Goal: Information Seeking & Learning: Learn about a topic

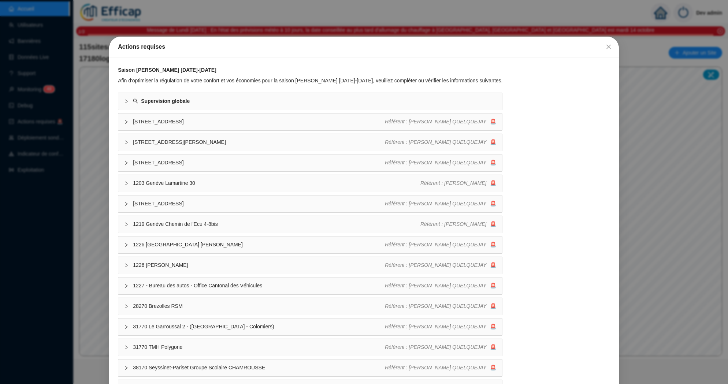
click at [101, 72] on div "Actions requises Saison de chauffe 2025-2026 Afin d'optimiser la régulation de …" at bounding box center [364, 192] width 728 height 384
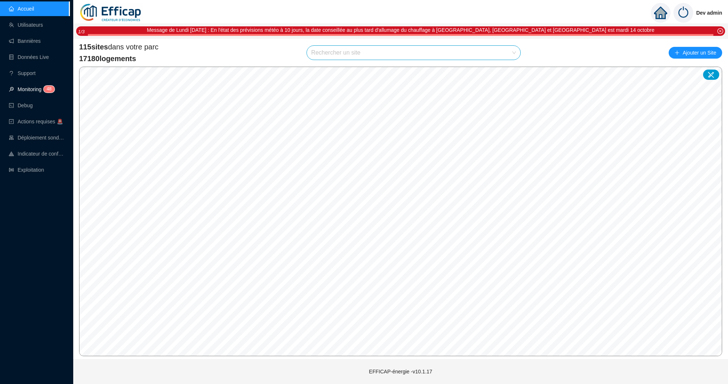
click at [32, 92] on link "Monitoring 4 8" at bounding box center [31, 89] width 44 height 6
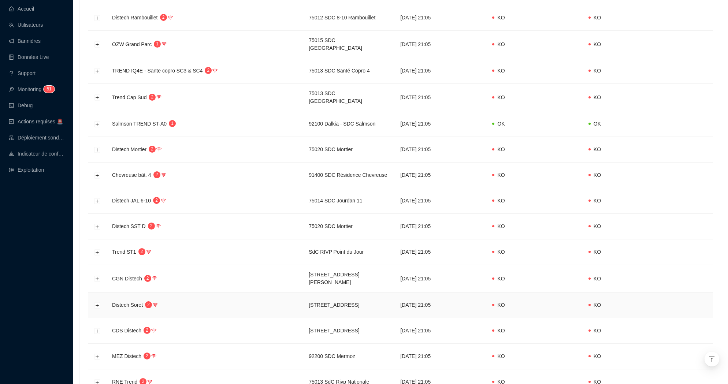
scroll to position [132, 0]
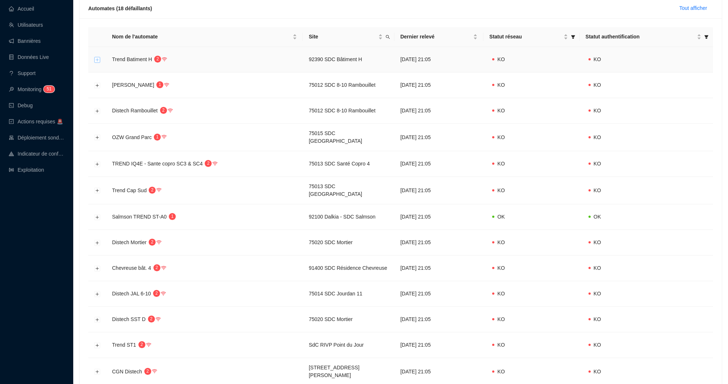
click at [99, 59] on button "Développer la ligne" at bounding box center [98, 60] width 6 height 6
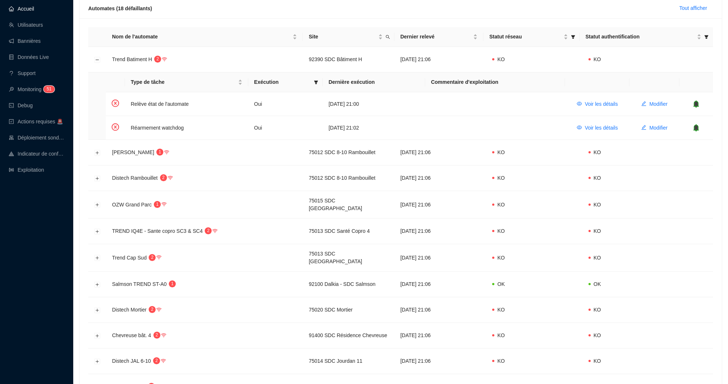
click at [34, 6] on link "Accueil" at bounding box center [21, 9] width 25 height 6
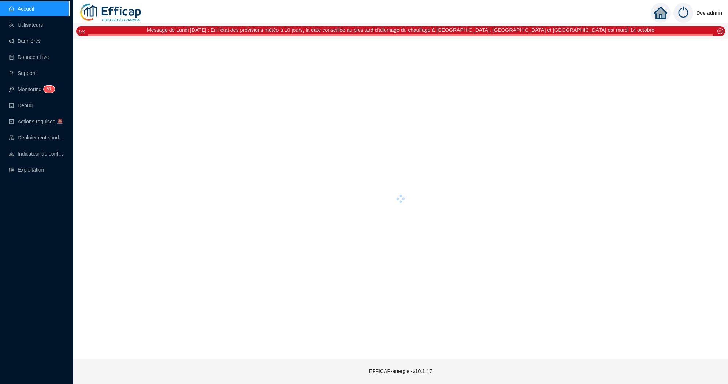
click at [43, 181] on div "Accueil Utilisateurs Bannières Données Live Support Monitoring 5 1 Debug Action…" at bounding box center [35, 192] width 70 height 384
click at [44, 173] on link "Exploitation" at bounding box center [26, 170] width 35 height 6
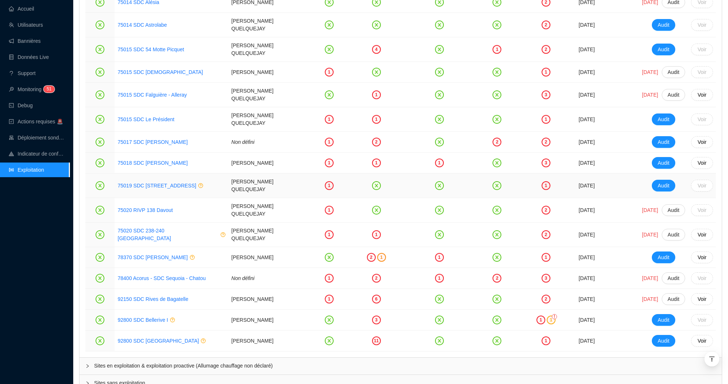
scroll to position [1398, 0]
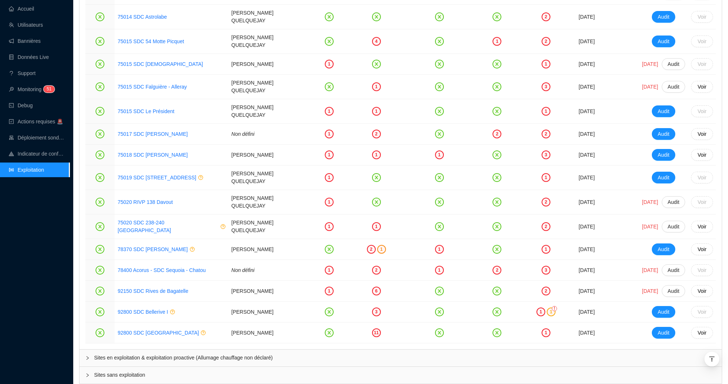
click at [146, 354] on span "Sites en exploitation & exploitation proactive (Allumage chauffage non déclaré)" at bounding box center [405, 358] width 622 height 8
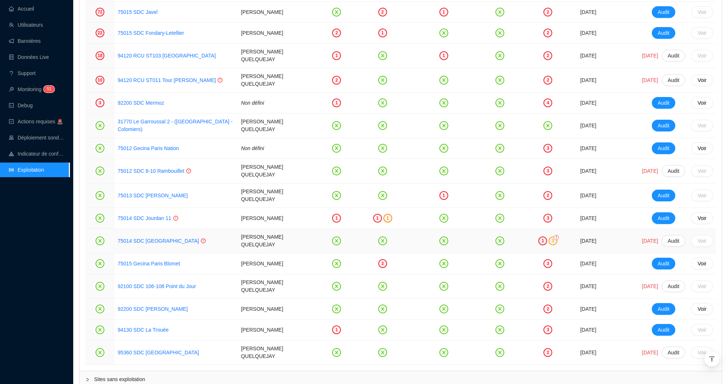
scroll to position [1858, 0]
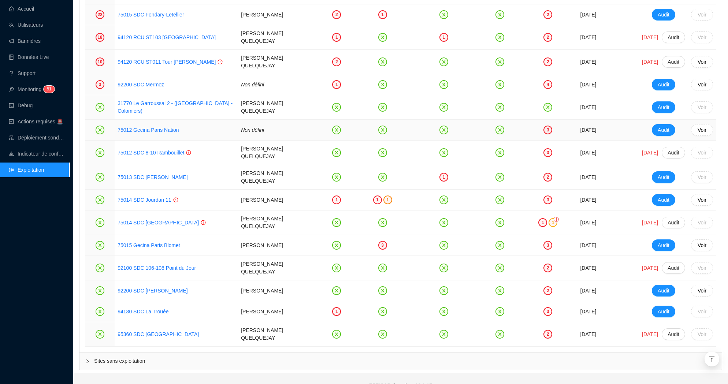
click at [165, 126] on link "75012 Gecina Paris Nation" at bounding box center [148, 130] width 61 height 8
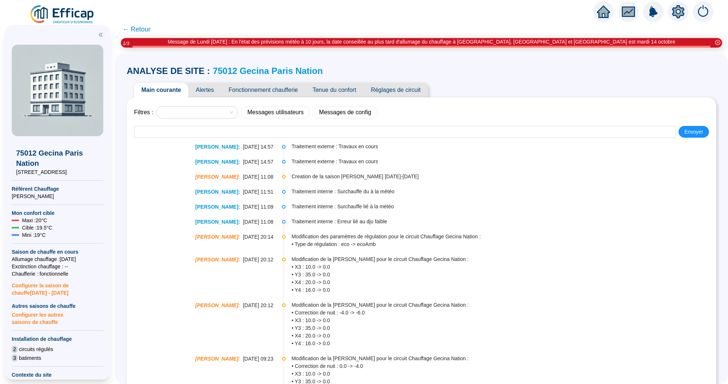
click at [275, 92] on span "Fonctionnement chaufferie" at bounding box center [263, 90] width 84 height 15
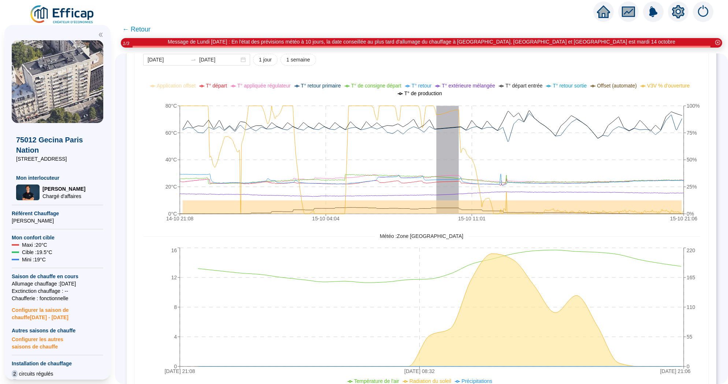
scroll to position [535, 0]
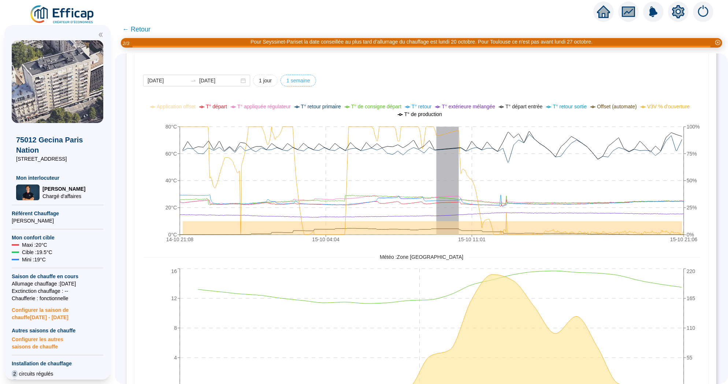
click at [287, 83] on span "1 semaine" at bounding box center [299, 81] width 24 height 8
type input "[DATE]"
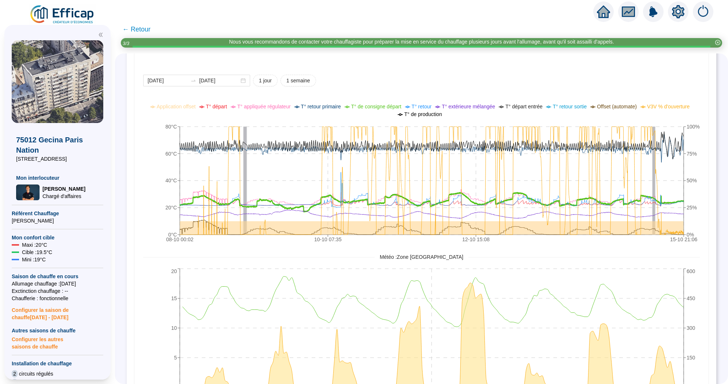
click at [356, 106] on span "T° de consigne départ" at bounding box center [376, 107] width 50 height 6
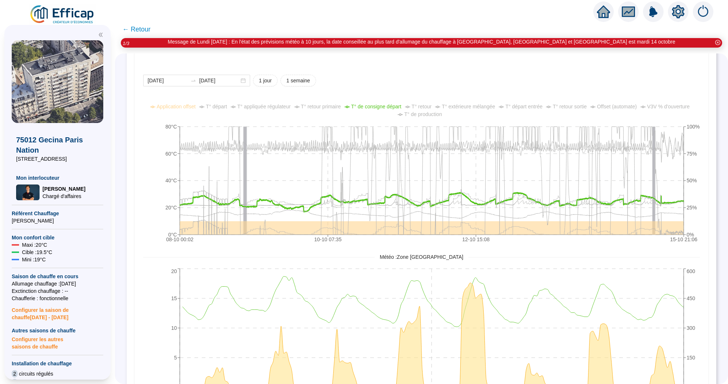
click at [215, 106] on span "T° départ" at bounding box center [216, 107] width 21 height 6
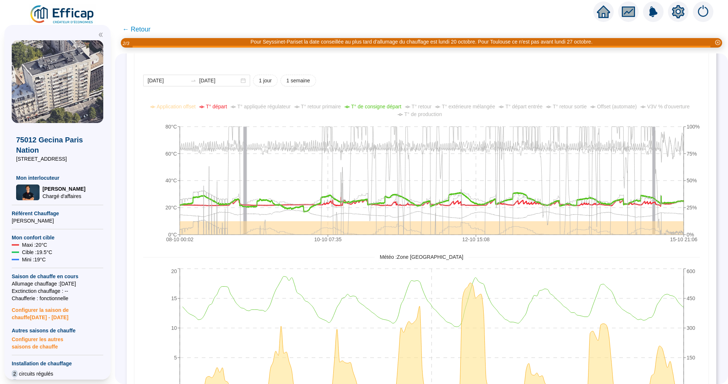
click at [271, 107] on span "T° appliquée régulateur" at bounding box center [263, 107] width 53 height 6
click at [210, 105] on span "T° départ" at bounding box center [216, 107] width 21 height 6
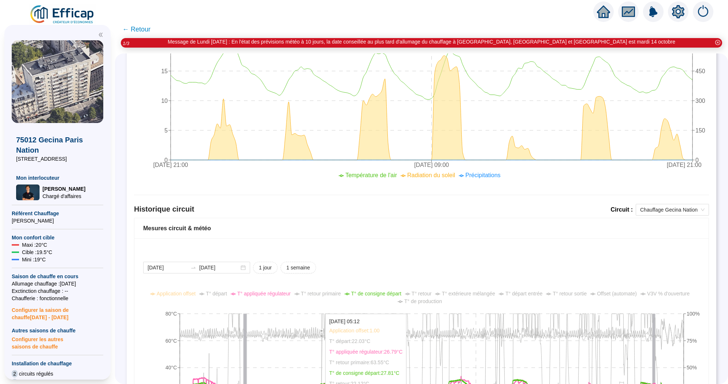
scroll to position [248, 0]
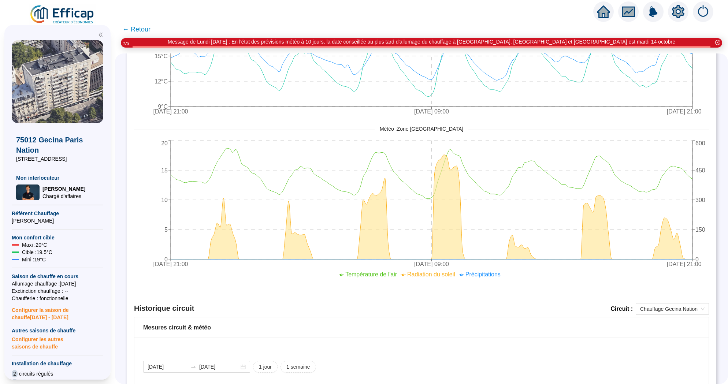
click at [55, 337] on span "Configurer les autres saisons de chauffe" at bounding box center [58, 342] width 92 height 16
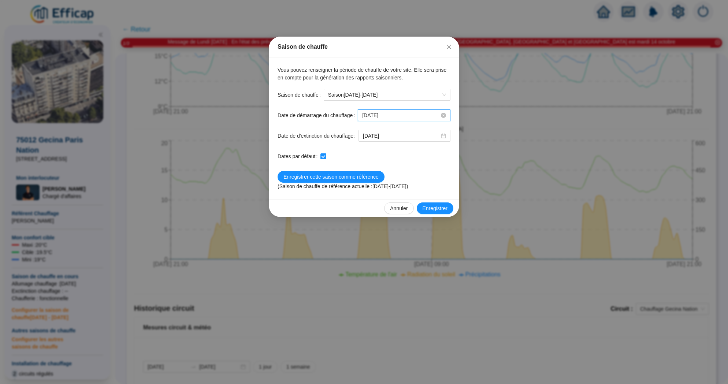
click at [407, 114] on input "[DATE]" at bounding box center [400, 116] width 77 height 8
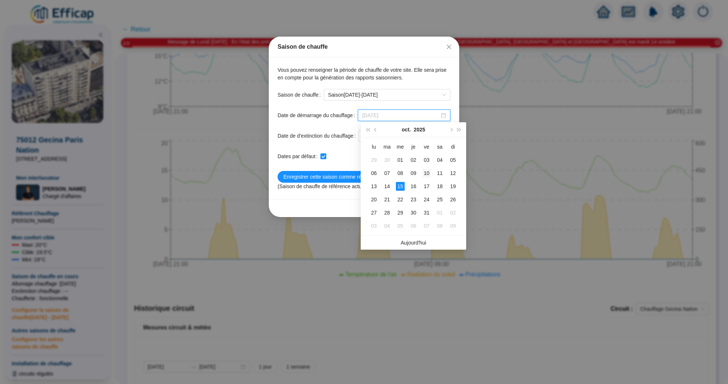
type input "2025-10-10"
click at [429, 172] on div "10" at bounding box center [426, 173] width 9 height 9
checkbox input "false"
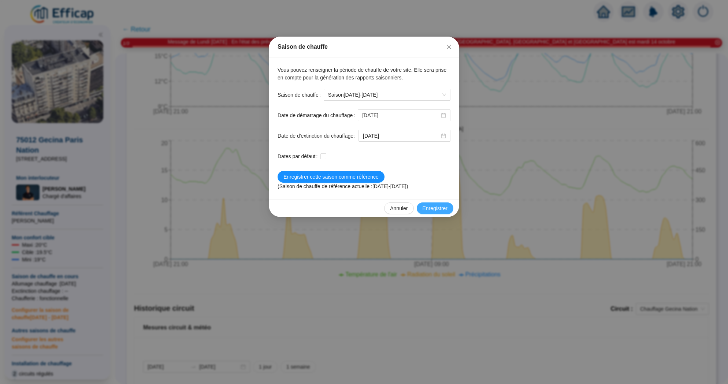
click at [419, 205] on button "Enregistrer" at bounding box center [435, 209] width 37 height 12
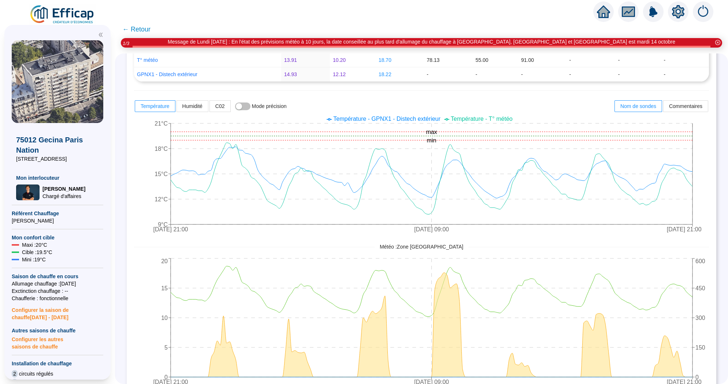
scroll to position [0, 0]
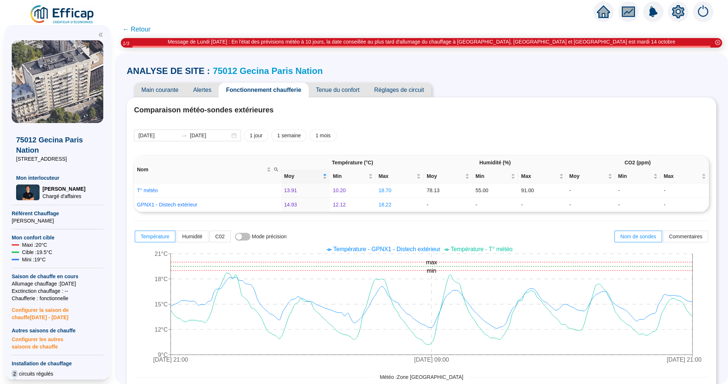
click at [245, 68] on link "75012 Gecina Paris Nation" at bounding box center [268, 71] width 110 height 10
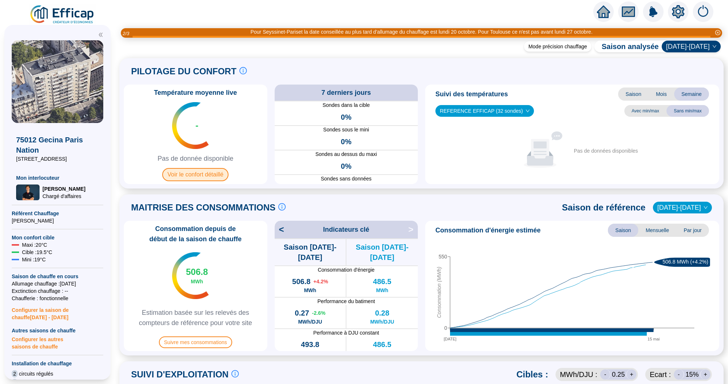
click at [207, 170] on span "Voir le confort détaillé" at bounding box center [195, 174] width 66 height 13
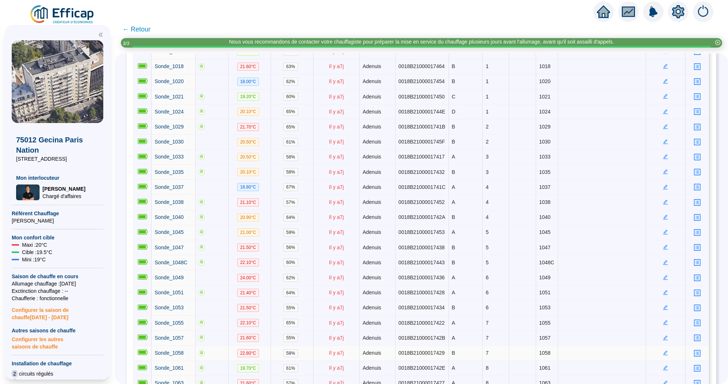
scroll to position [1, 0]
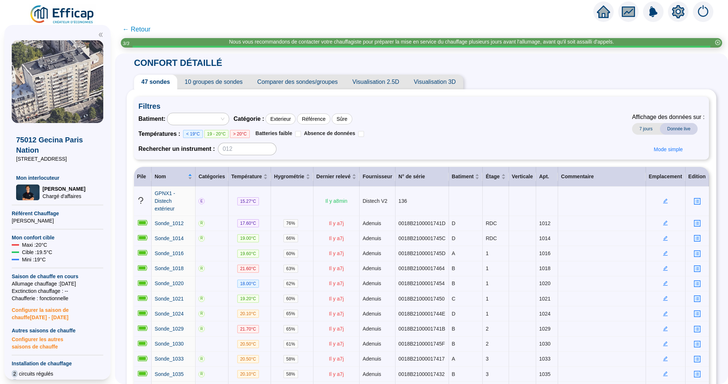
click at [141, 28] on span "← Retour" at bounding box center [136, 29] width 28 height 10
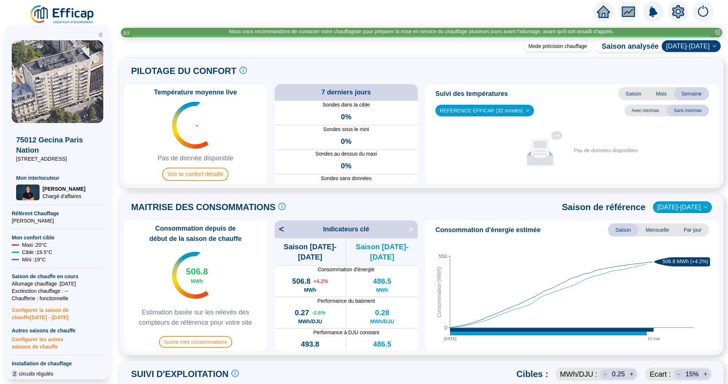
click at [604, 14] on icon "home" at bounding box center [603, 11] width 13 height 12
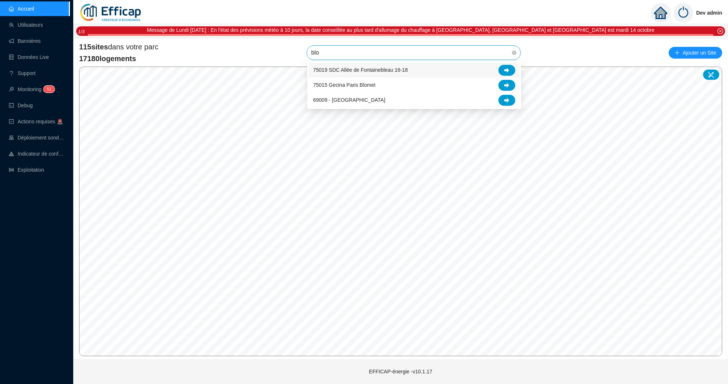
type input "blom"
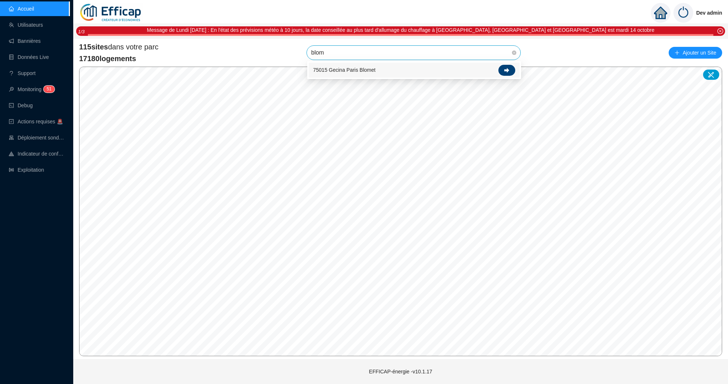
click at [509, 71] on icon at bounding box center [506, 70] width 5 height 5
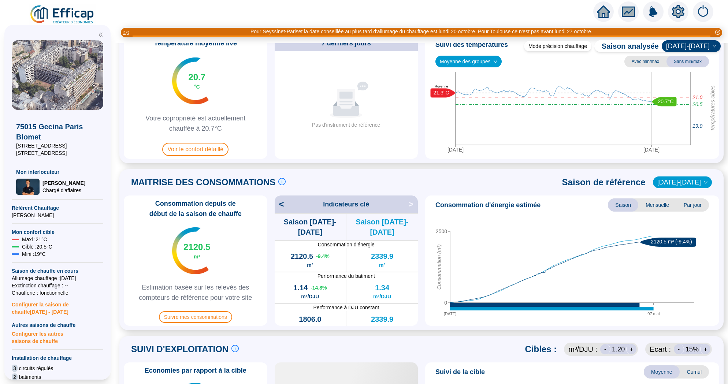
scroll to position [240, 0]
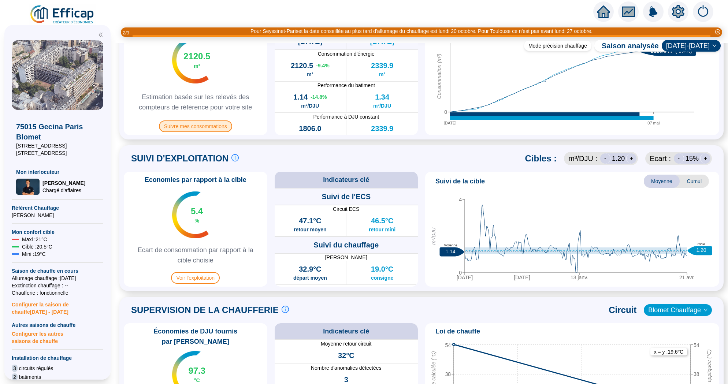
click at [214, 126] on span "Suivre mes consommations" at bounding box center [195, 127] width 73 height 12
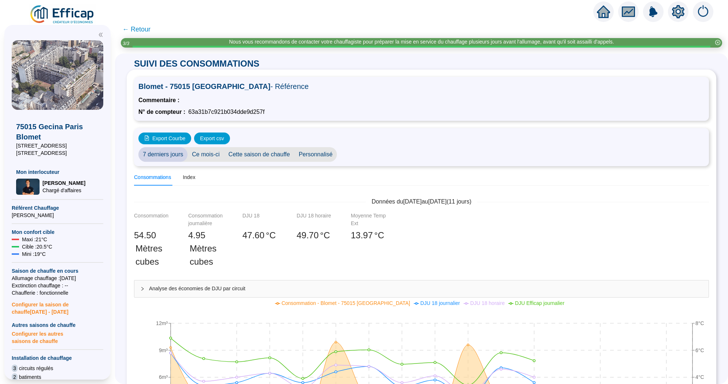
click at [144, 29] on span "← Retour" at bounding box center [136, 29] width 28 height 10
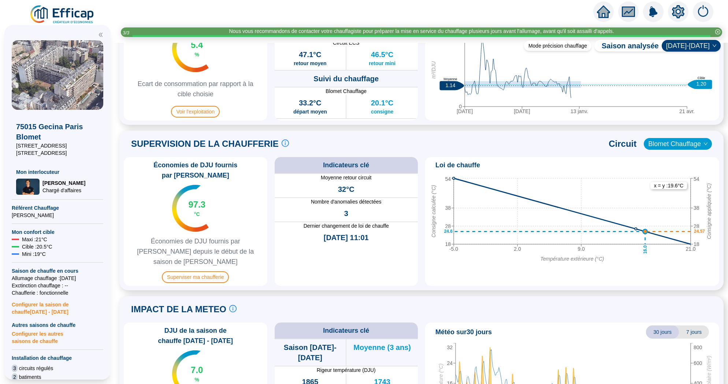
scroll to position [455, 0]
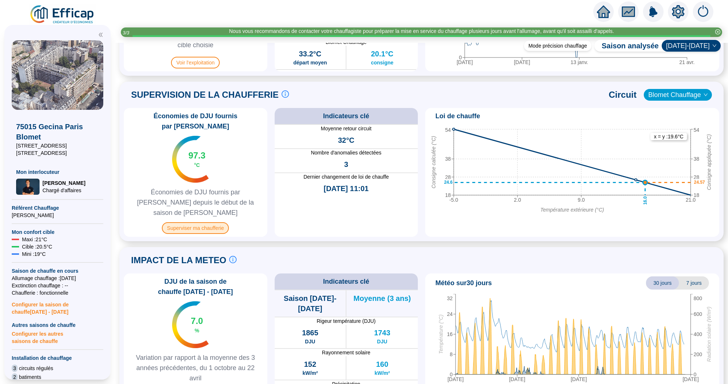
click at [205, 222] on span "Superviser ma chaufferie" at bounding box center [195, 228] width 67 height 12
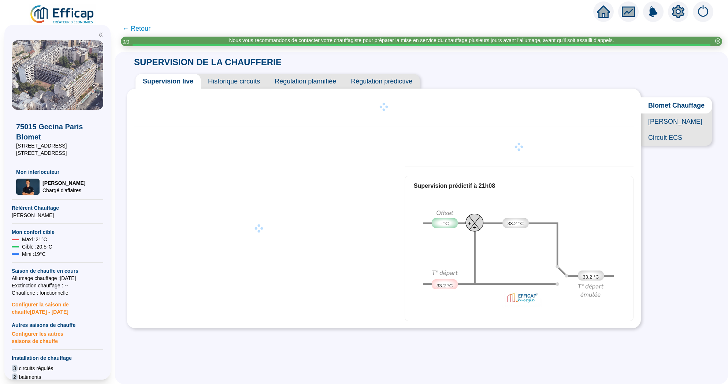
click at [247, 87] on span "Historique circuits" at bounding box center [234, 81] width 67 height 15
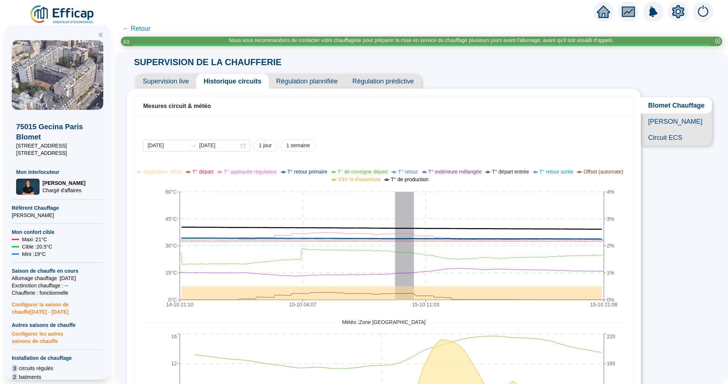
click at [140, 26] on span "← Retour" at bounding box center [136, 28] width 28 height 10
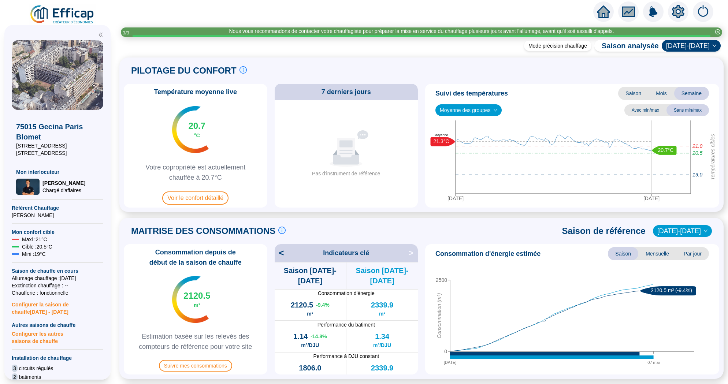
click at [602, 13] on icon "home" at bounding box center [603, 12] width 13 height 10
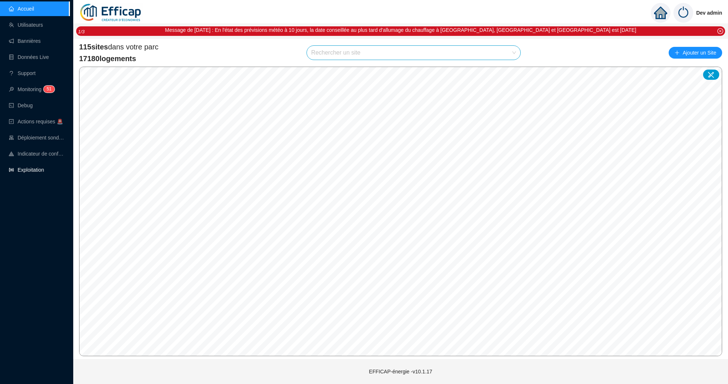
click at [30, 167] on link "Exploitation" at bounding box center [26, 170] width 35 height 6
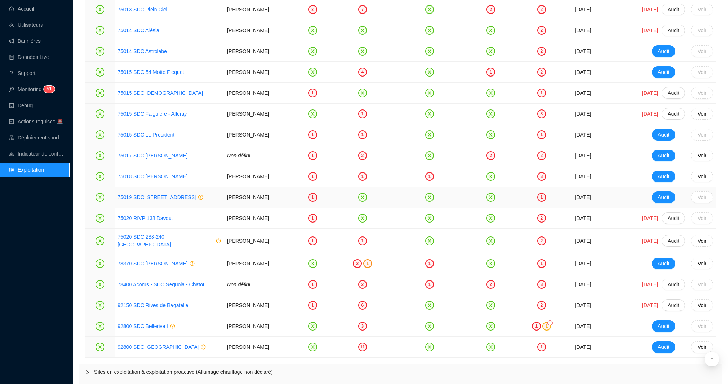
scroll to position [1435, 0]
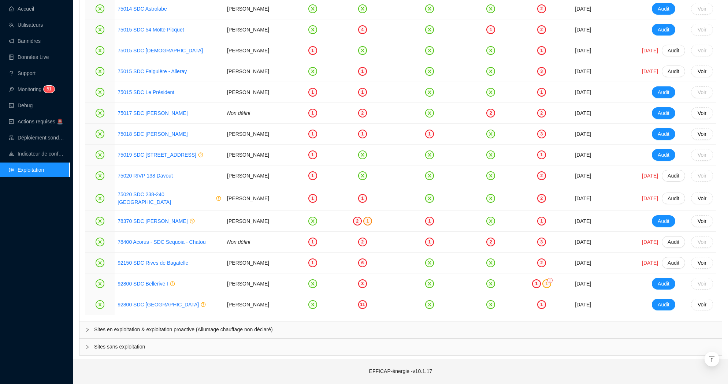
click at [229, 327] on span "Sites en exploitation & exploitation proactive (Allumage chauffage non déclaré)" at bounding box center [405, 330] width 622 height 8
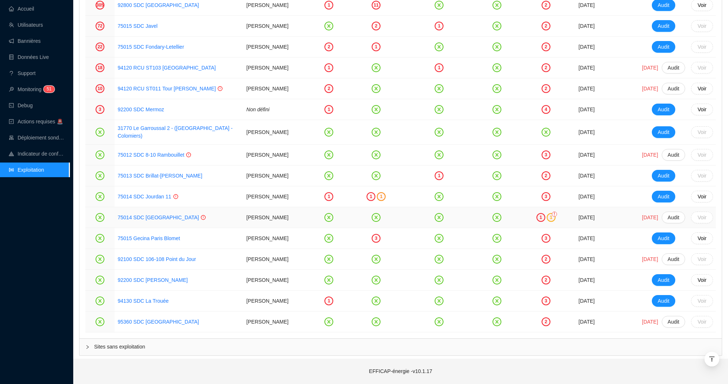
scroll to position [1785, 0]
click at [148, 8] on link "92800 SDC [GEOGRAPHIC_DATA]" at bounding box center [158, 5] width 81 height 6
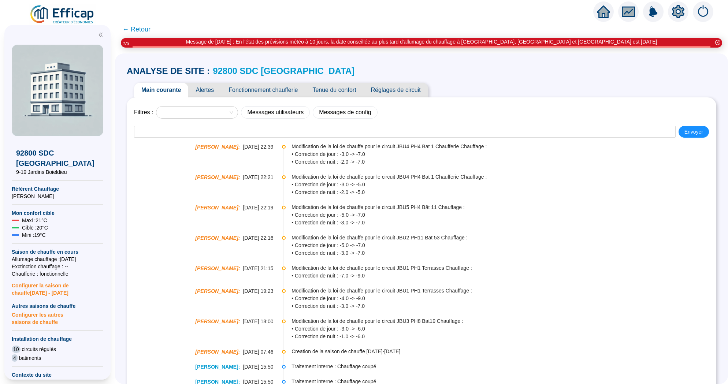
click at [56, 312] on span "Configurer les autres saisons de chauffe" at bounding box center [58, 318] width 92 height 16
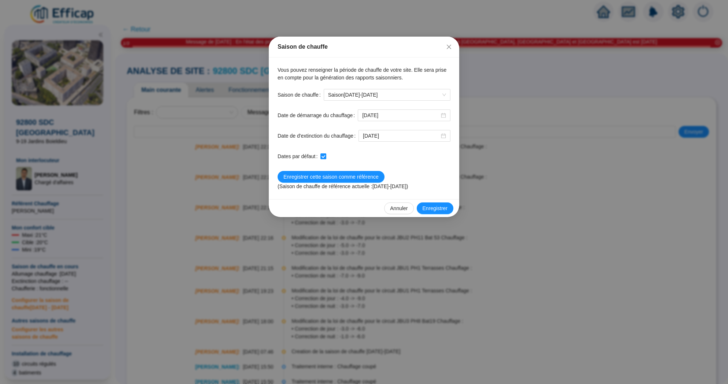
click at [321, 156] on label "Dates par défaut" at bounding box center [299, 157] width 43 height 12
click at [321, 156] on input "checkbox" at bounding box center [323, 156] width 5 height 5
checkbox input "false"
click at [429, 207] on span "Enregistrer" at bounding box center [435, 209] width 25 height 8
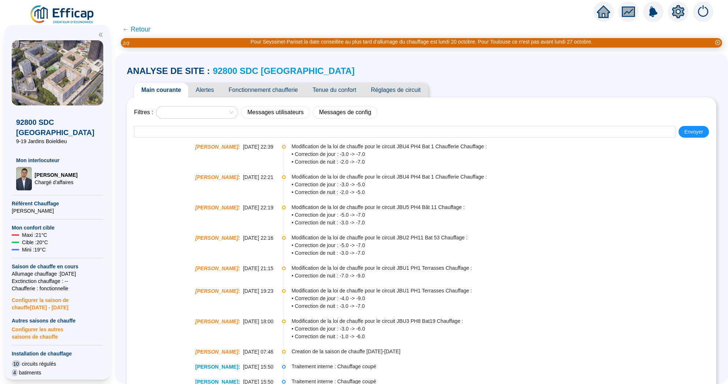
click at [130, 32] on span "← Retour" at bounding box center [136, 29] width 28 height 10
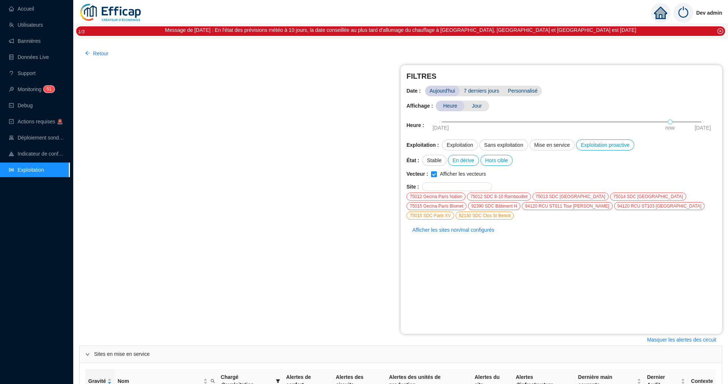
scroll to position [1456, 0]
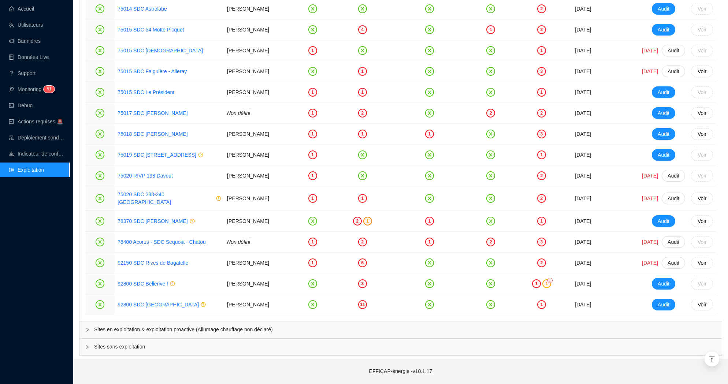
click at [299, 329] on span "Sites en exploitation & exploitation proactive (Allumage chauffage non déclaré)" at bounding box center [405, 330] width 622 height 8
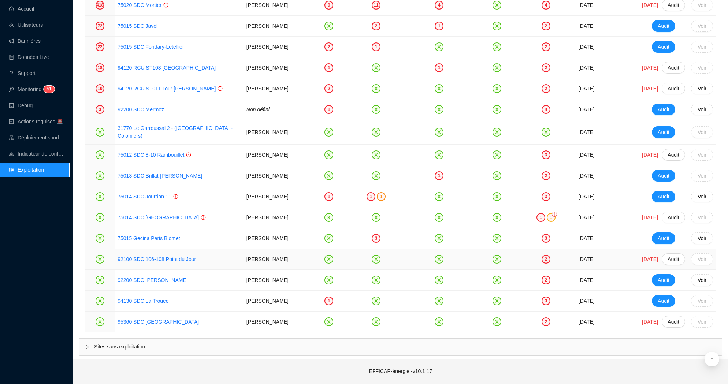
scroll to position [1858, 0]
click at [325, 105] on div "1" at bounding box center [329, 109] width 9 height 9
click at [193, 256] on link "92100 SDC 106-108 Point du Jour" at bounding box center [157, 259] width 78 height 6
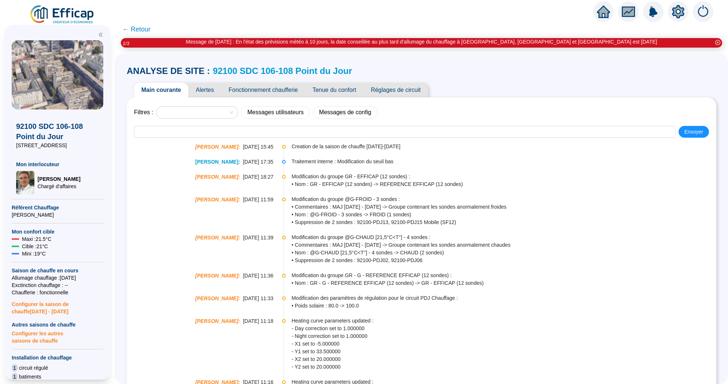
click at [283, 84] on span "Fonctionnement chaufferie" at bounding box center [263, 90] width 84 height 15
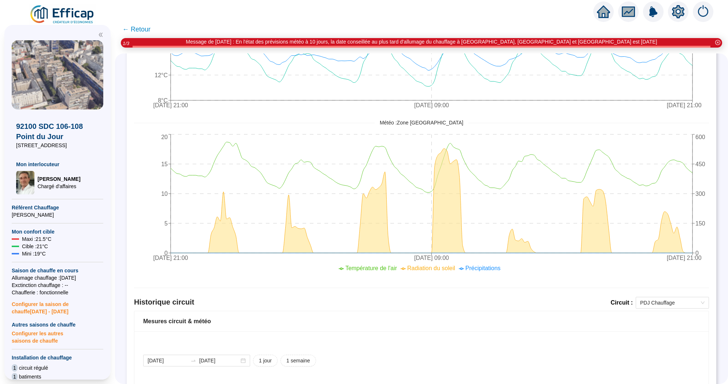
scroll to position [217, 0]
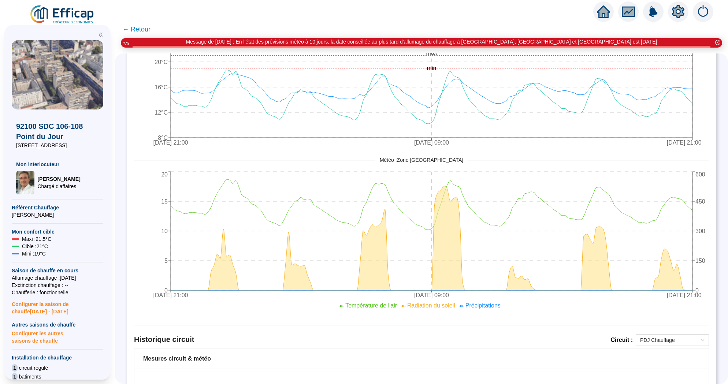
click at [141, 30] on span "← Retour" at bounding box center [136, 29] width 28 height 10
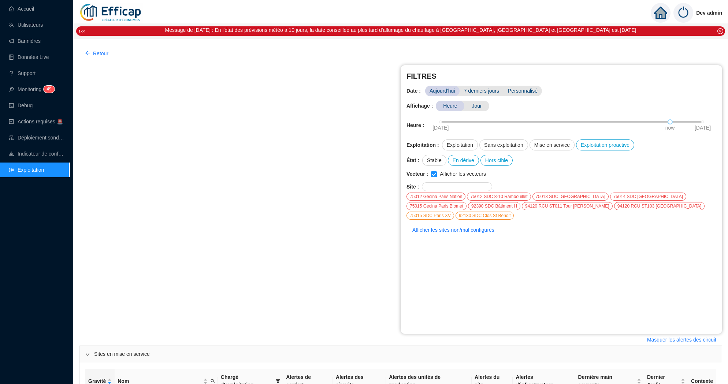
scroll to position [1456, 0]
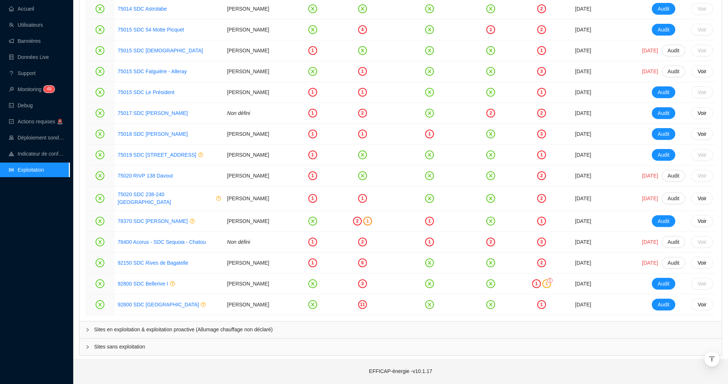
click at [195, 338] on div "Sites en exploitation & exploitation proactive (Allumage chauffage non déclaré)" at bounding box center [401, 330] width 643 height 17
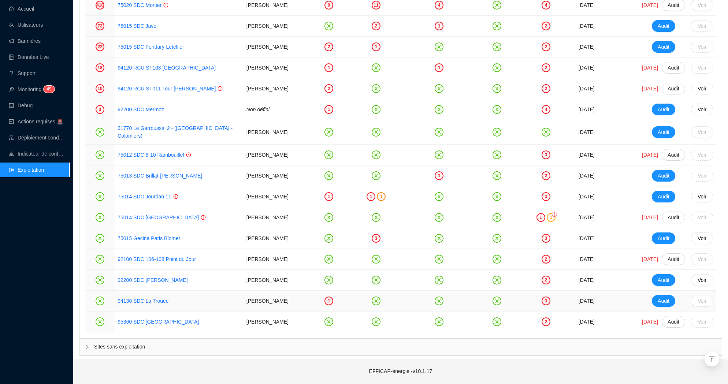
scroll to position [1826, 0]
click at [147, 50] on td "75015 SDC Fondary-Letellier" at bounding box center [179, 47] width 129 height 21
click at [147, 50] on link "75015 SDC Fondary-Letellier" at bounding box center [151, 47] width 66 height 6
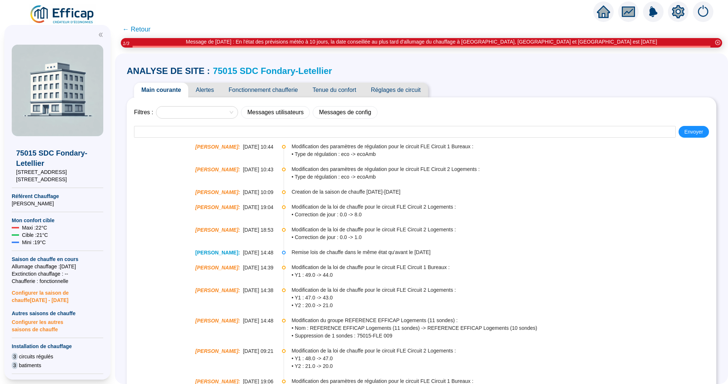
click at [211, 89] on span "Alertes" at bounding box center [204, 90] width 33 height 15
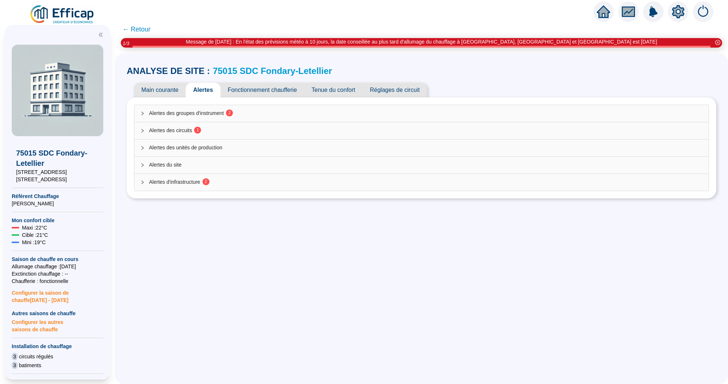
click at [261, 90] on span "Fonctionnement chaufferie" at bounding box center [263, 90] width 84 height 15
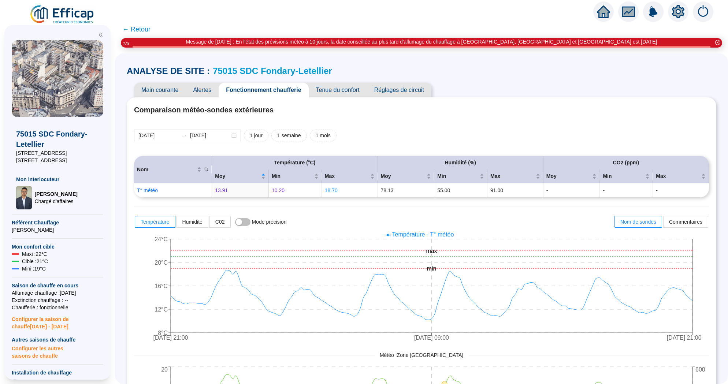
click at [141, 29] on span "← Retour" at bounding box center [136, 29] width 28 height 10
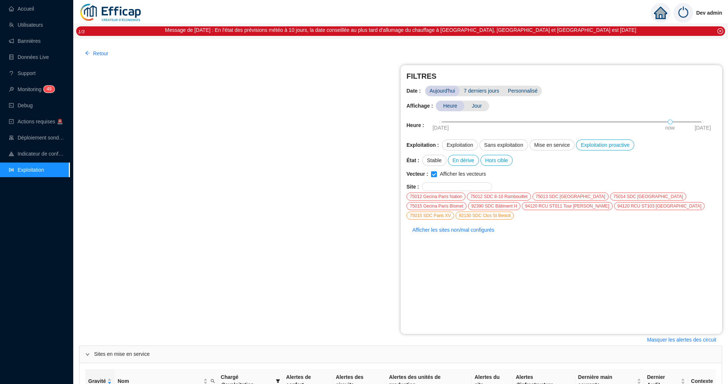
scroll to position [1456, 0]
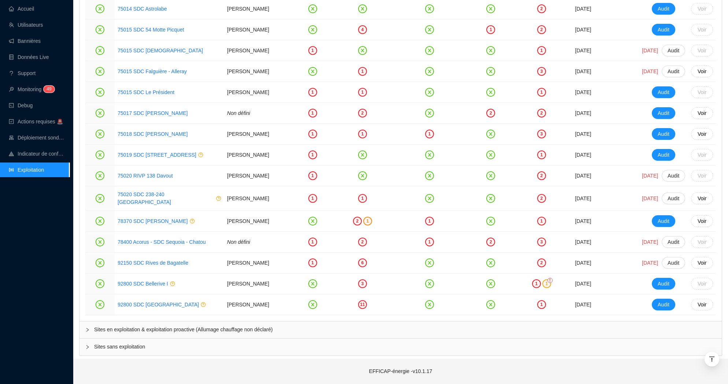
click at [187, 331] on span "Sites en exploitation & exploitation proactive (Allumage chauffage non déclaré)" at bounding box center [405, 330] width 622 height 8
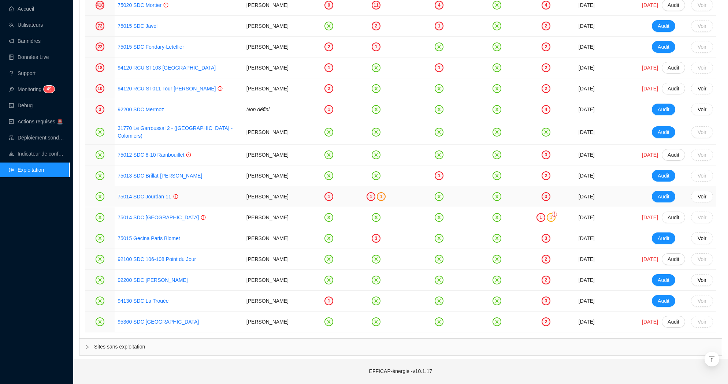
scroll to position [1787, 0]
click at [139, 37] on td "75015 SDC Javel" at bounding box center [179, 26] width 129 height 21
click at [139, 29] on link "75015 SDC Javel" at bounding box center [138, 26] width 40 height 6
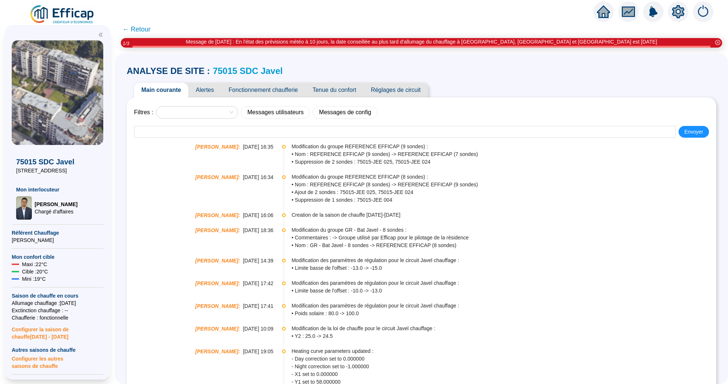
click at [207, 89] on span "Alertes" at bounding box center [204, 90] width 33 height 15
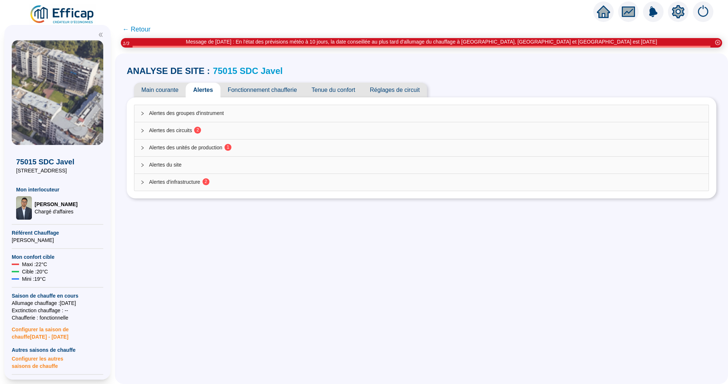
click at [264, 93] on span "Fonctionnement chaufferie" at bounding box center [263, 90] width 84 height 15
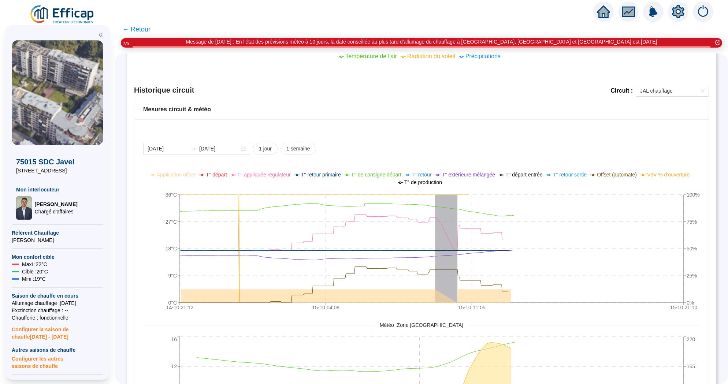
scroll to position [488, 0]
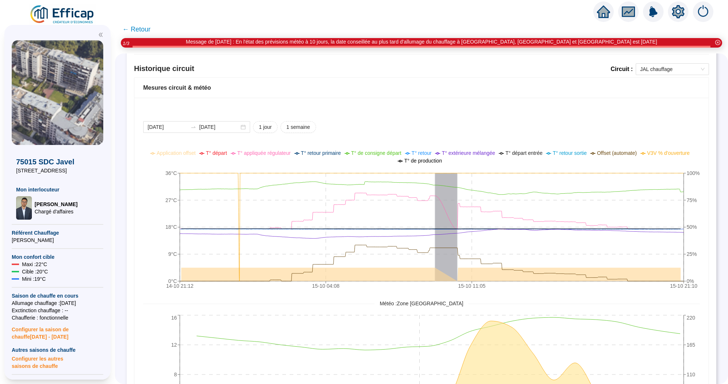
click at [137, 30] on span "← Retour" at bounding box center [136, 29] width 28 height 10
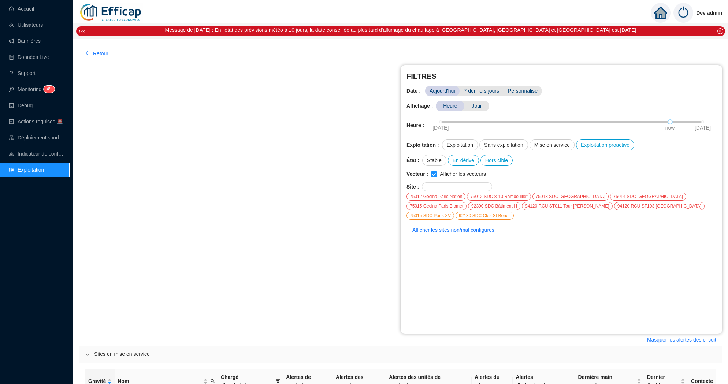
scroll to position [1456, 0]
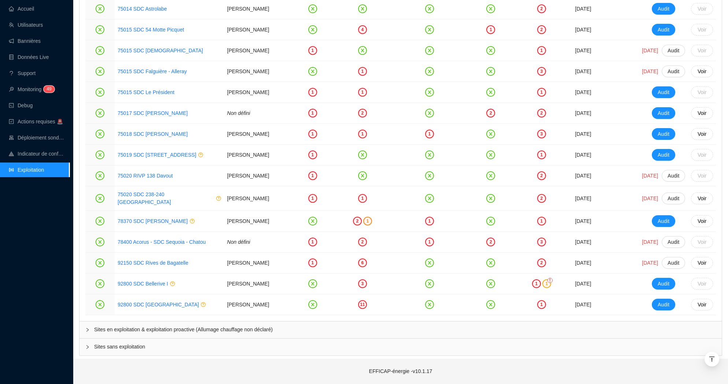
click at [173, 325] on div "Sites en exploitation & exploitation proactive (Allumage chauffage non déclaré)" at bounding box center [401, 330] width 643 height 17
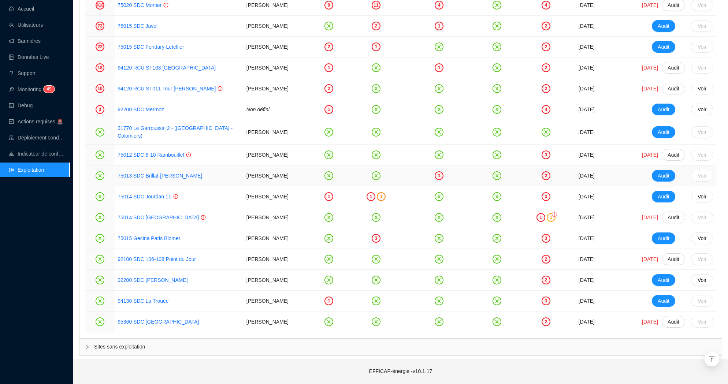
scroll to position [1858, 0]
click at [157, 215] on link "75014 SDC [GEOGRAPHIC_DATA]" at bounding box center [158, 218] width 81 height 6
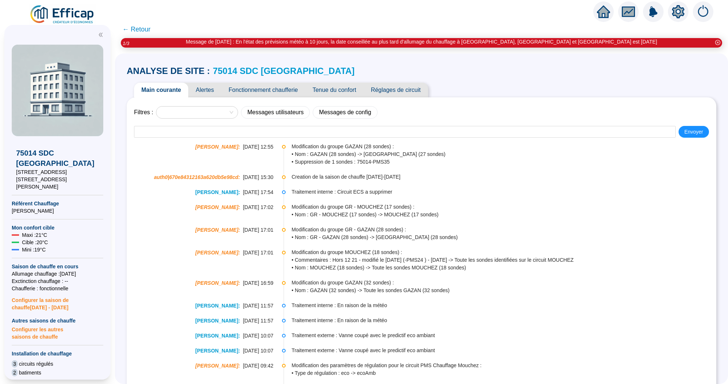
click at [213, 93] on span "Alertes" at bounding box center [204, 90] width 33 height 15
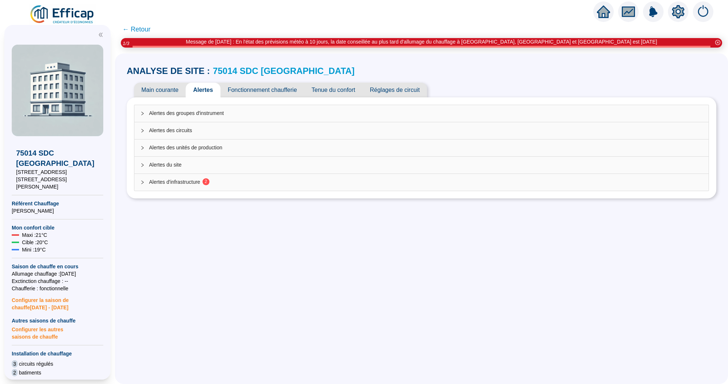
click at [253, 92] on span "Fonctionnement chaufferie" at bounding box center [263, 90] width 84 height 15
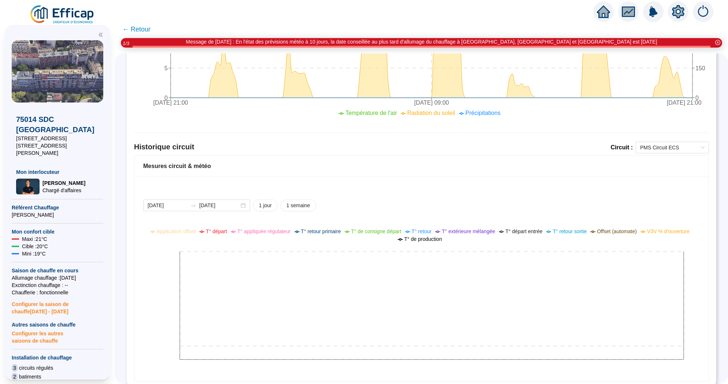
scroll to position [418, 0]
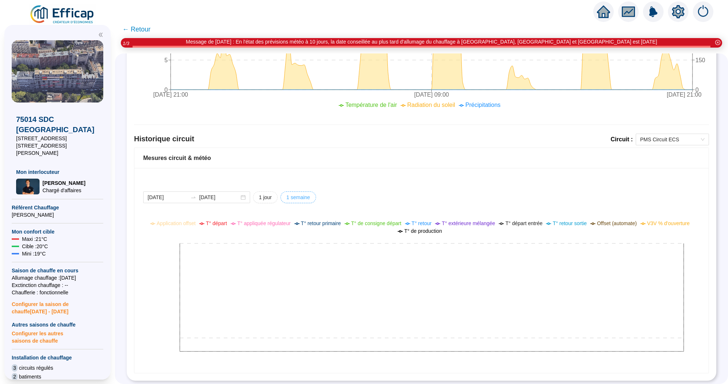
click at [290, 195] on span "1 semaine" at bounding box center [299, 198] width 24 height 8
type input "[DATE]"
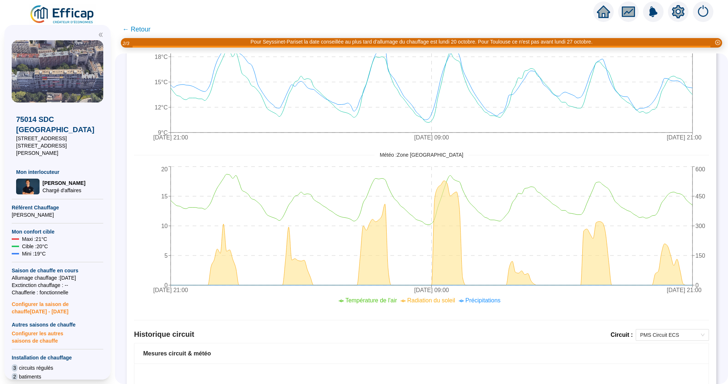
scroll to position [146, 0]
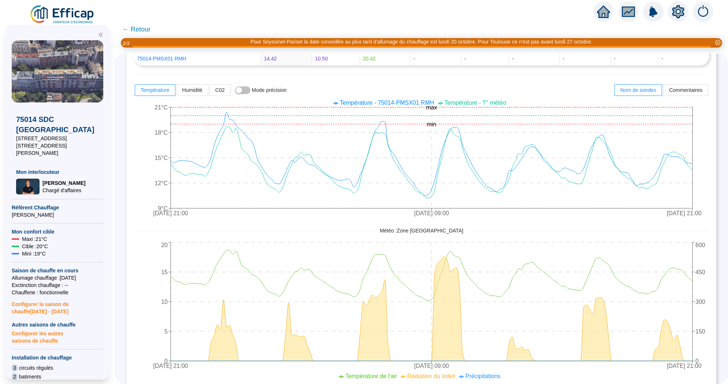
click at [143, 29] on span "← Retour" at bounding box center [136, 29] width 28 height 10
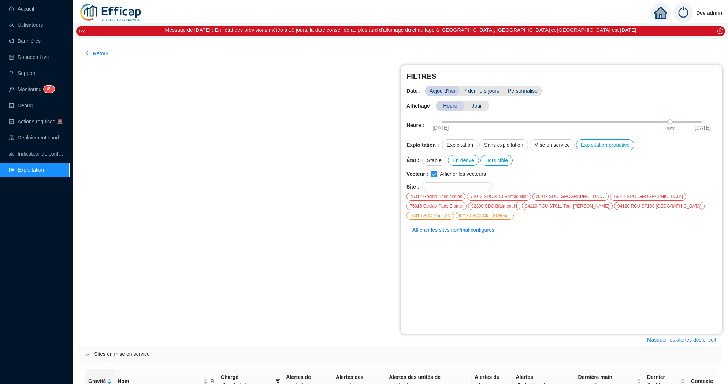
scroll to position [1456, 0]
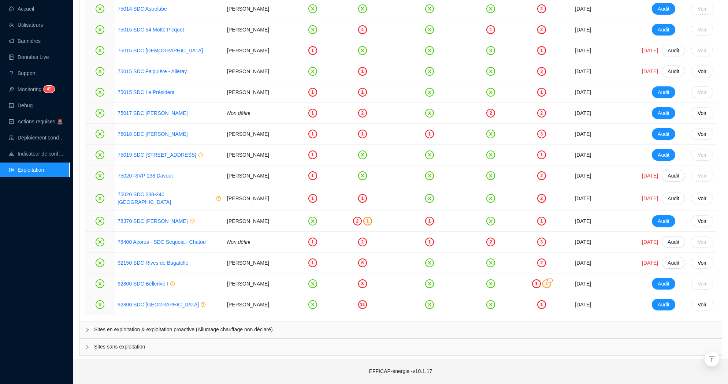
click at [175, 325] on div "Sites en exploitation & exploitation proactive (Allumage chauffage non déclaré)" at bounding box center [401, 330] width 643 height 17
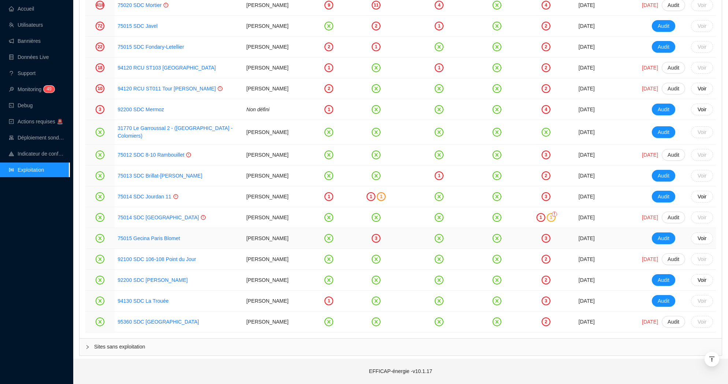
scroll to position [1858, 0]
click at [167, 215] on link "75014 SDC Parc Montsouris" at bounding box center [158, 218] width 81 height 6
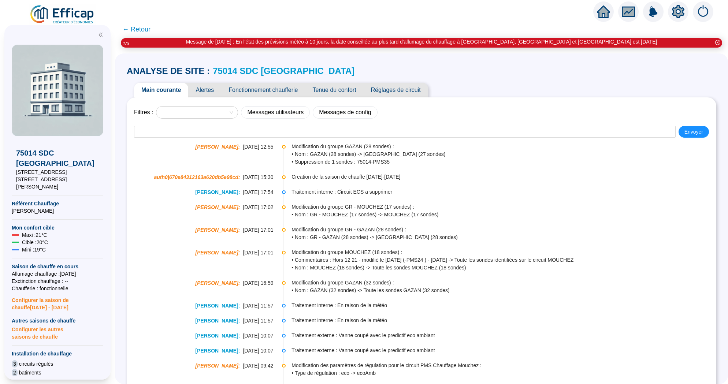
click at [286, 67] on link "75014 SDC Parc Montsouris" at bounding box center [284, 71] width 142 height 10
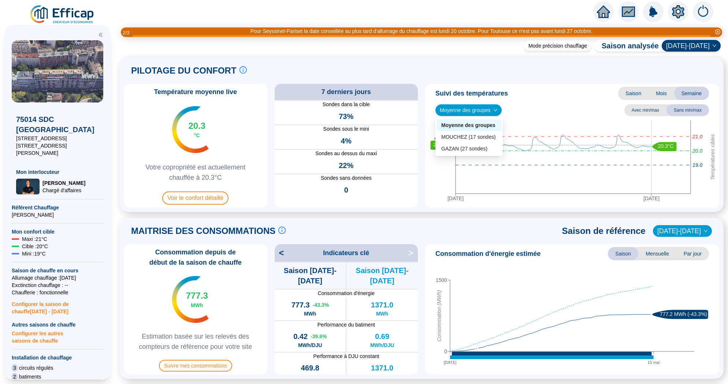
click at [484, 111] on span "Moyenne des groupes" at bounding box center [469, 110] width 58 height 11
click at [486, 136] on div "MOUCHEZ (17 sondes)" at bounding box center [469, 137] width 56 height 8
click at [488, 113] on span "MOUCHEZ (17 sondes)" at bounding box center [470, 110] width 61 height 11
click at [486, 151] on div "GAZAN (27 sondes)" at bounding box center [470, 149] width 58 height 8
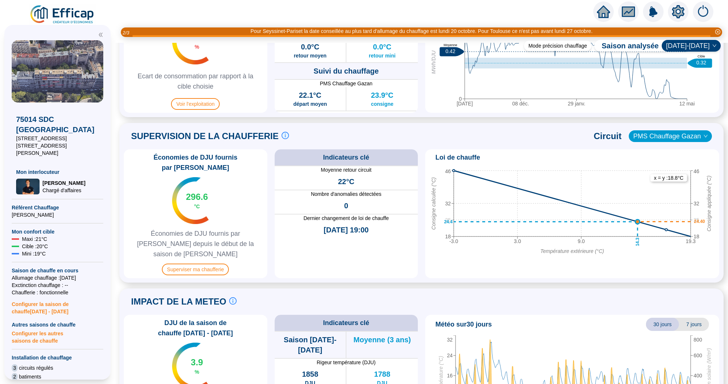
scroll to position [455, 0]
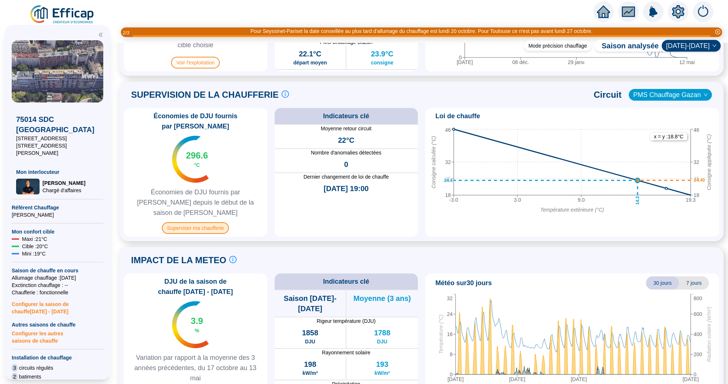
click at [223, 222] on span "Superviser ma chaufferie" at bounding box center [195, 228] width 67 height 12
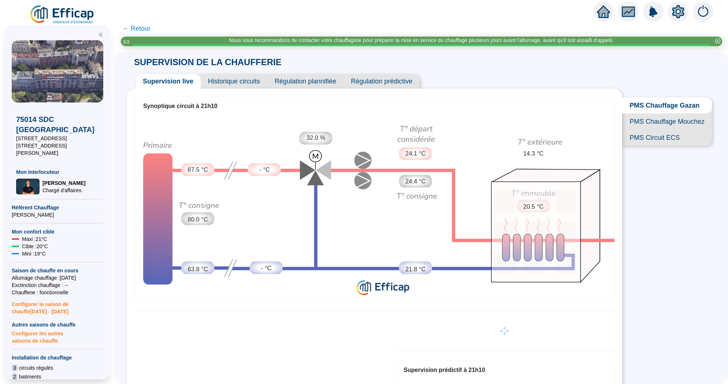
click at [663, 118] on span "PMS Chauffage Mouchez" at bounding box center [667, 122] width 90 height 16
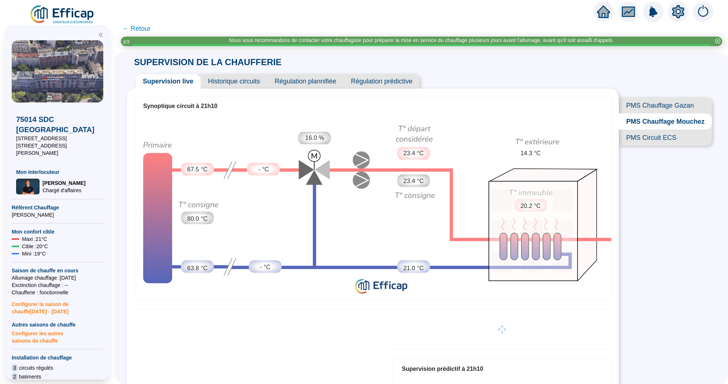
click at [233, 82] on span "Historique circuits" at bounding box center [234, 81] width 67 height 15
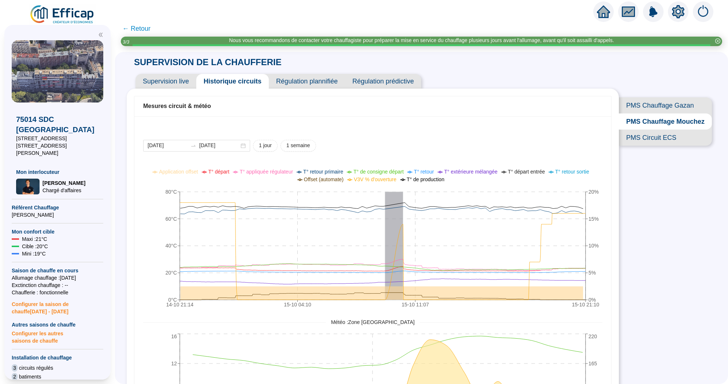
click at [678, 122] on span "PMS Chauffage Mouchez" at bounding box center [665, 122] width 93 height 16
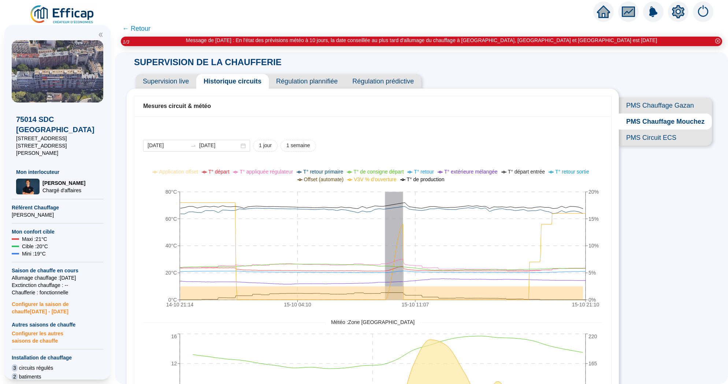
click at [677, 111] on span "PMS Chauffage Gazan" at bounding box center [665, 105] width 93 height 16
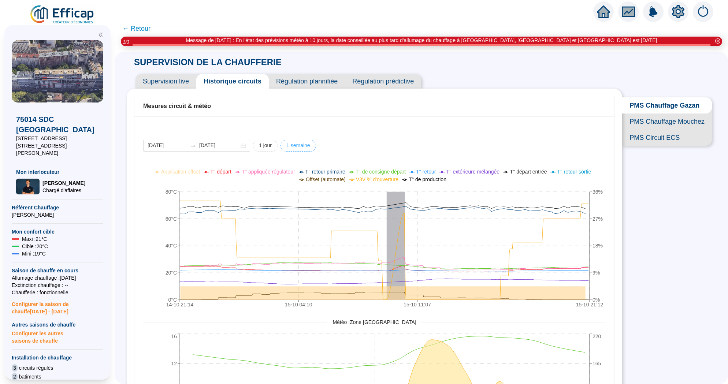
click at [282, 150] on button "1 semaine" at bounding box center [299, 146] width 36 height 12
type input "[DATE]"
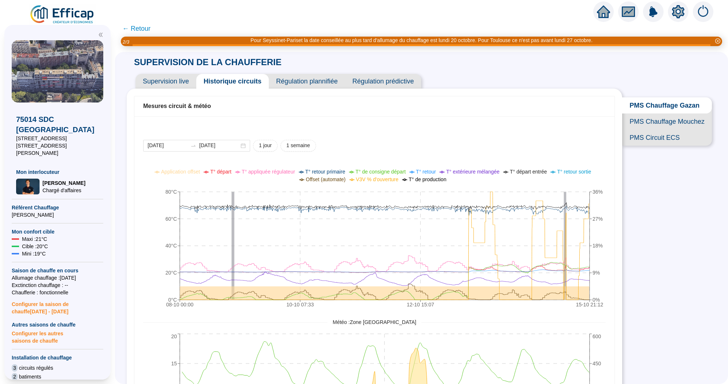
click at [49, 329] on span "Configurer les autres saisons de chauffe" at bounding box center [58, 337] width 92 height 16
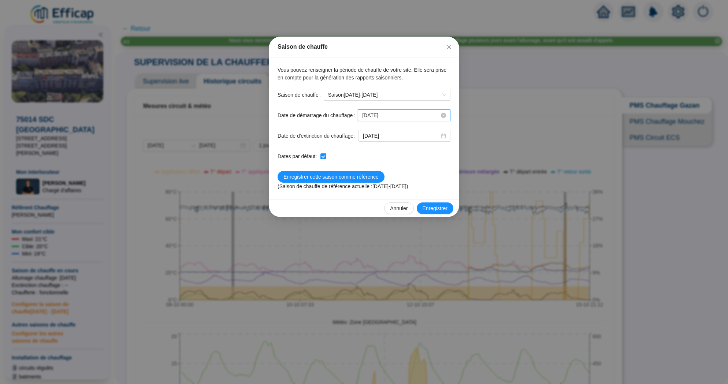
click at [405, 116] on input "[DATE]" at bounding box center [400, 116] width 77 height 8
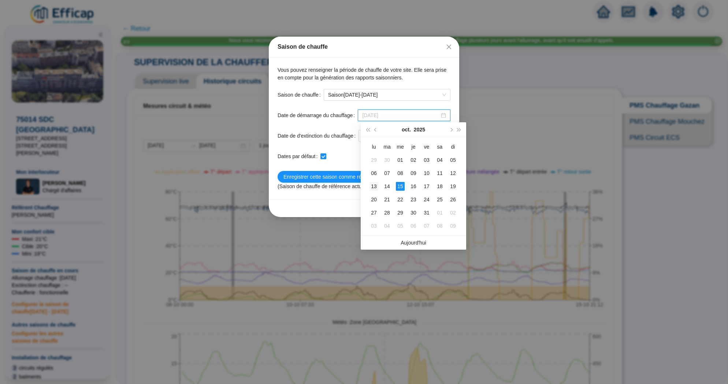
type input "2025-10-13"
click at [377, 186] on div "13" at bounding box center [374, 186] width 9 height 9
checkbox input "false"
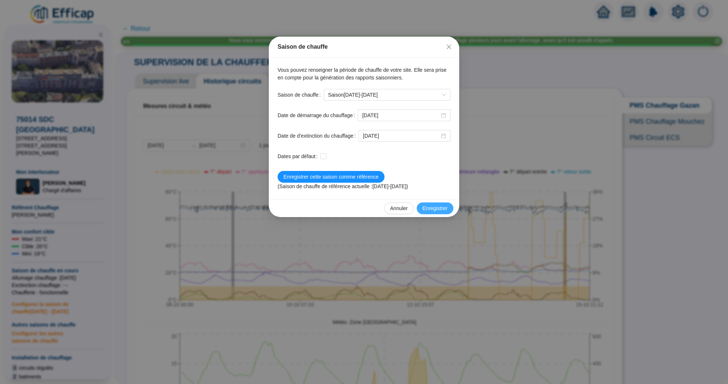
click at [434, 210] on span "Enregistrer" at bounding box center [435, 209] width 25 height 8
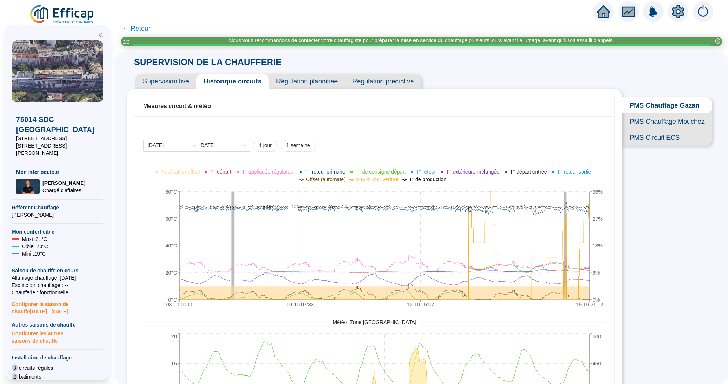
click at [133, 30] on span "← Retour" at bounding box center [136, 28] width 28 height 10
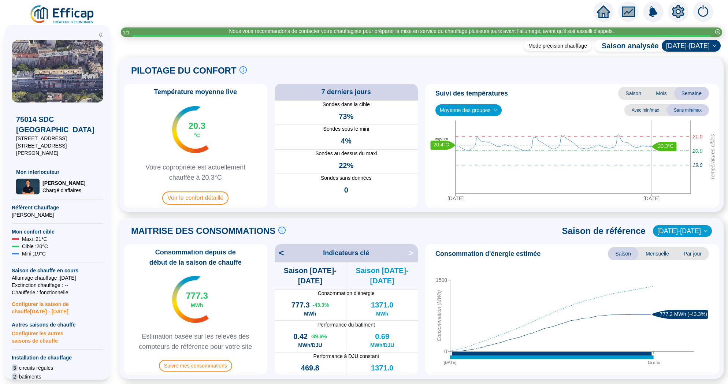
click at [609, 16] on icon "home" at bounding box center [603, 11] width 13 height 13
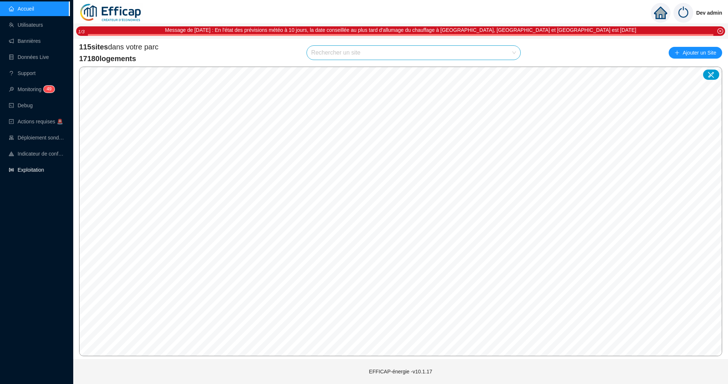
click at [26, 170] on link "Exploitation" at bounding box center [26, 170] width 35 height 6
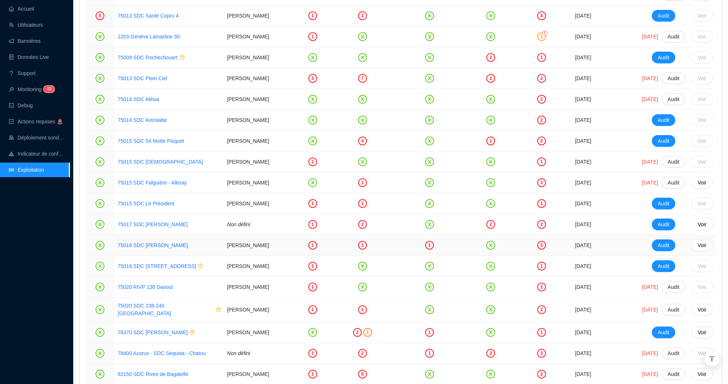
scroll to position [1480, 0]
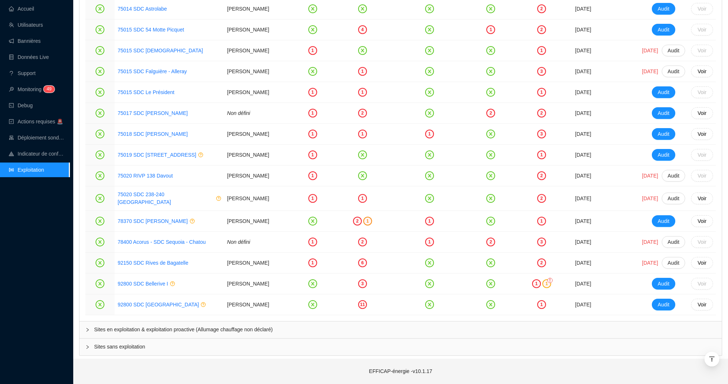
click at [237, 329] on span "Sites en exploitation & exploitation proactive (Allumage chauffage non déclaré)" at bounding box center [405, 330] width 622 height 8
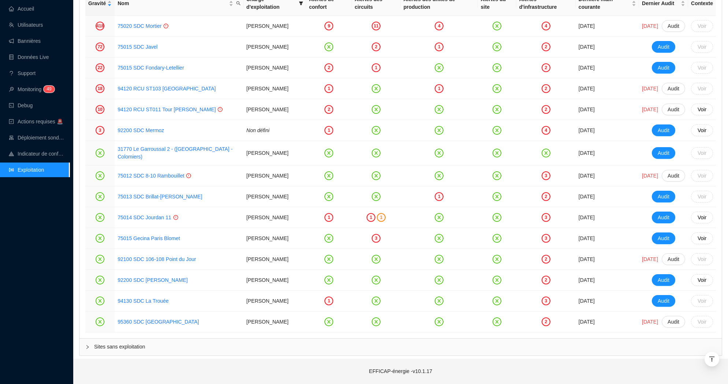
scroll to position [1858, 0]
click at [229, 343] on div "Sites sans exploitation" at bounding box center [401, 347] width 643 height 17
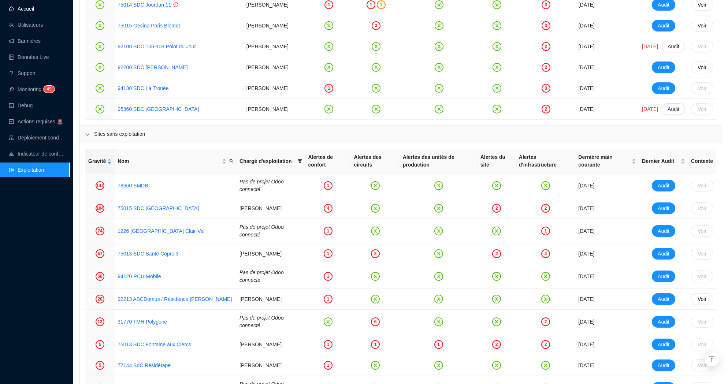
scroll to position [1968, 0]
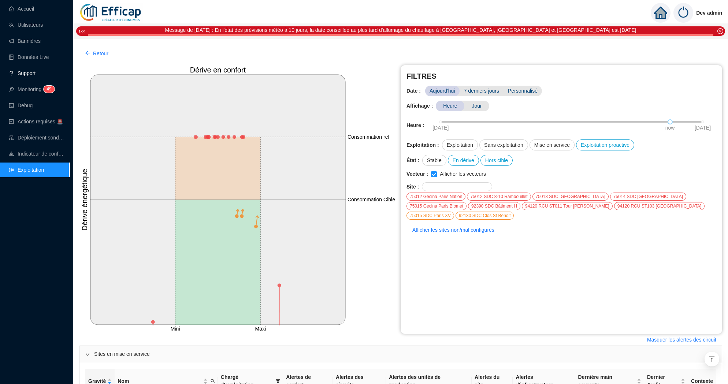
scroll to position [1968, 0]
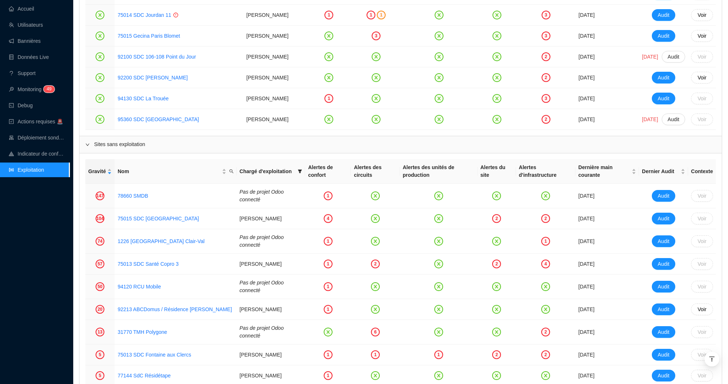
click at [28, 245] on div "Accueil Utilisateurs Bannières Données Live Support Monitoring 4 9 Debug Action…" at bounding box center [35, 192] width 70 height 384
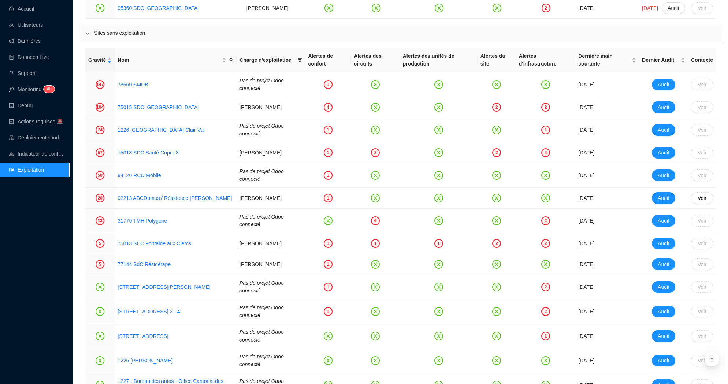
scroll to position [2091, 0]
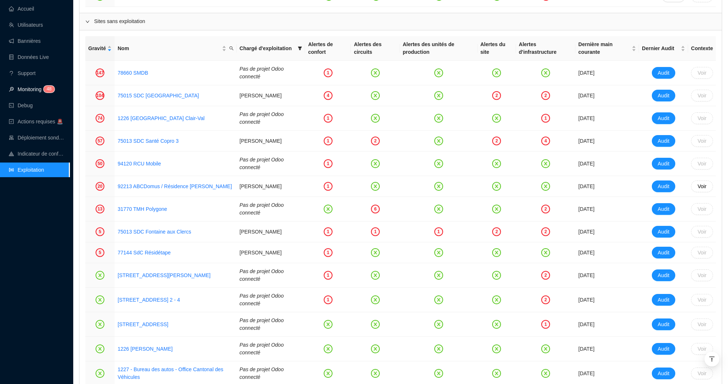
click at [52, 86] on link "Monitoring 4 8" at bounding box center [31, 89] width 44 height 6
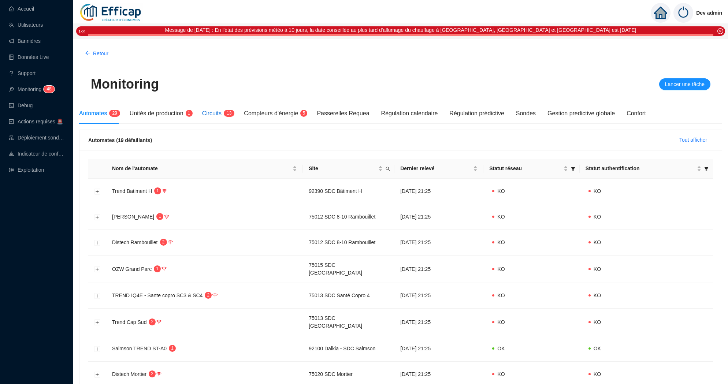
click at [232, 113] on span "3" at bounding box center [230, 113] width 3 height 5
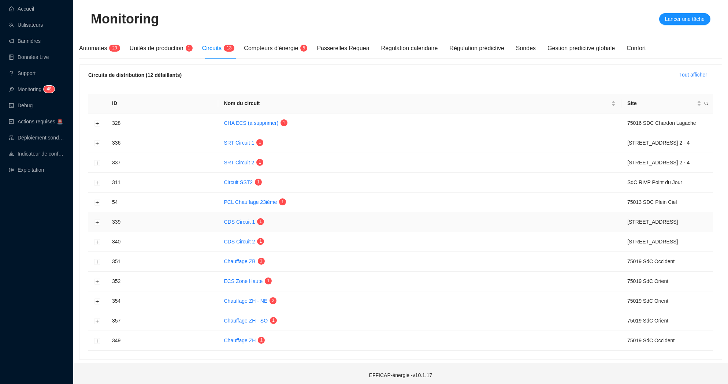
scroll to position [67, 0]
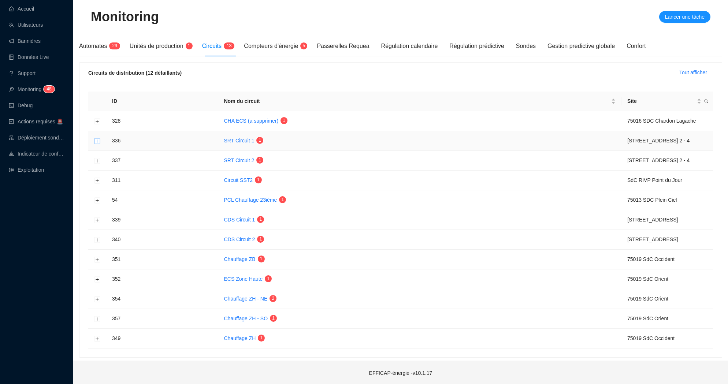
click at [97, 142] on button "Développer la ligne" at bounding box center [98, 141] width 6 height 6
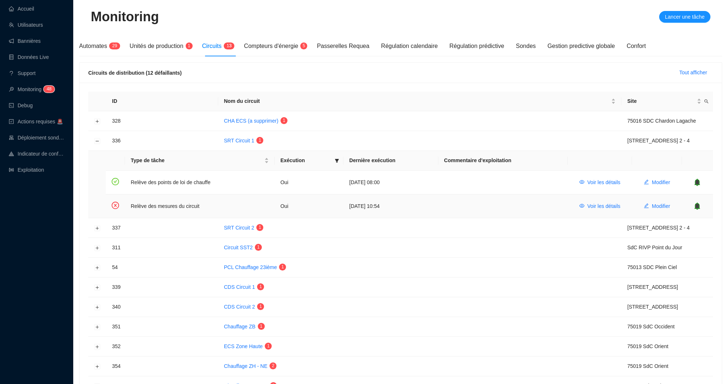
click at [700, 206] on icon "bell" at bounding box center [697, 206] width 5 height 7
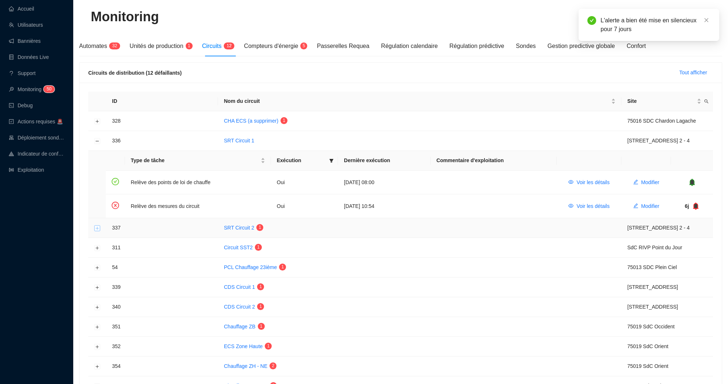
click at [97, 229] on button "Développer la ligne" at bounding box center [98, 228] width 6 height 6
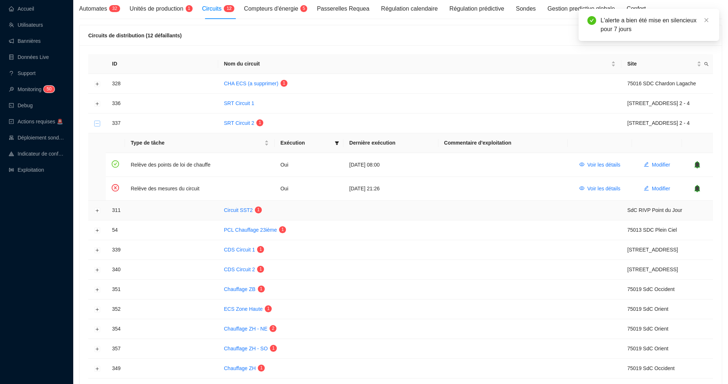
scroll to position [122, 0]
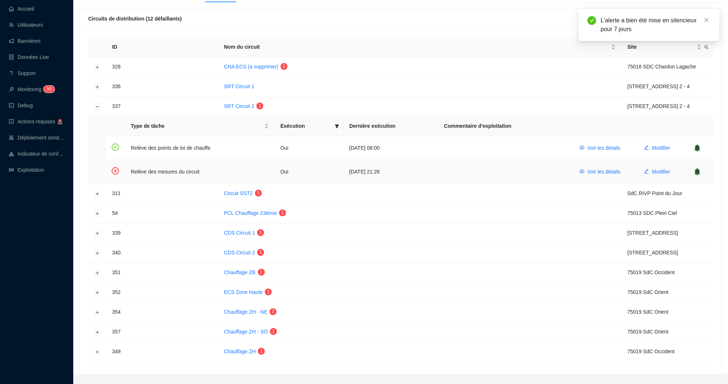
click at [699, 170] on icon "bell" at bounding box center [697, 171] width 5 height 5
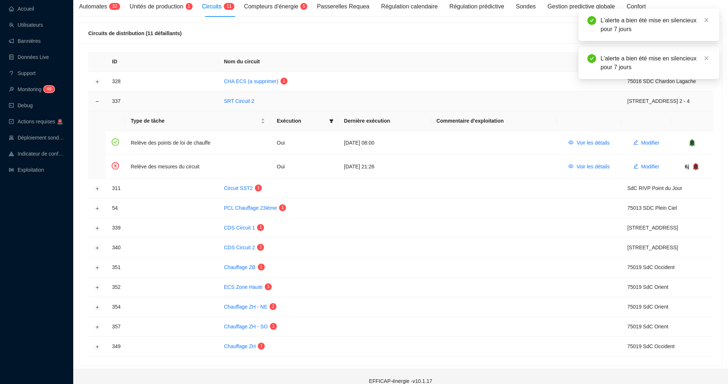
scroll to position [106, 0]
click at [96, 101] on button "Réduire la ligne" at bounding box center [98, 103] width 6 height 6
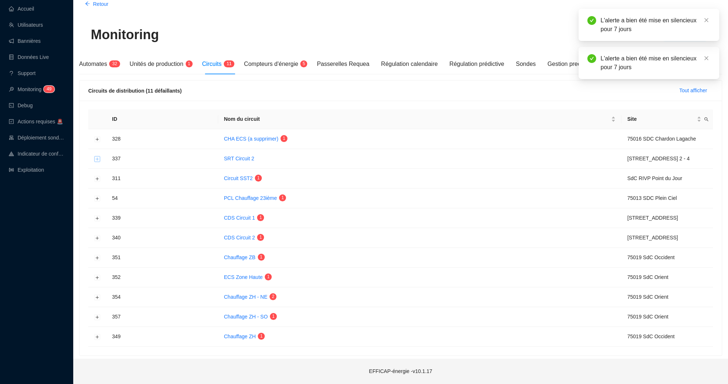
scroll to position [48, 0]
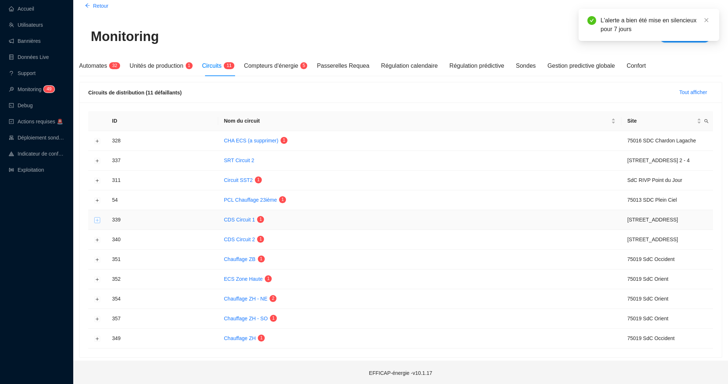
click at [98, 218] on button "Développer la ligne" at bounding box center [98, 220] width 6 height 6
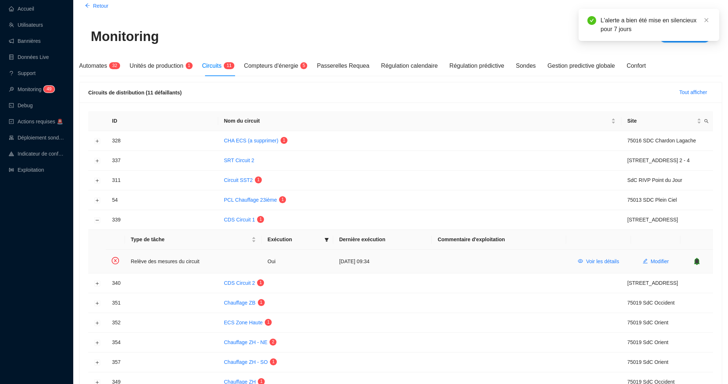
click at [699, 260] on icon "bell" at bounding box center [697, 261] width 5 height 5
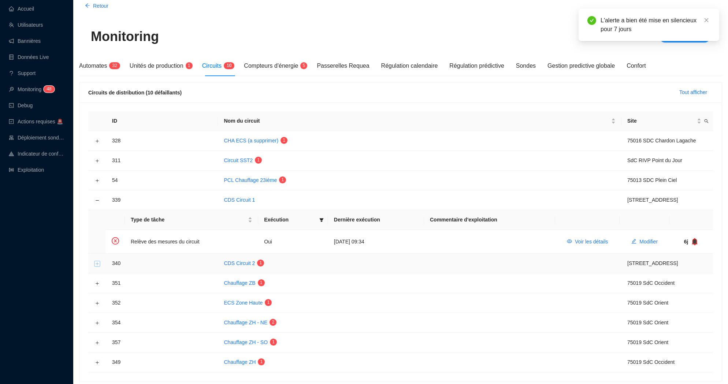
click at [97, 262] on button "Développer la ligne" at bounding box center [98, 264] width 6 height 6
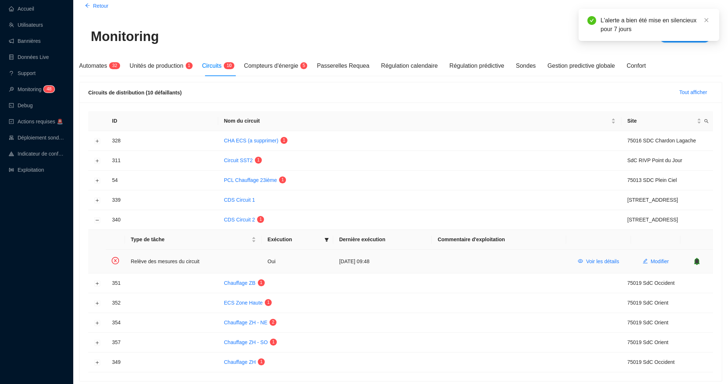
click at [699, 260] on icon "bell" at bounding box center [696, 261] width 5 height 7
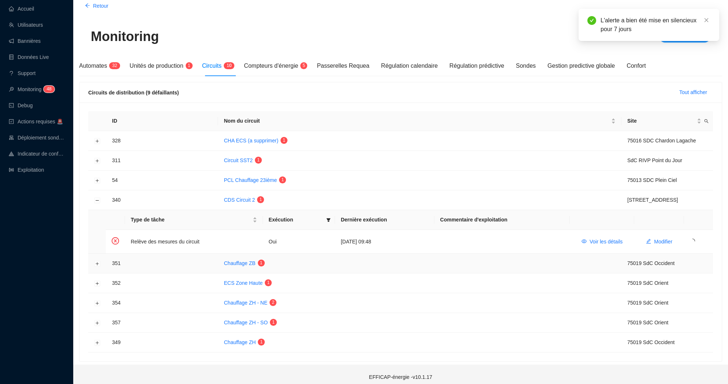
scroll to position [52, 0]
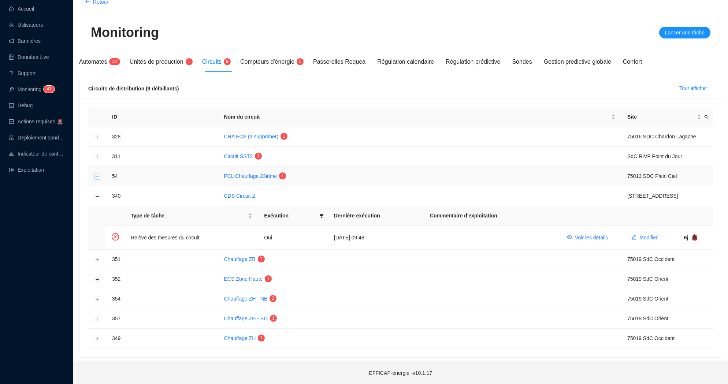
click at [96, 175] on button "Développer la ligne" at bounding box center [98, 177] width 6 height 6
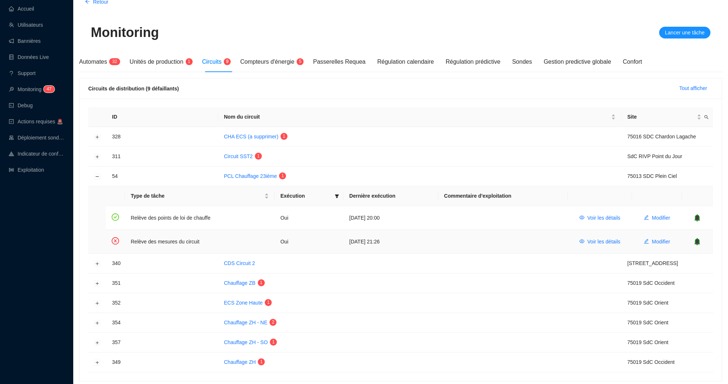
click at [698, 241] on icon "bell" at bounding box center [697, 241] width 5 height 5
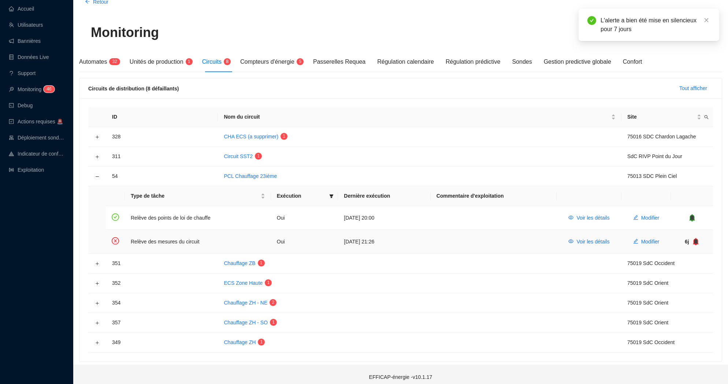
click at [698, 241] on icon "bell" at bounding box center [695, 241] width 5 height 7
click at [98, 177] on button "Réduire la ligne" at bounding box center [98, 177] width 6 height 6
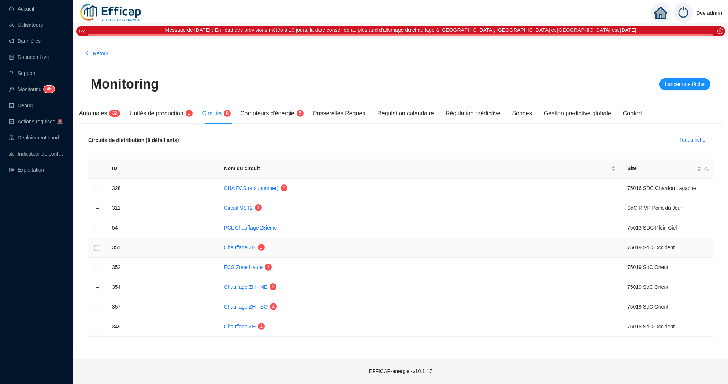
click at [97, 246] on button "Développer la ligne" at bounding box center [98, 248] width 6 height 6
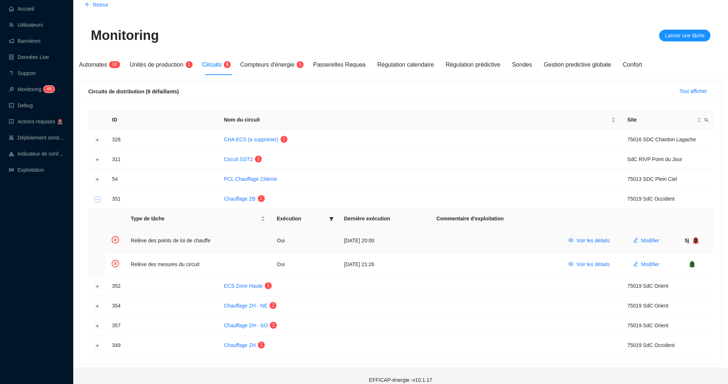
scroll to position [56, 0]
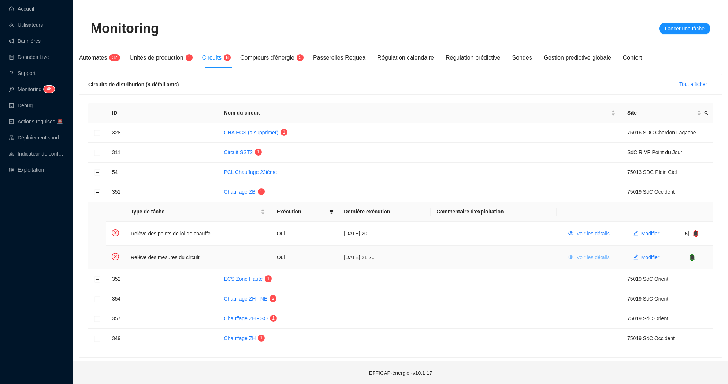
click at [600, 255] on span "Voir les détails" at bounding box center [593, 258] width 33 height 8
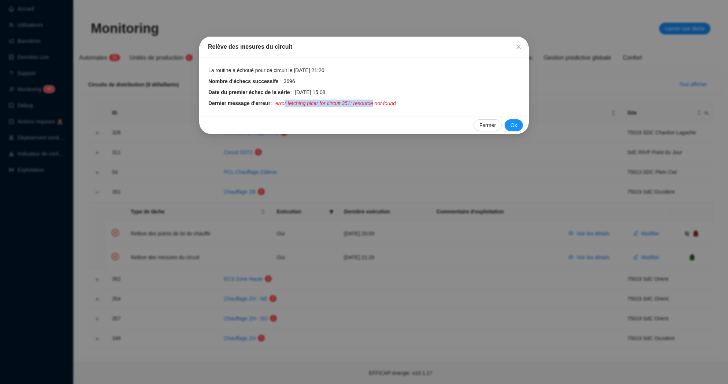
drag, startPoint x: 285, startPoint y: 104, endPoint x: 379, endPoint y: 104, distance: 93.4
click at [379, 104] on span "error fetching plcer for circuit 351: resource not found" at bounding box center [336, 104] width 121 height 8
click at [519, 47] on icon "close" at bounding box center [519, 47] width 4 height 4
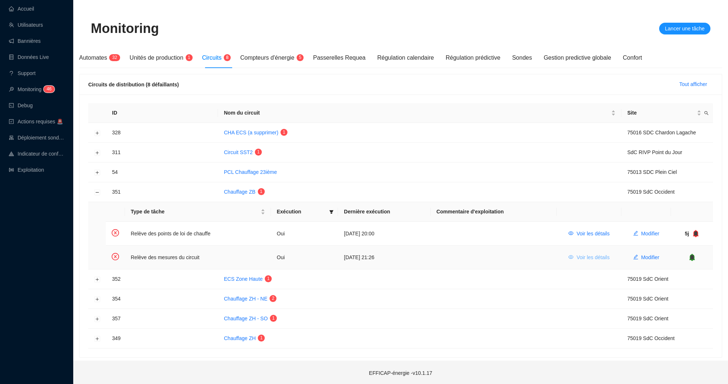
click at [586, 256] on span "Voir les détails" at bounding box center [593, 258] width 33 height 8
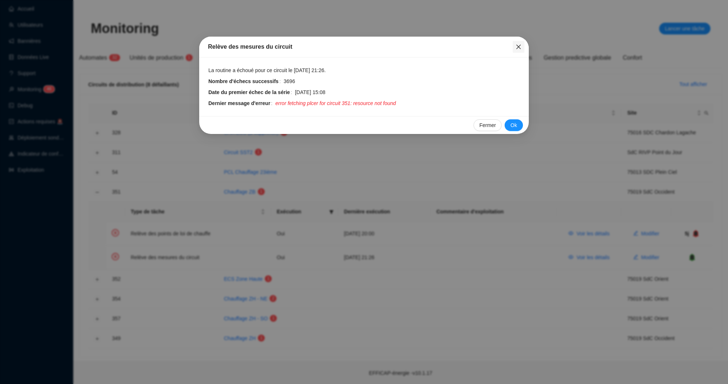
click at [522, 47] on span "Fermer" at bounding box center [519, 47] width 12 height 6
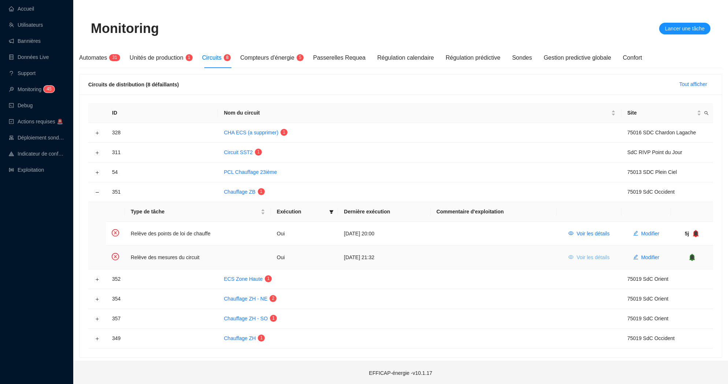
click at [595, 258] on span "Voir les détails" at bounding box center [593, 258] width 33 height 8
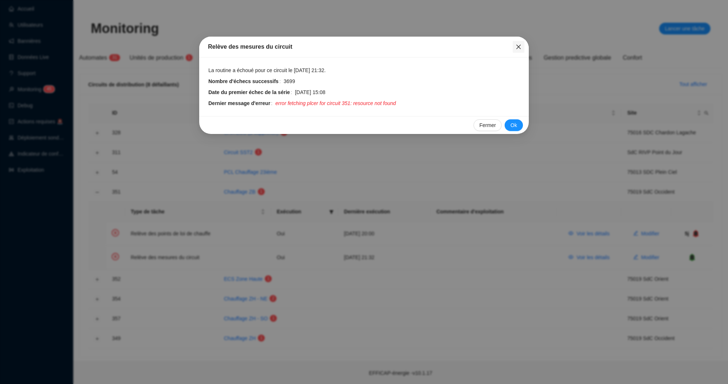
click at [519, 48] on icon "close" at bounding box center [519, 47] width 6 height 6
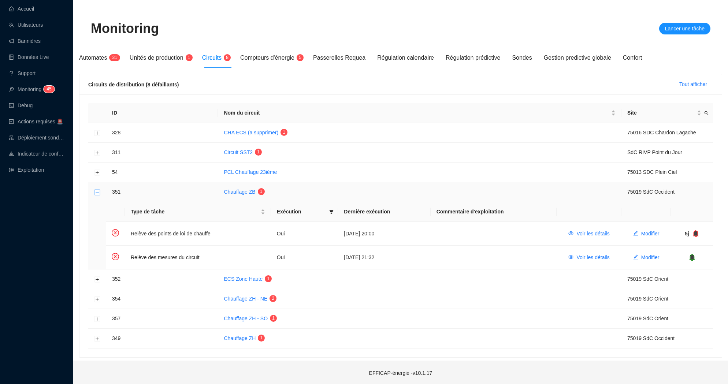
click at [97, 192] on button "Réduire la ligne" at bounding box center [98, 192] width 6 height 6
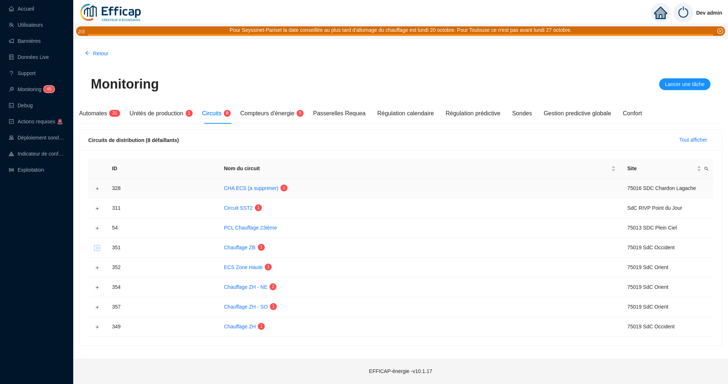
scroll to position [0, 0]
click at [95, 267] on button "Développer la ligne" at bounding box center [98, 268] width 6 height 6
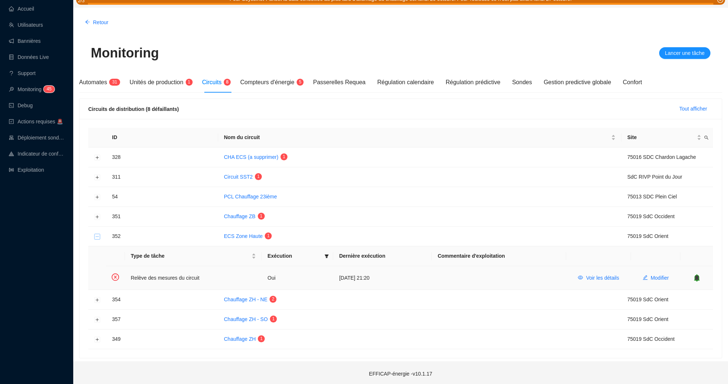
scroll to position [32, 0]
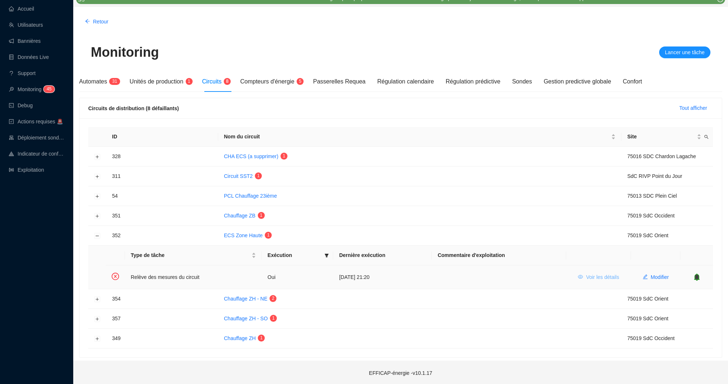
click at [609, 276] on span "Voir les détails" at bounding box center [602, 278] width 33 height 8
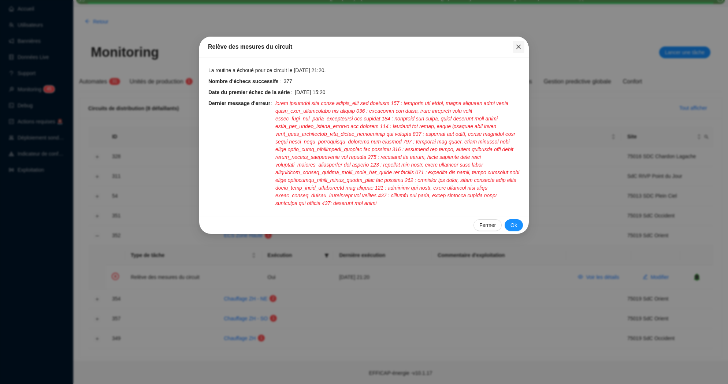
click at [520, 48] on icon "close" at bounding box center [519, 47] width 4 height 4
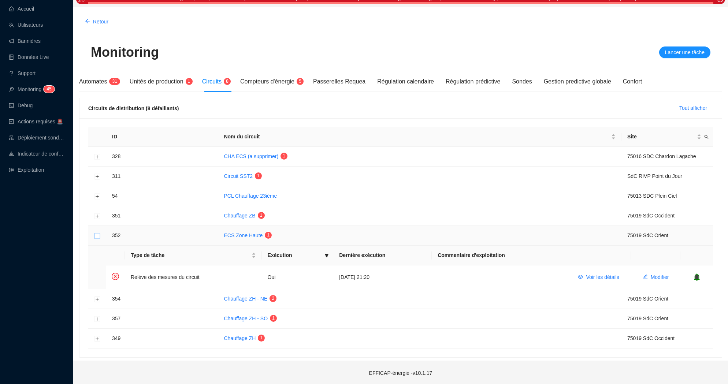
click at [98, 237] on button "Réduire la ligne" at bounding box center [98, 236] width 6 height 6
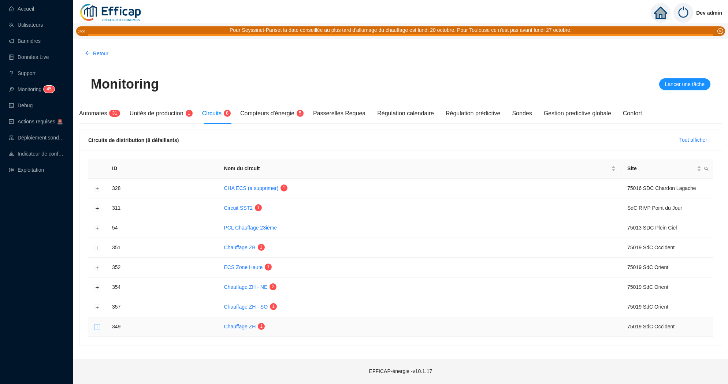
click at [97, 325] on button "Développer la ligne" at bounding box center [98, 327] width 6 height 6
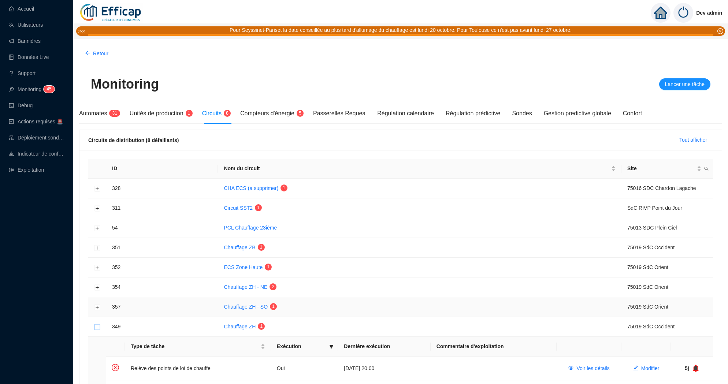
scroll to position [56, 0]
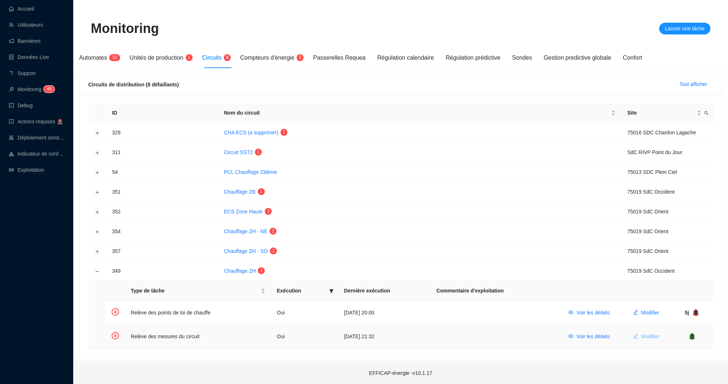
click at [647, 338] on span "Modifier" at bounding box center [651, 337] width 18 height 8
click at [647, 338] on div "Relève des mesures du circuit Réaliser la tâche Commentaire Configuration par d…" at bounding box center [364, 192] width 728 height 384
click at [597, 331] on button "Voir les détails" at bounding box center [589, 337] width 53 height 12
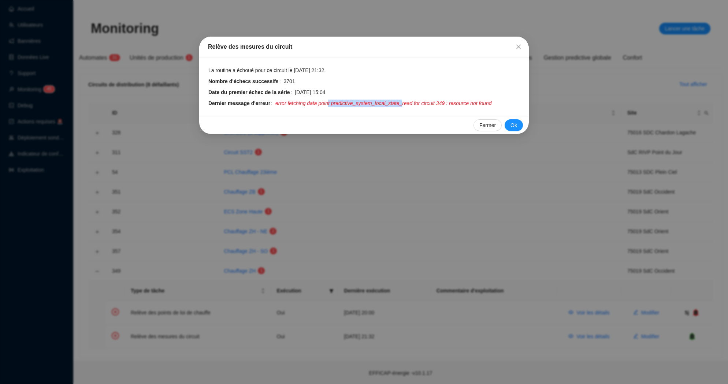
drag, startPoint x: 331, startPoint y: 103, endPoint x: 407, endPoint y: 105, distance: 75.9
click at [407, 104] on span "error fetching data point predictive_system_local_state_read for circuit 349 : …" at bounding box center [384, 104] width 217 height 8
click at [515, 48] on span "Fermer" at bounding box center [519, 47] width 12 height 6
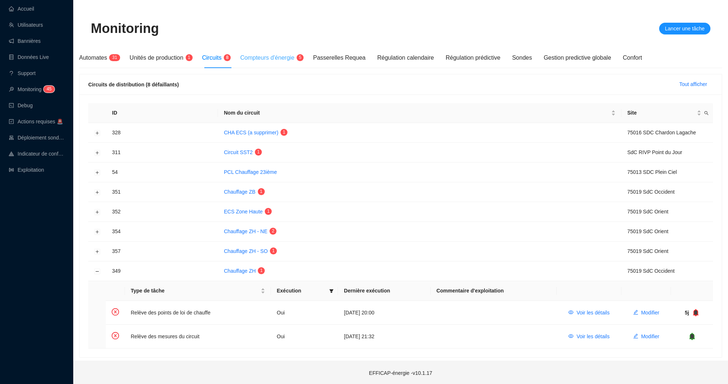
click at [285, 64] on div "Compteurs d'énergie 5" at bounding box center [270, 58] width 61 height 21
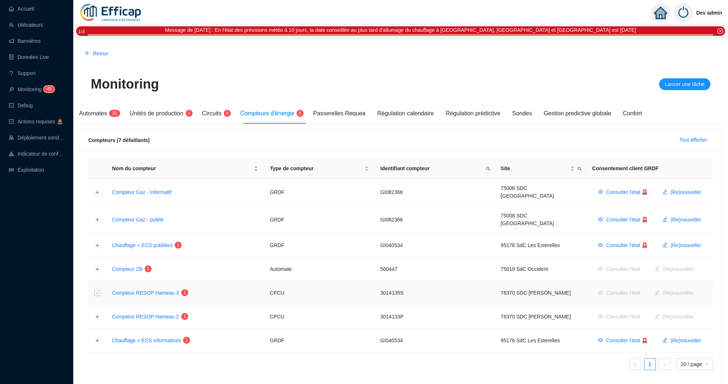
click at [98, 291] on button "Développer la ligne" at bounding box center [98, 294] width 6 height 6
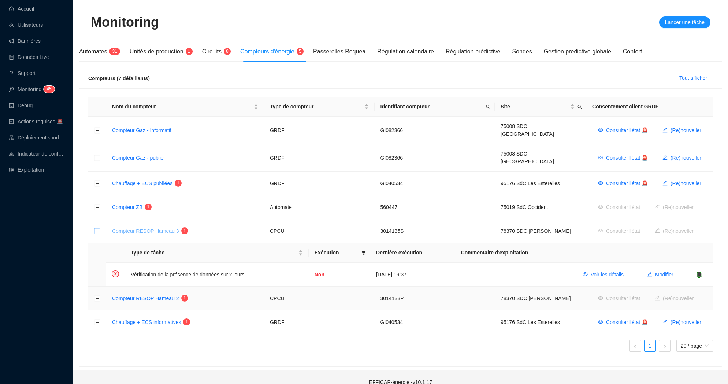
scroll to position [64, 0]
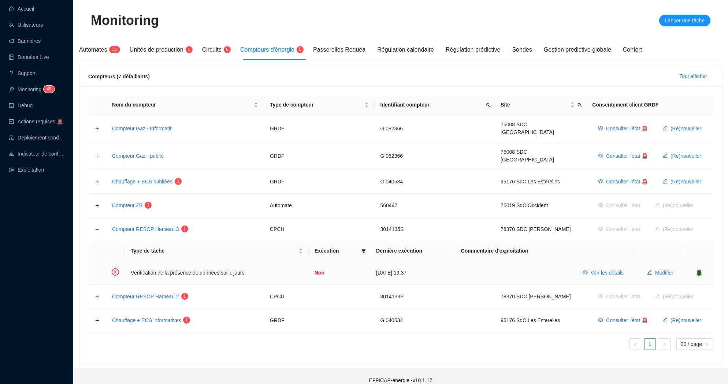
click at [702, 269] on icon "bell" at bounding box center [698, 272] width 5 height 7
click at [98, 294] on button "Développer la ligne" at bounding box center [98, 297] width 6 height 6
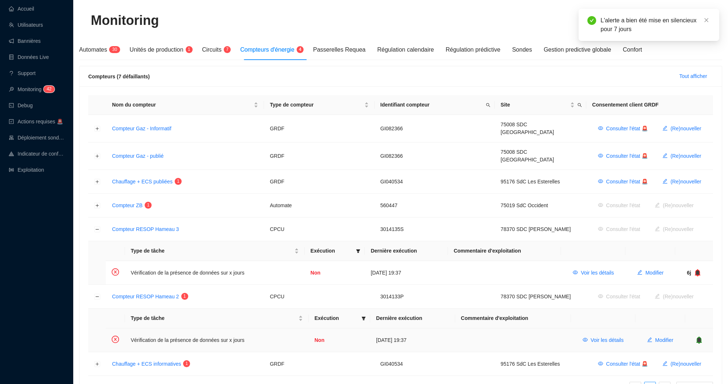
click at [700, 337] on icon "bell" at bounding box center [699, 339] width 5 height 5
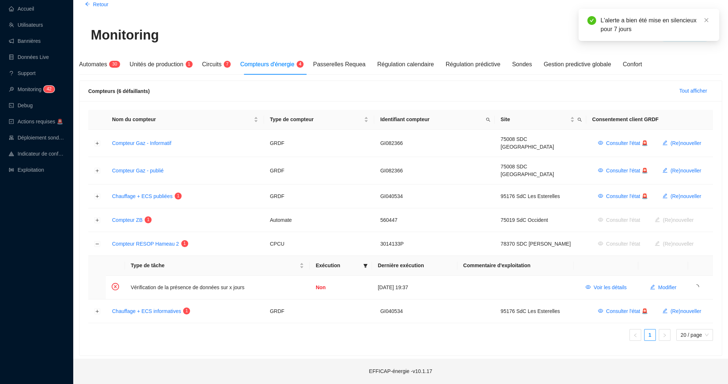
scroll to position [40, 0]
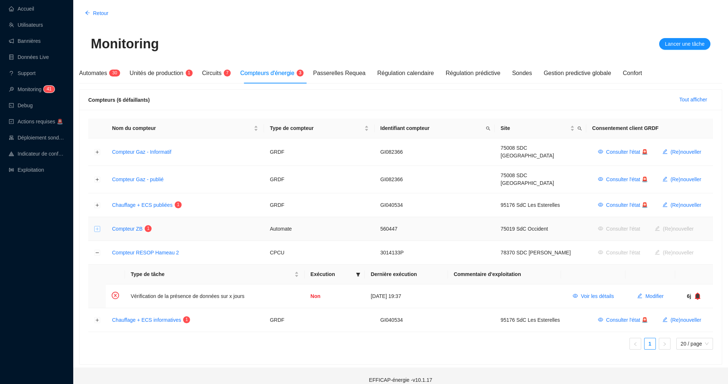
click at [97, 226] on button "Développer la ligne" at bounding box center [98, 229] width 6 height 6
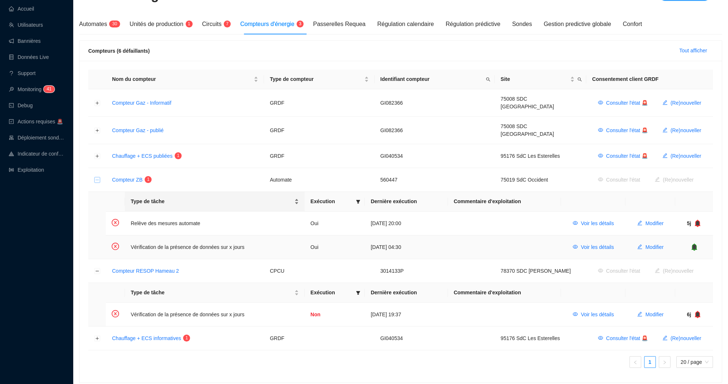
scroll to position [94, 0]
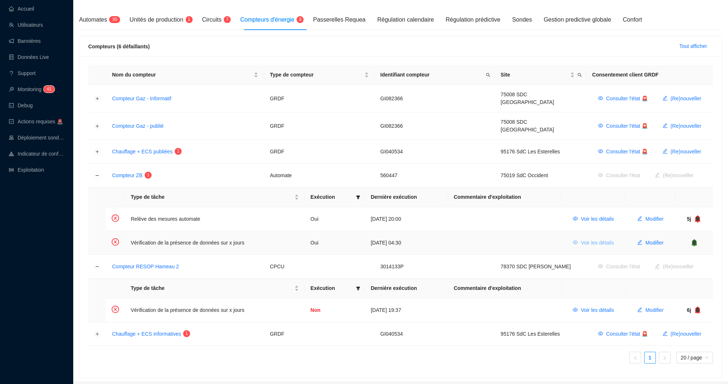
click at [582, 239] on span "Voir les détails" at bounding box center [597, 243] width 33 height 8
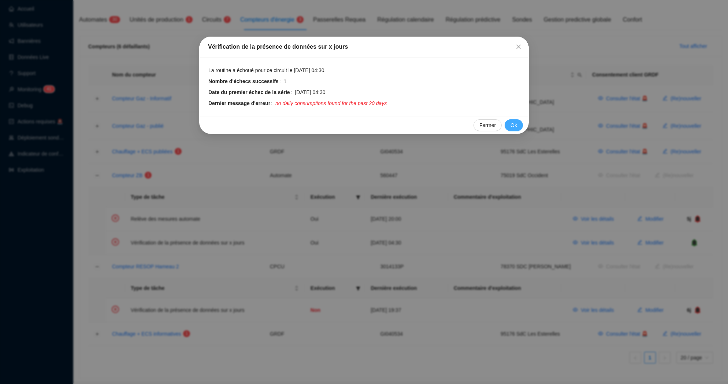
click at [515, 128] on span "Ok" at bounding box center [514, 126] width 7 height 8
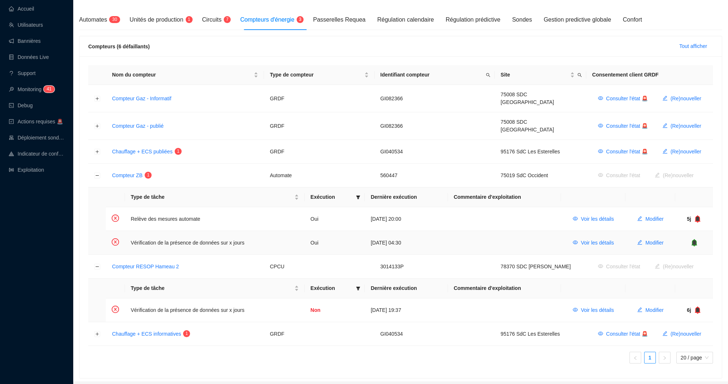
drag, startPoint x: 696, startPoint y: 233, endPoint x: 539, endPoint y: 236, distance: 157.6
click at [539, 236] on tr "Vérification de la présence de données sur x jours Oui 15 oct. 2025 04:30 Voir …" at bounding box center [409, 242] width 607 height 23
click at [693, 240] on icon "bell" at bounding box center [694, 242] width 5 height 5
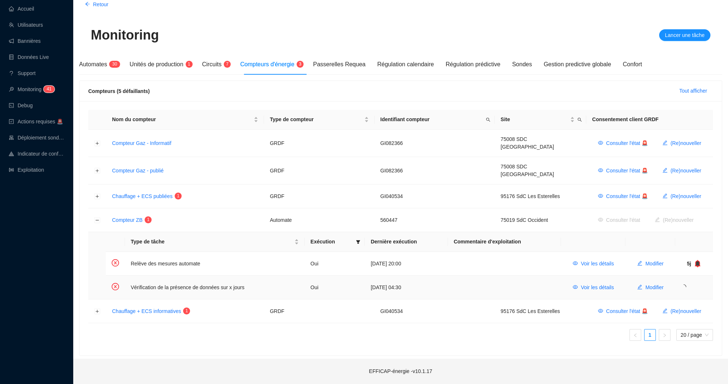
scroll to position [40, 0]
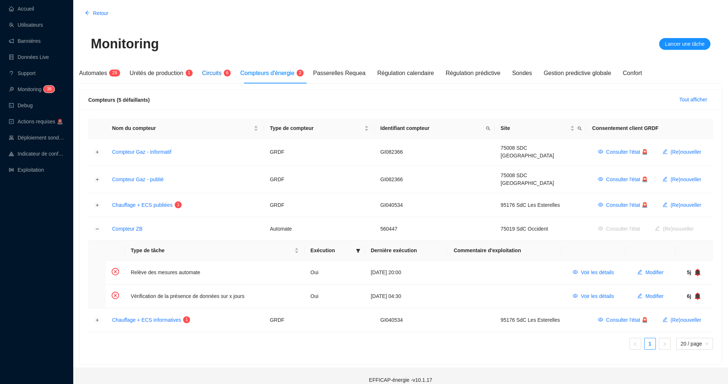
click at [222, 73] on span "Circuits" at bounding box center [211, 73] width 19 height 6
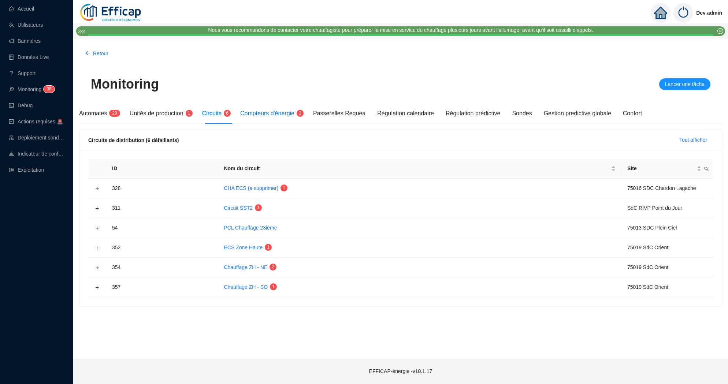
click at [292, 116] on span "Compteurs d'énergie" at bounding box center [267, 113] width 54 height 6
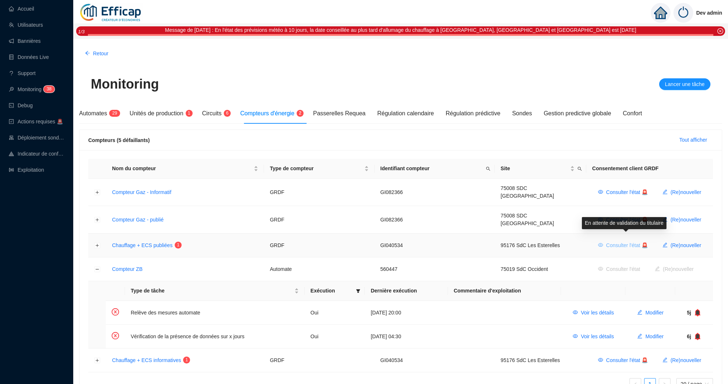
click at [618, 242] on span "Consulter l'état 🚨" at bounding box center [627, 246] width 42 height 8
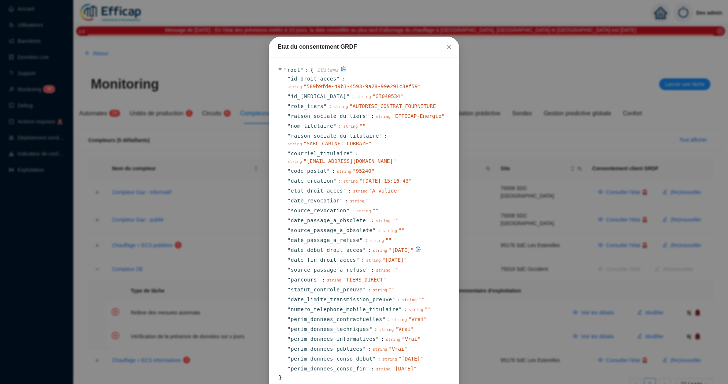
scroll to position [3, 0]
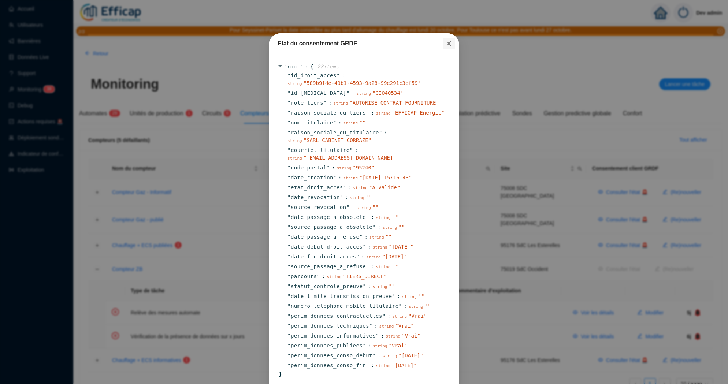
click at [450, 45] on icon "close" at bounding box center [449, 44] width 6 height 6
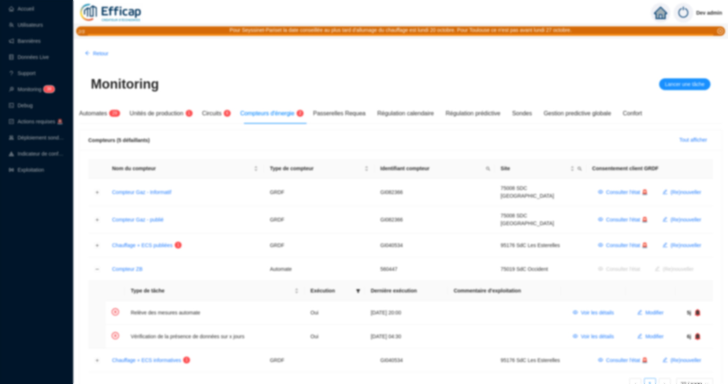
scroll to position [0, 0]
click at [209, 121] on div "Circuits 6" at bounding box center [215, 113] width 26 height 21
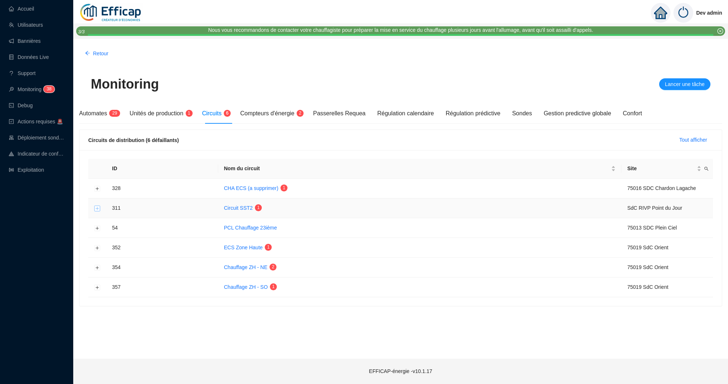
click at [98, 209] on button "Développer la ligne" at bounding box center [98, 209] width 6 height 6
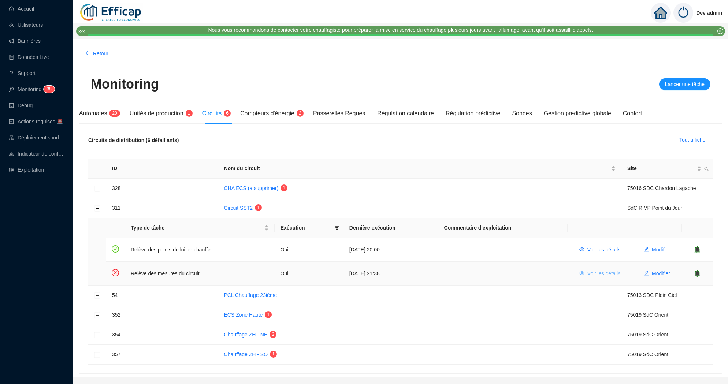
click at [615, 274] on span "Voir les détails" at bounding box center [604, 274] width 33 height 8
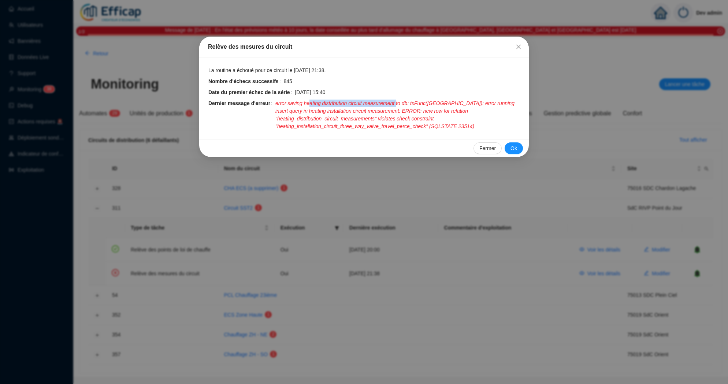
drag, startPoint x: 313, startPoint y: 104, endPoint x: 403, endPoint y: 105, distance: 89.8
click at [403, 105] on span "error saving heating distribution circuit measurement to db: txFunc(tx): error …" at bounding box center [398, 115] width 245 height 31
click at [518, 48] on icon "close" at bounding box center [519, 47] width 6 height 6
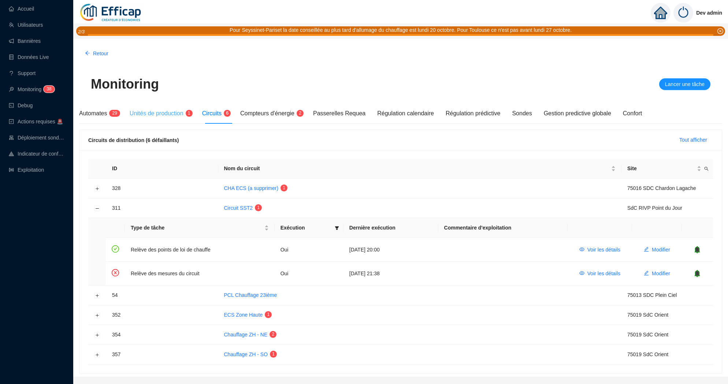
click at [174, 118] on div "Unités de production 1" at bounding box center [160, 113] width 61 height 21
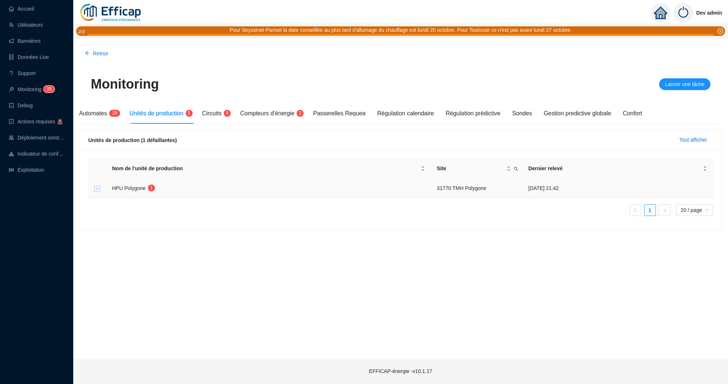
click at [99, 191] on button "Développer la ligne" at bounding box center [98, 189] width 6 height 6
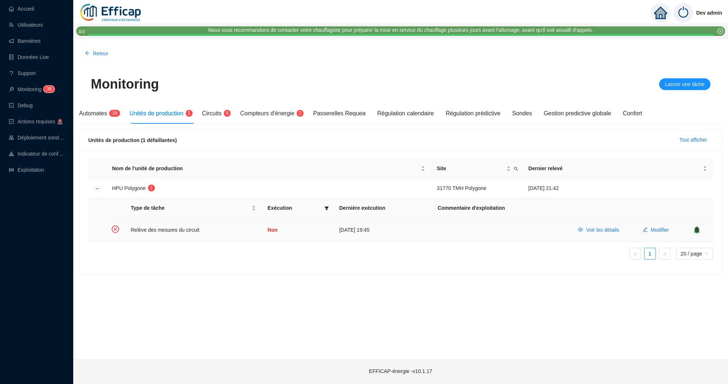
click at [699, 228] on icon "bell" at bounding box center [696, 229] width 5 height 7
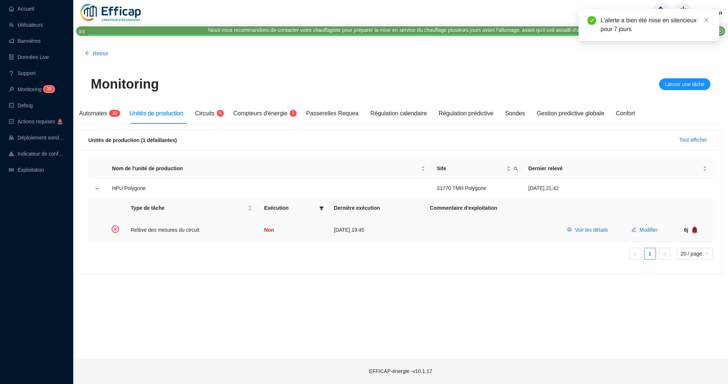
click at [698, 229] on icon "bell" at bounding box center [694, 229] width 7 height 7
click at [694, 230] on icon "bell" at bounding box center [694, 229] width 5 height 5
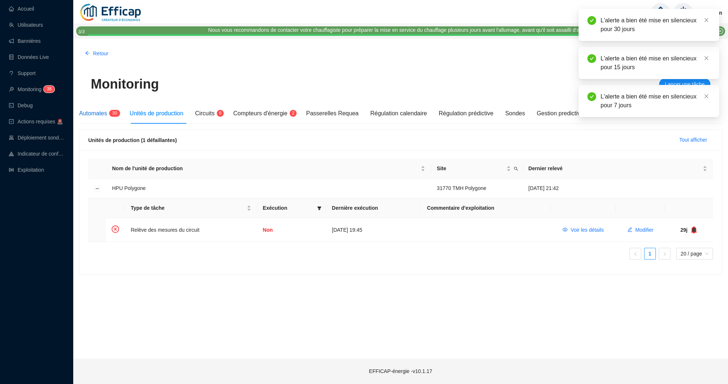
click at [91, 116] on span "Automates" at bounding box center [93, 113] width 28 height 6
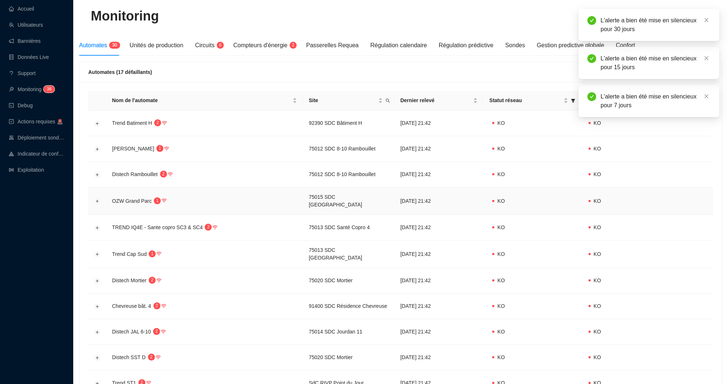
scroll to position [49, 0]
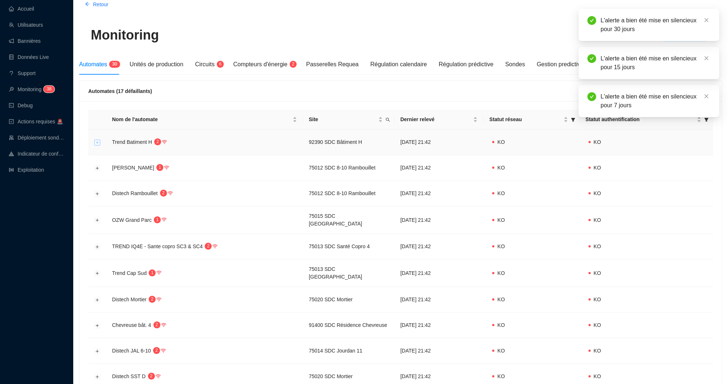
click at [98, 143] on button "Développer la ligne" at bounding box center [98, 143] width 6 height 6
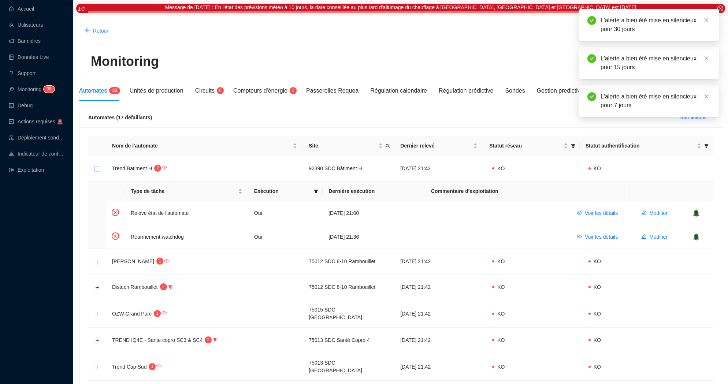
scroll to position [0, 0]
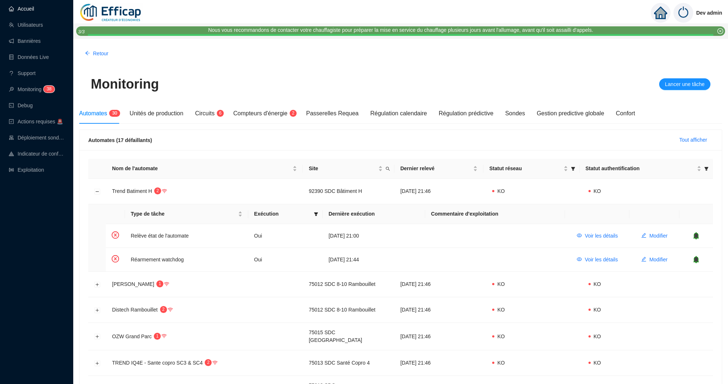
click at [23, 9] on link "Accueil" at bounding box center [21, 9] width 25 height 6
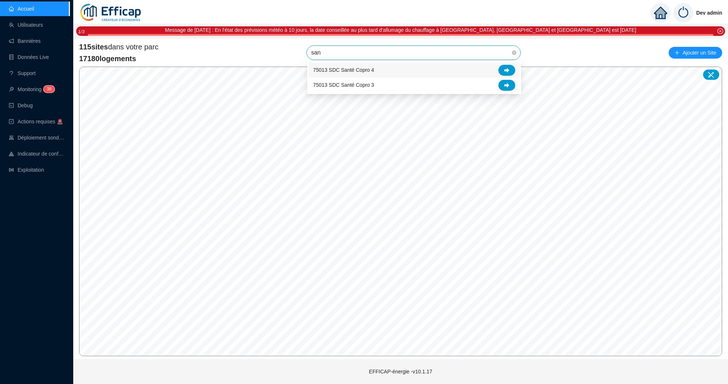
type input "sant"
click at [512, 71] on div at bounding box center [507, 70] width 17 height 11
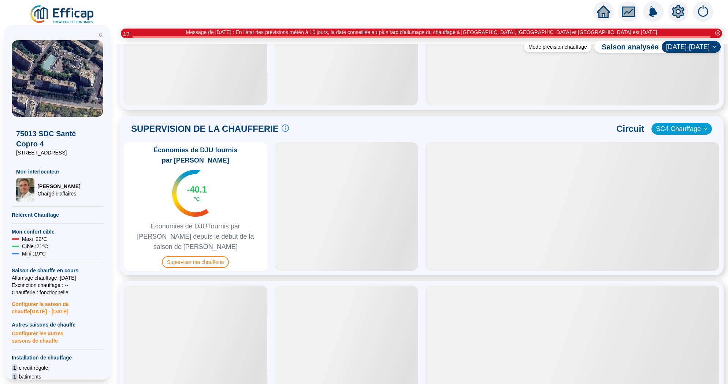
scroll to position [382, 0]
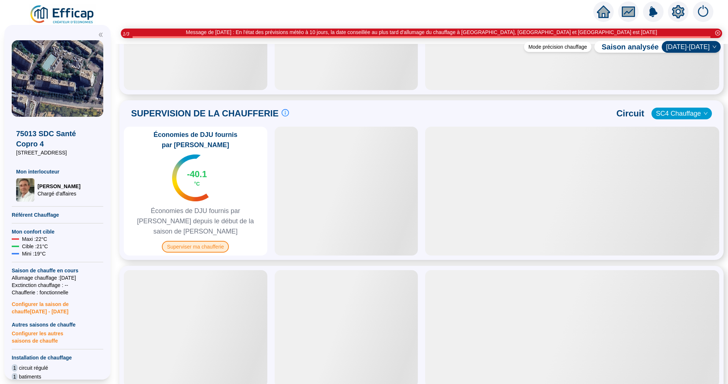
click at [215, 241] on span "Superviser ma chaufferie" at bounding box center [195, 247] width 67 height 12
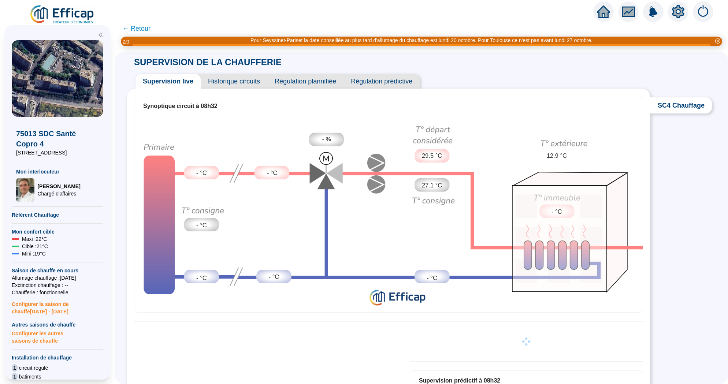
click at [241, 77] on span "Historique circuits" at bounding box center [234, 81] width 67 height 15
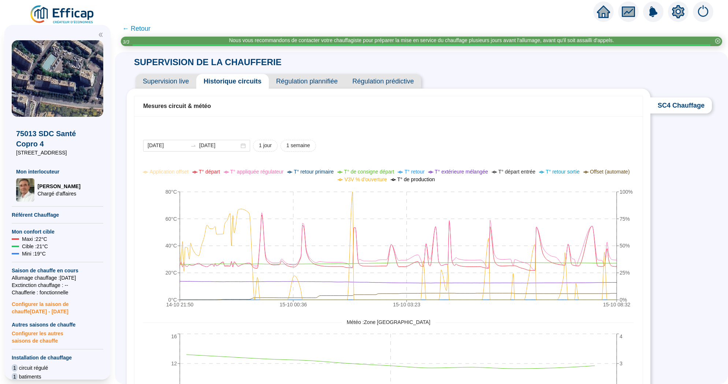
click at [140, 29] on span "← Retour" at bounding box center [136, 28] width 28 height 10
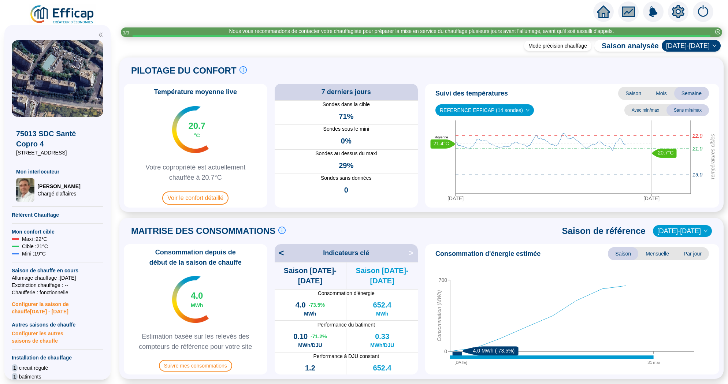
click at [609, 8] on icon "home" at bounding box center [603, 11] width 13 height 13
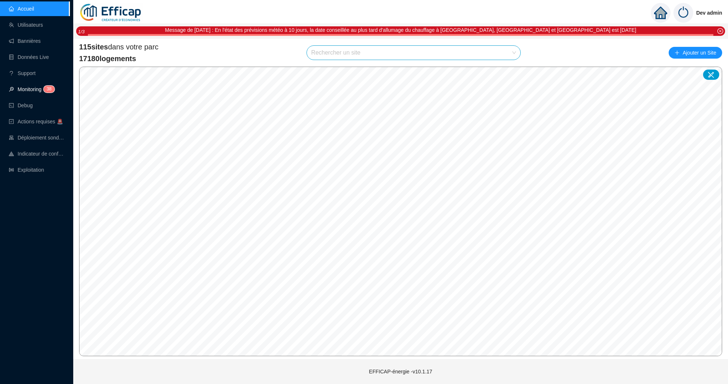
click at [49, 91] on span "3" at bounding box center [48, 88] width 3 height 5
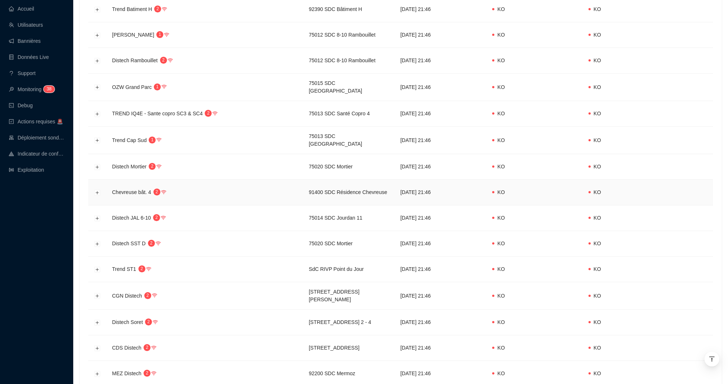
scroll to position [183, 0]
click at [95, 137] on button "Développer la ligne" at bounding box center [98, 140] width 6 height 6
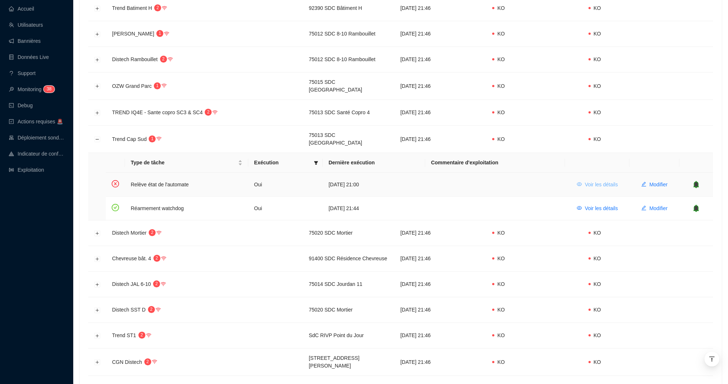
click at [587, 182] on span "Voir les détails" at bounding box center [601, 185] width 33 height 8
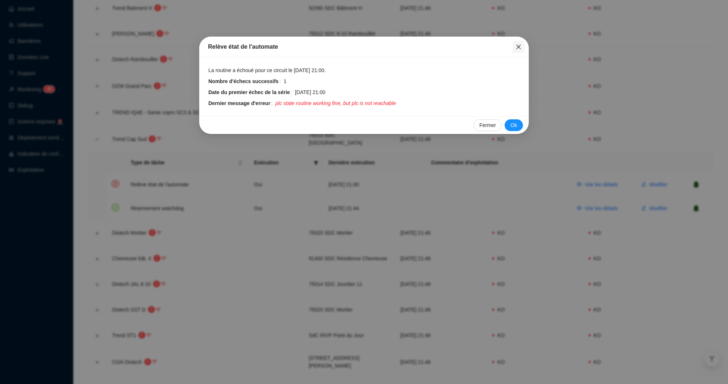
click at [517, 45] on icon "close" at bounding box center [519, 47] width 6 height 6
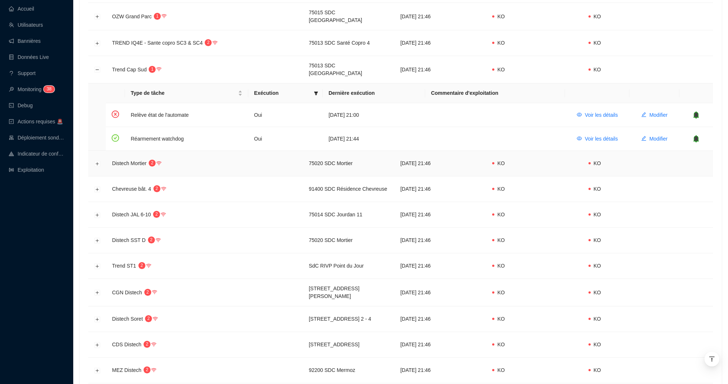
scroll to position [267, 0]
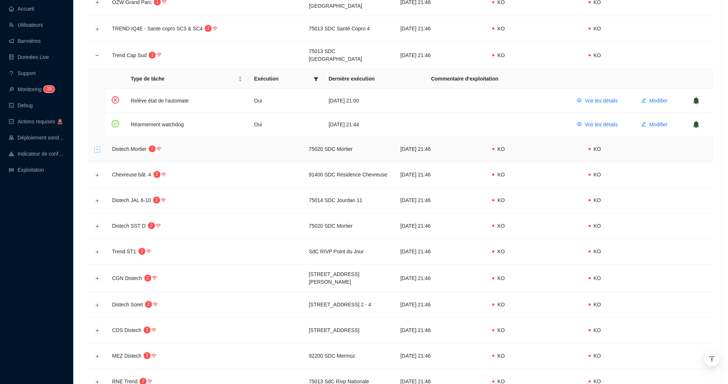
click at [98, 147] on button "Développer la ligne" at bounding box center [98, 150] width 6 height 6
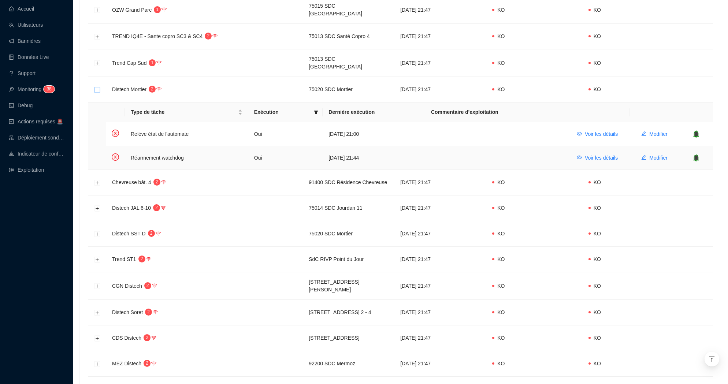
scroll to position [257, 0]
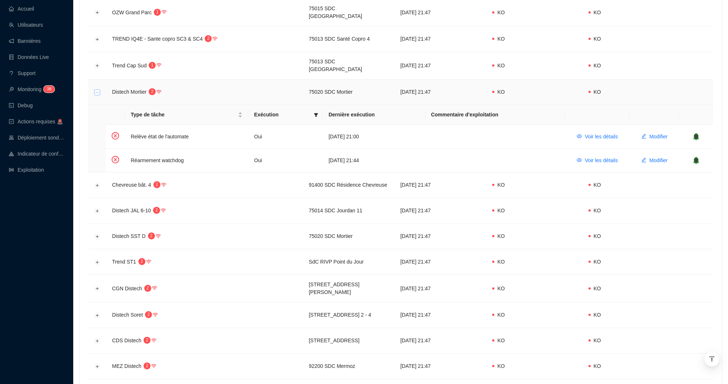
click at [96, 89] on button "Réduire la ligne" at bounding box center [98, 92] width 6 height 6
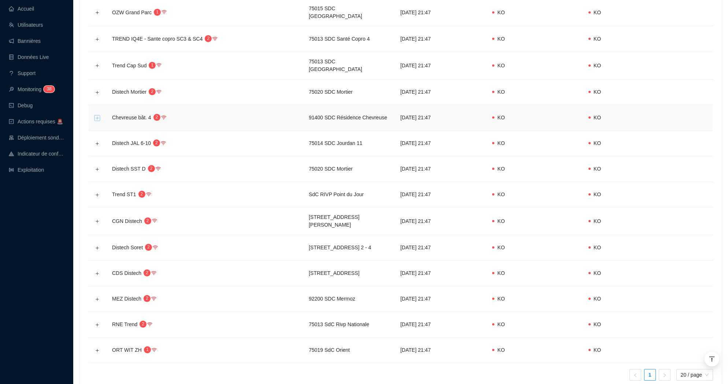
click at [97, 115] on button "Développer la ligne" at bounding box center [98, 118] width 6 height 6
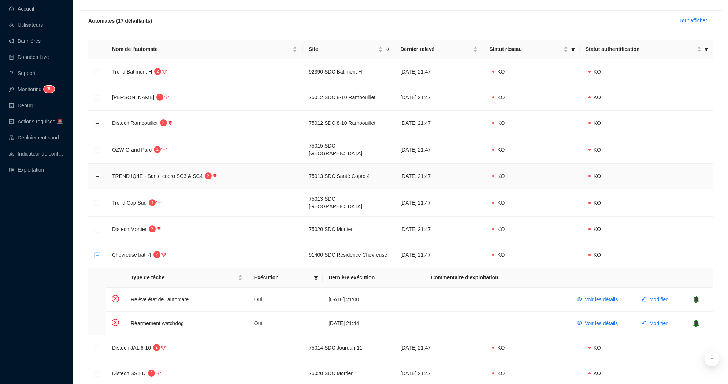
scroll to position [25, 0]
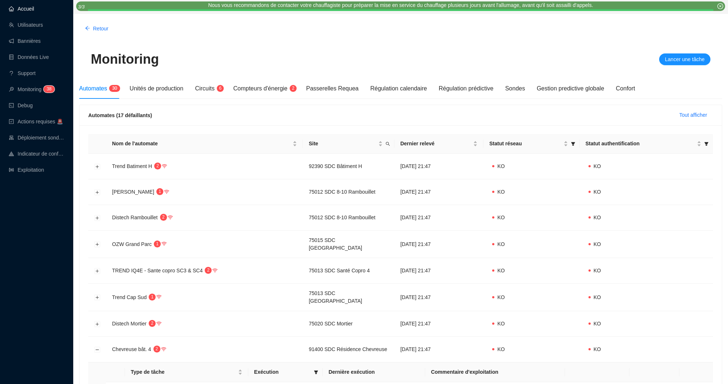
click at [34, 11] on link "Accueil" at bounding box center [21, 9] width 25 height 6
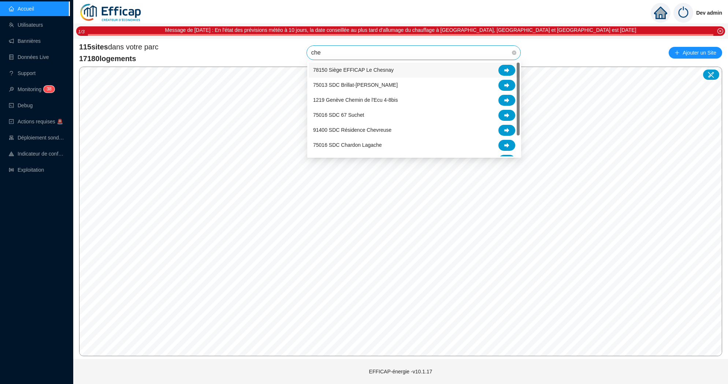
type input "chev"
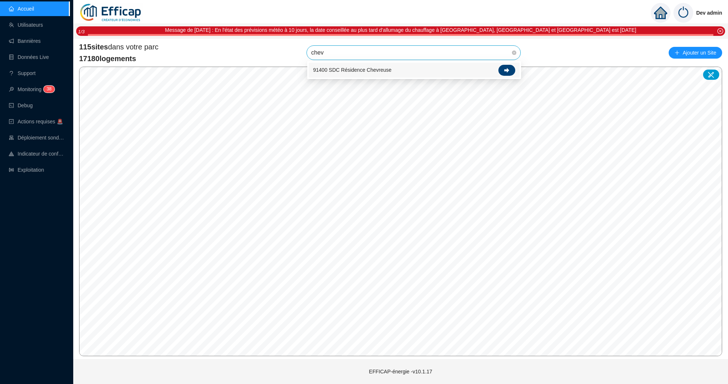
click at [505, 68] on icon at bounding box center [506, 70] width 5 height 5
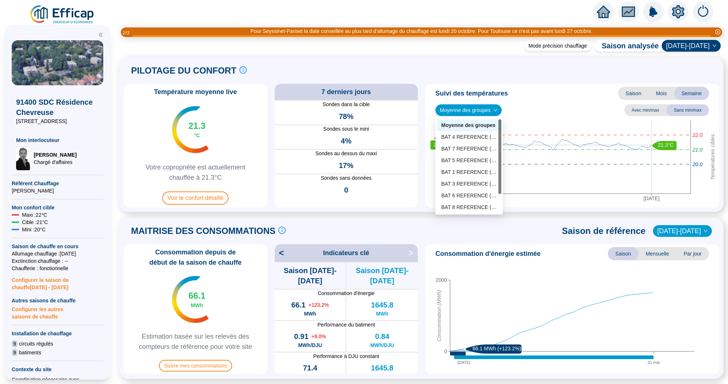
click at [483, 111] on span "Moyenne des groupes" at bounding box center [469, 110] width 58 height 11
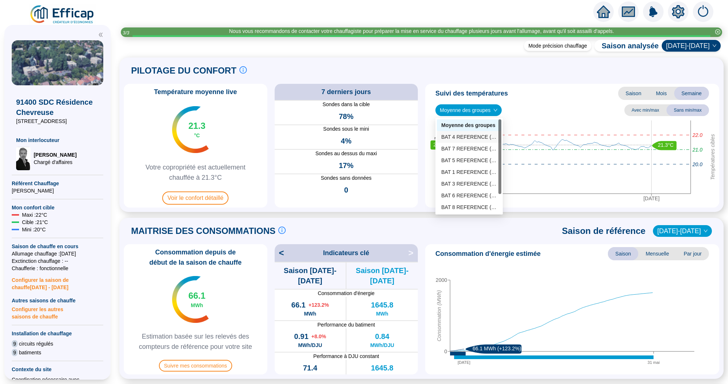
click at [468, 136] on div "BAT 4 REFERENCE (4 sondes)" at bounding box center [469, 137] width 56 height 8
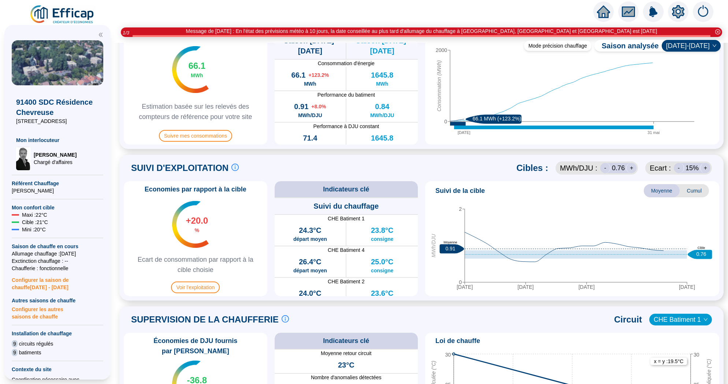
scroll to position [455, 0]
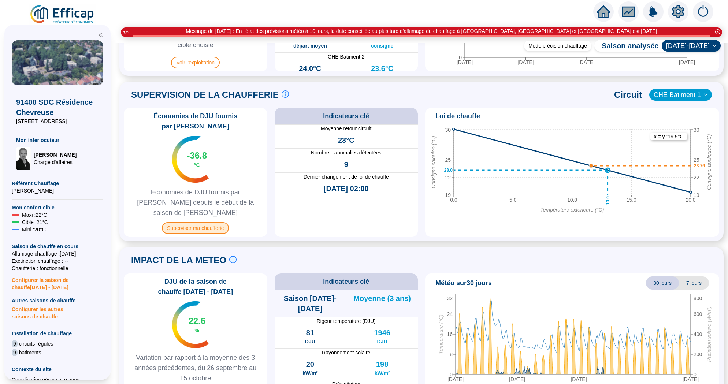
click at [212, 222] on span "Superviser ma chaufferie" at bounding box center [195, 228] width 67 height 12
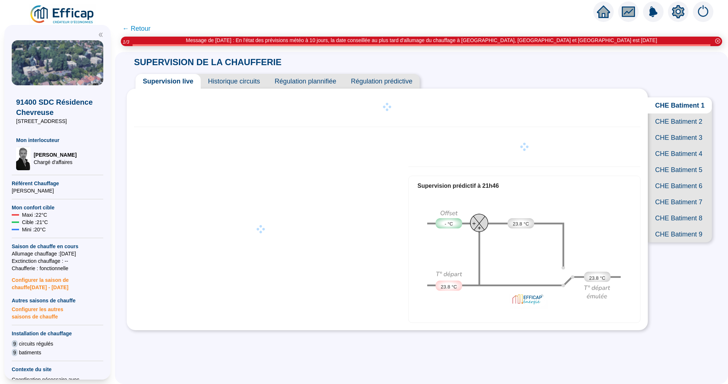
click at [672, 154] on span "CHE Batiment 4" at bounding box center [680, 154] width 64 height 16
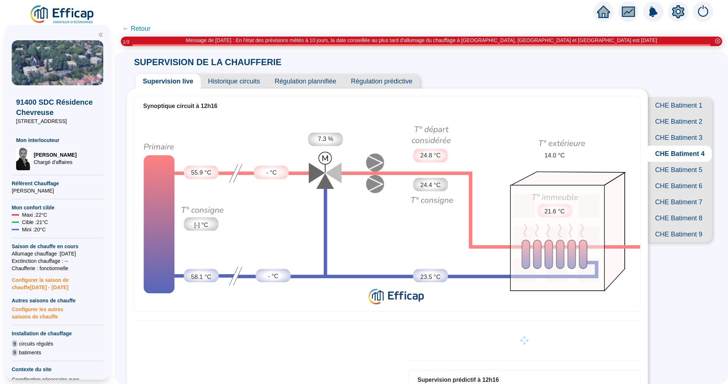
click at [229, 80] on span "Historique circuits" at bounding box center [234, 81] width 67 height 15
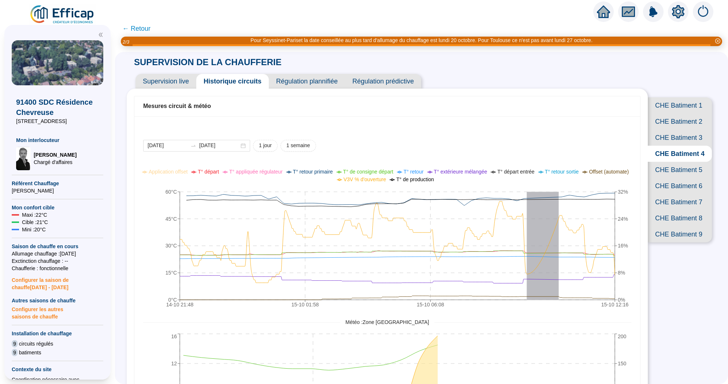
click at [602, 11] on icon "home" at bounding box center [603, 12] width 13 height 10
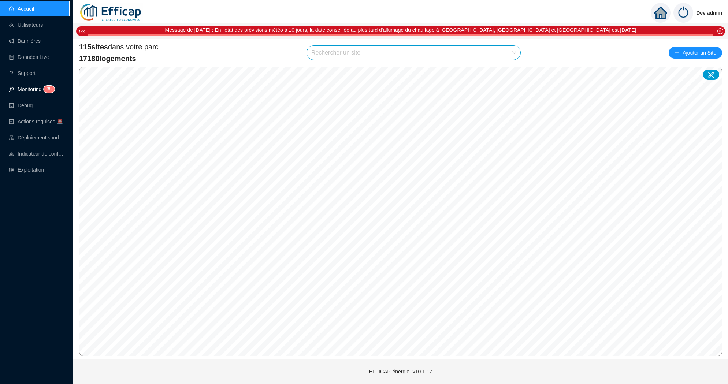
click at [32, 86] on link "Monitoring 3 8" at bounding box center [31, 89] width 44 height 6
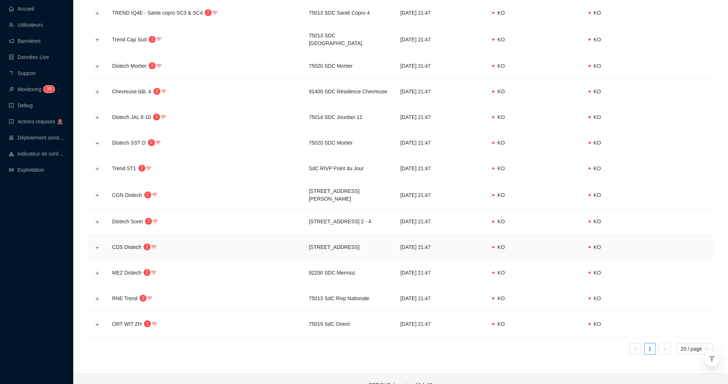
scroll to position [266, 0]
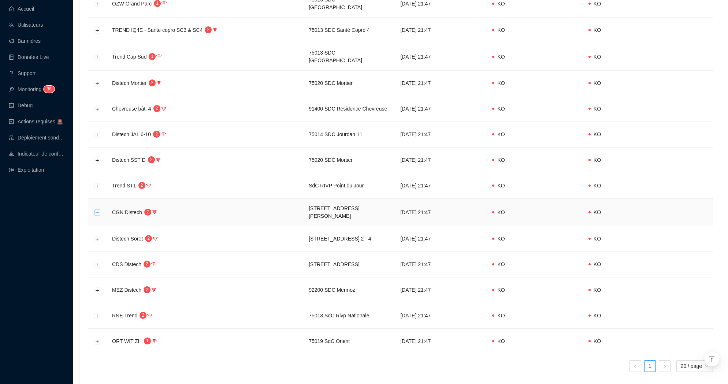
click at [97, 210] on button "Développer la ligne" at bounding box center [98, 213] width 6 height 6
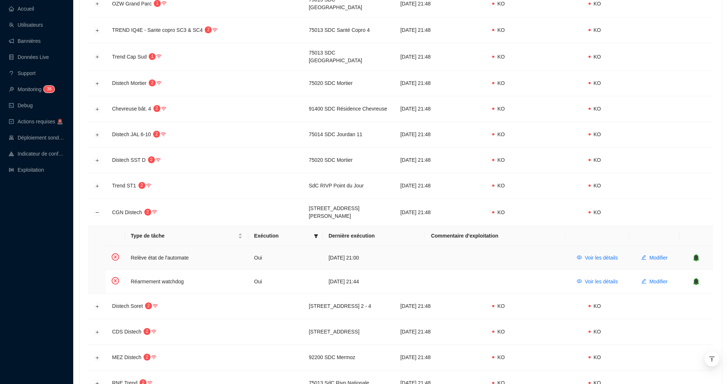
click at [698, 255] on icon "bell" at bounding box center [696, 257] width 5 height 5
click at [697, 278] on icon "bell" at bounding box center [696, 281] width 5 height 7
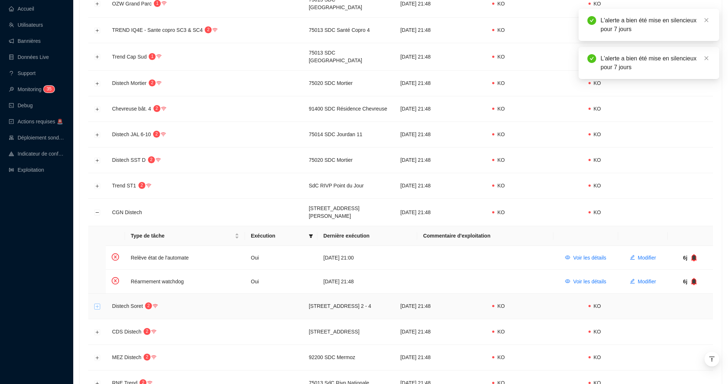
click at [96, 304] on button "Développer la ligne" at bounding box center [98, 307] width 6 height 6
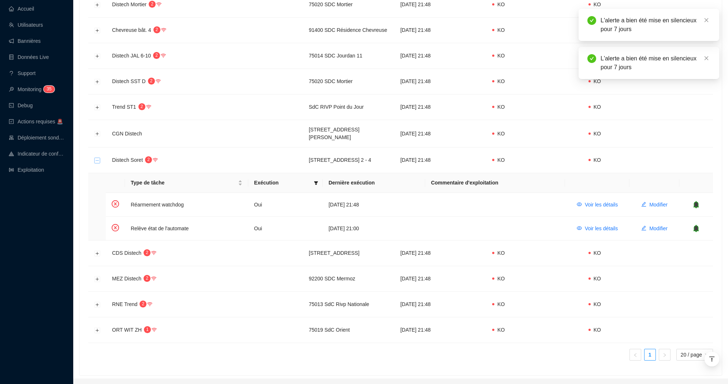
scroll to position [356, 0]
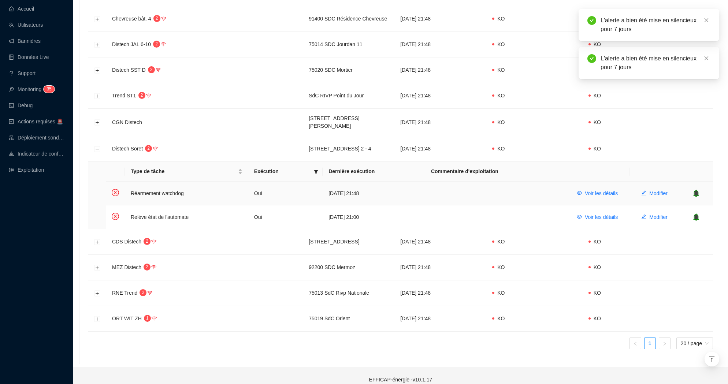
click at [693, 190] on icon "bell" at bounding box center [696, 193] width 7 height 7
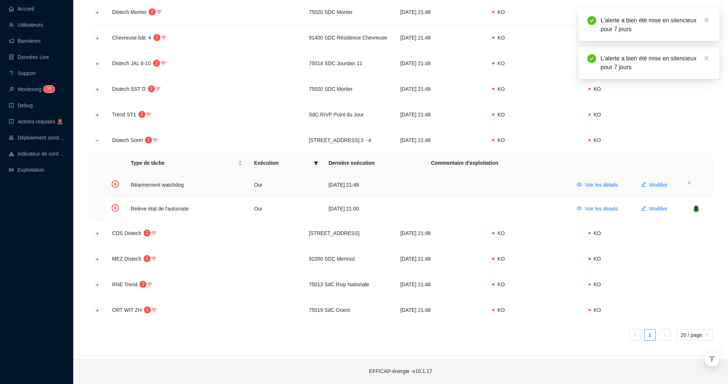
scroll to position [330, 0]
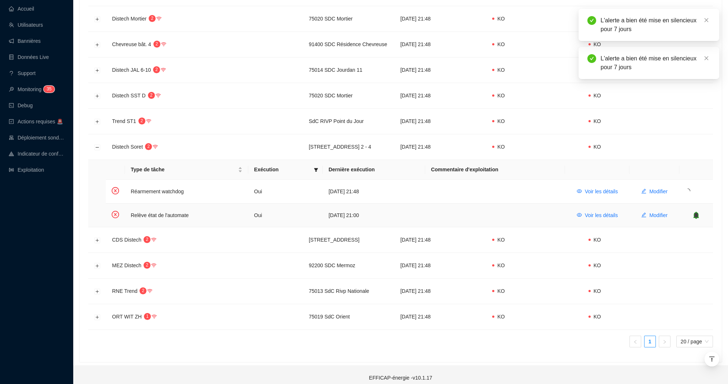
click at [694, 212] on icon "bell" at bounding box center [696, 215] width 7 height 7
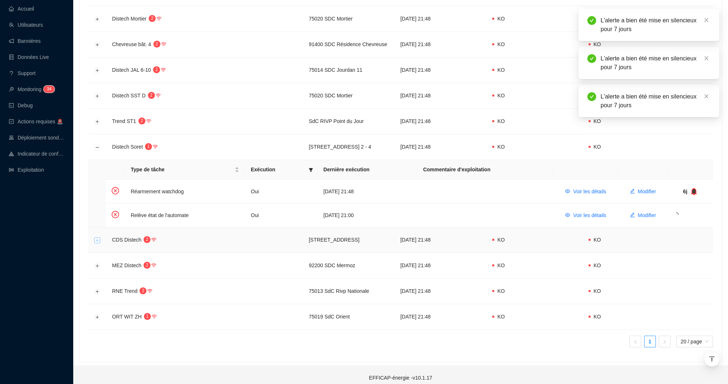
click at [99, 237] on button "Développer la ligne" at bounding box center [98, 240] width 6 height 6
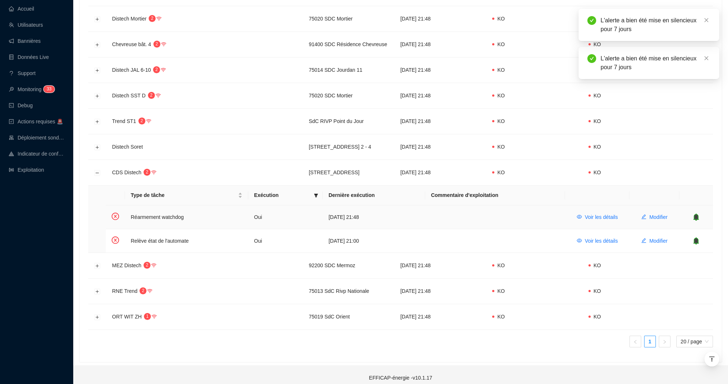
click at [706, 214] on div at bounding box center [696, 217] width 22 height 7
click at [699, 214] on icon "bell" at bounding box center [696, 217] width 7 height 7
click at [699, 237] on icon "bell" at bounding box center [696, 240] width 5 height 7
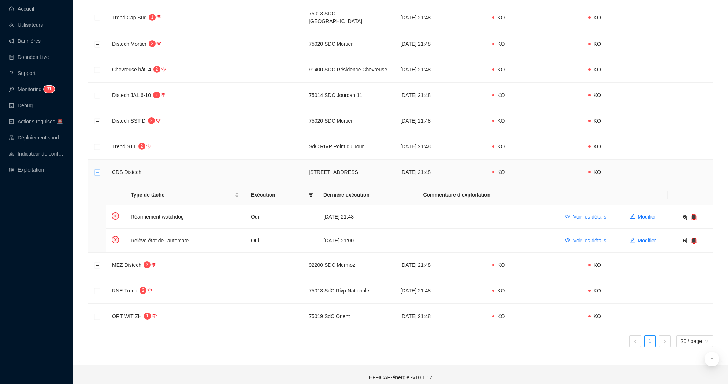
click at [96, 170] on button "Réduire la ligne" at bounding box center [98, 173] width 6 height 6
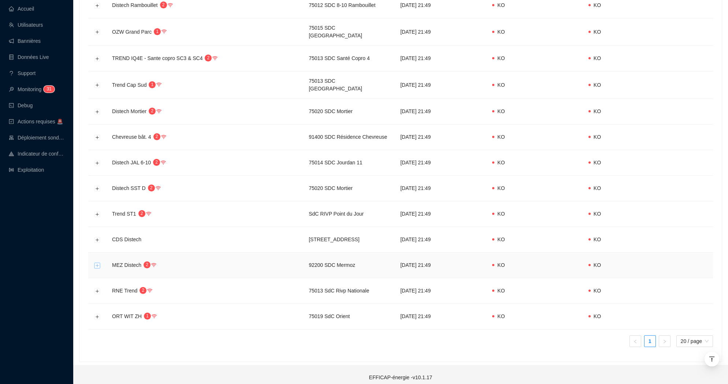
click at [97, 263] on button "Développer la ligne" at bounding box center [98, 266] width 6 height 6
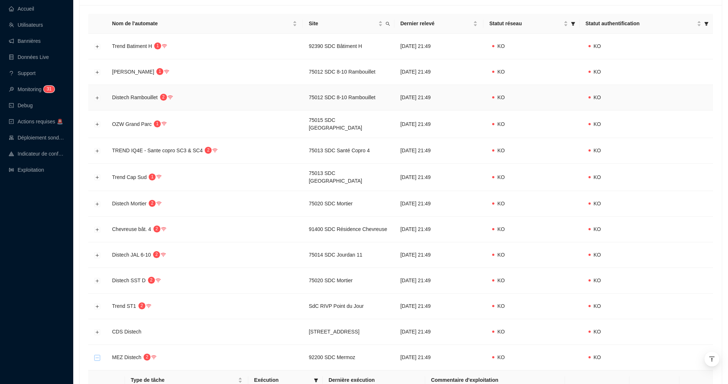
scroll to position [138, 0]
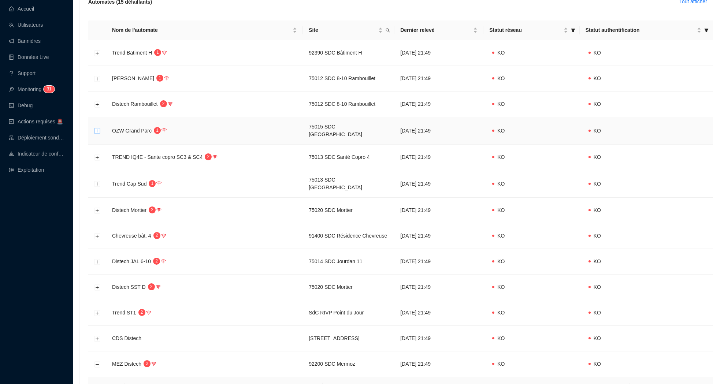
click at [97, 129] on button "Développer la ligne" at bounding box center [98, 131] width 6 height 6
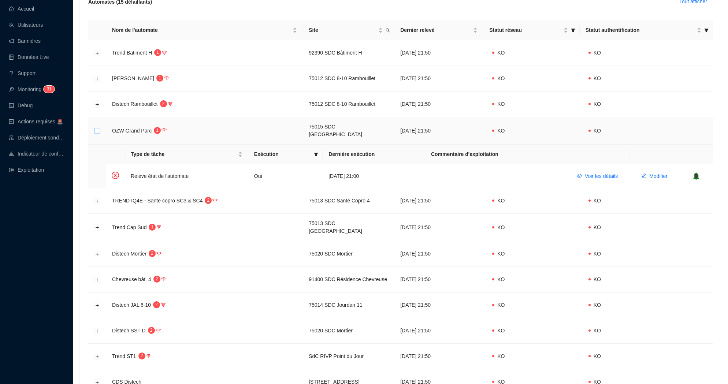
click at [97, 130] on button "Réduire la ligne" at bounding box center [98, 131] width 6 height 6
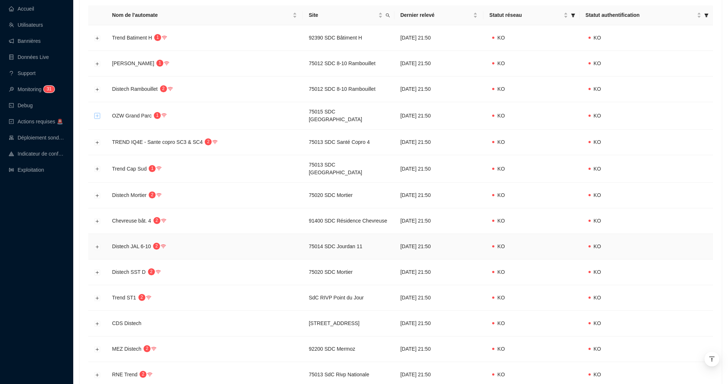
scroll to position [0, 0]
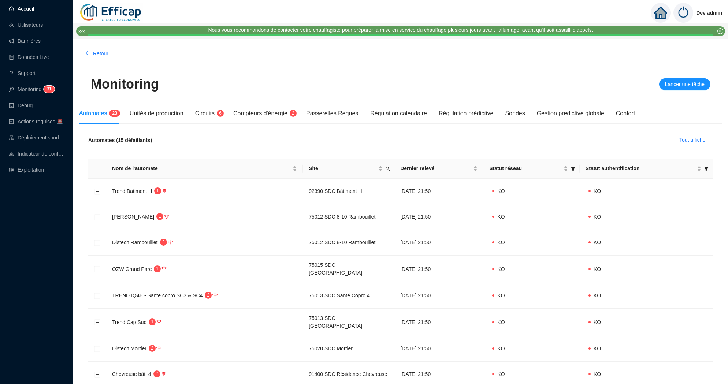
click at [34, 6] on link "Accueil" at bounding box center [21, 9] width 25 height 6
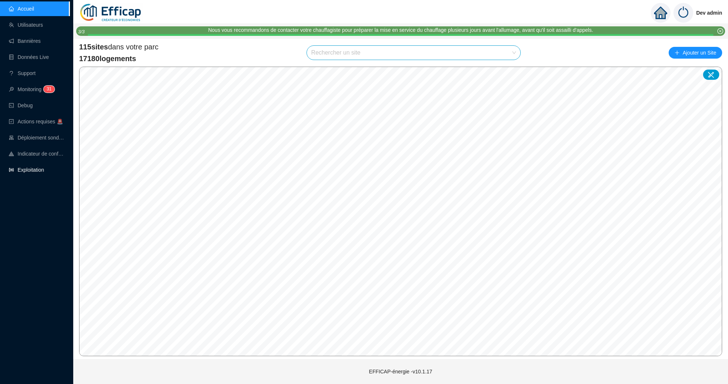
click at [36, 167] on link "Exploitation" at bounding box center [26, 170] width 35 height 6
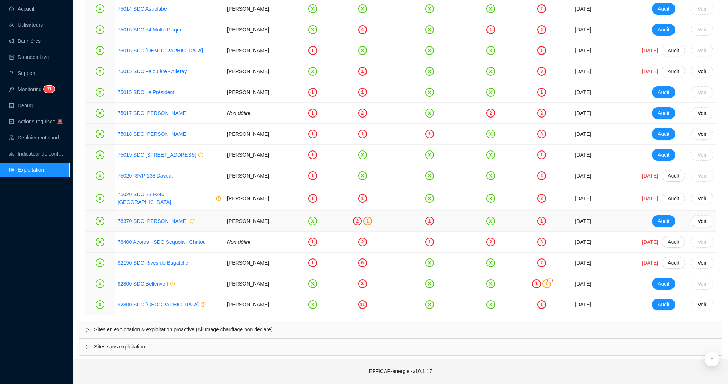
scroll to position [1480, 0]
click at [264, 332] on span "Sites en exploitation & exploitation proactive (Allumage chauffage non déclaré)" at bounding box center [405, 330] width 622 height 8
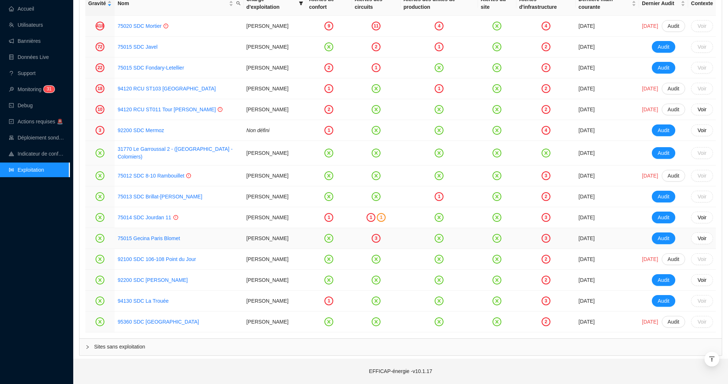
scroll to position [1811, 0]
click at [187, 112] on link "94120 RCU ST011 Tour [PERSON_NAME]" at bounding box center [167, 110] width 98 height 6
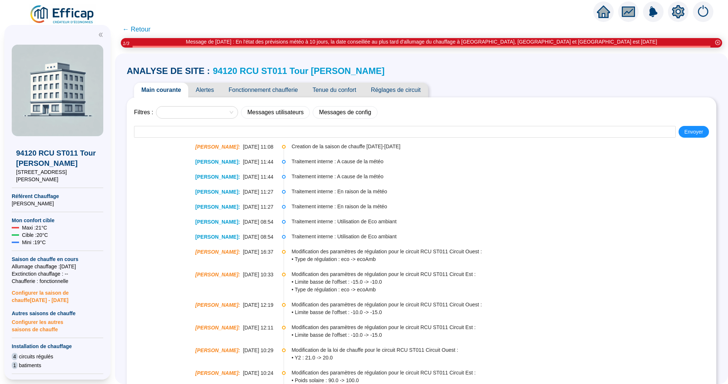
click at [272, 92] on span "Fonctionnement chaufferie" at bounding box center [263, 90] width 84 height 15
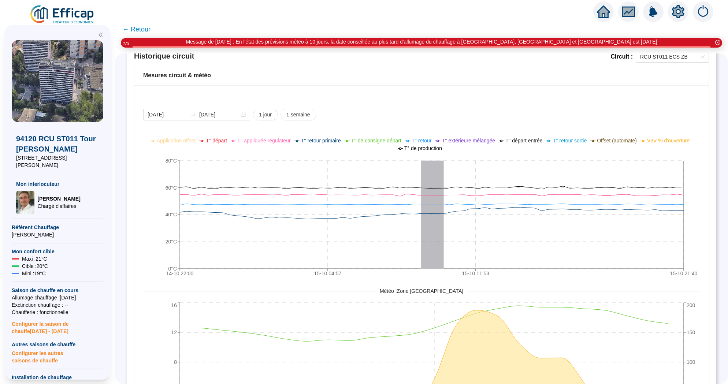
scroll to position [455, 0]
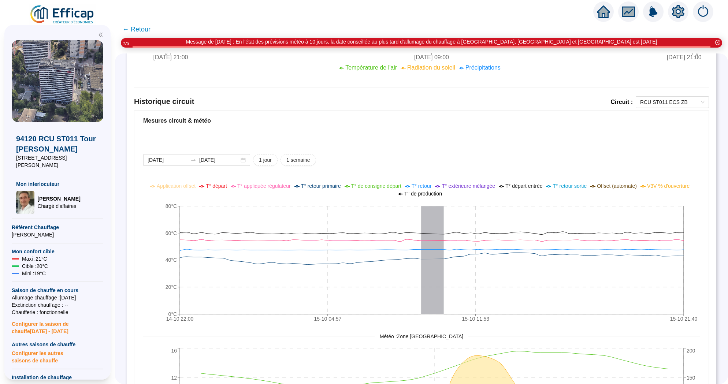
click at [675, 111] on div "Mesures circuit & météo" at bounding box center [421, 121] width 574 height 21
click at [670, 100] on span "RCU ST011 ECS ZB" at bounding box center [672, 102] width 64 height 11
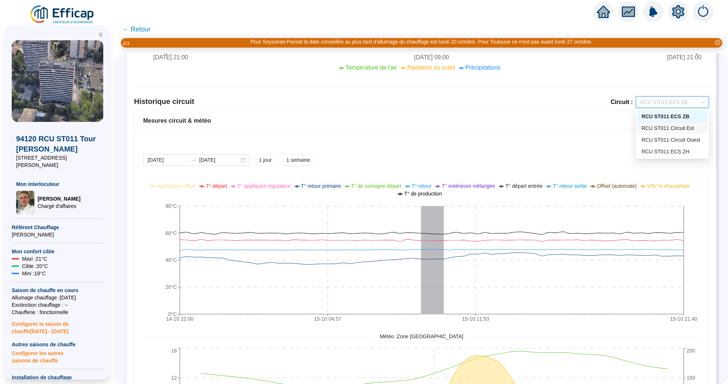
click at [668, 132] on div "RCU ST011 Circuit Est" at bounding box center [673, 129] width 62 height 8
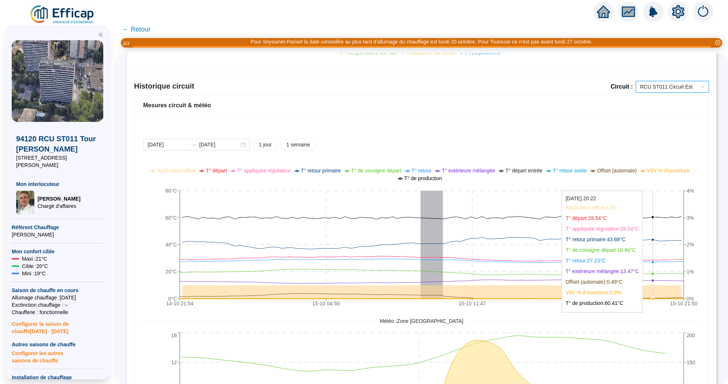
scroll to position [448, 0]
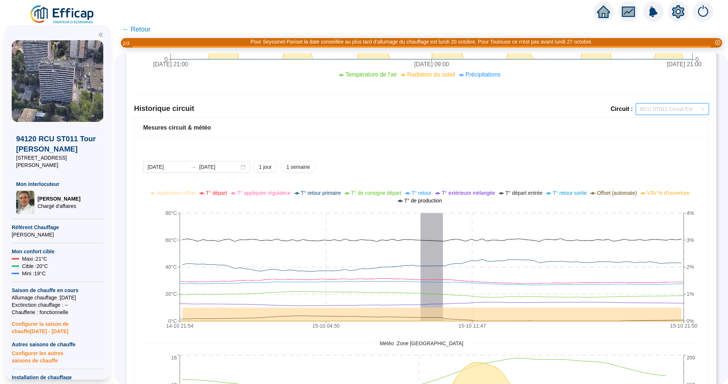
click at [669, 105] on span "RCU ST011 Circuit Est" at bounding box center [672, 109] width 64 height 11
click at [667, 147] on div "RCU ST011 Circuit Ouest" at bounding box center [673, 147] width 62 height 8
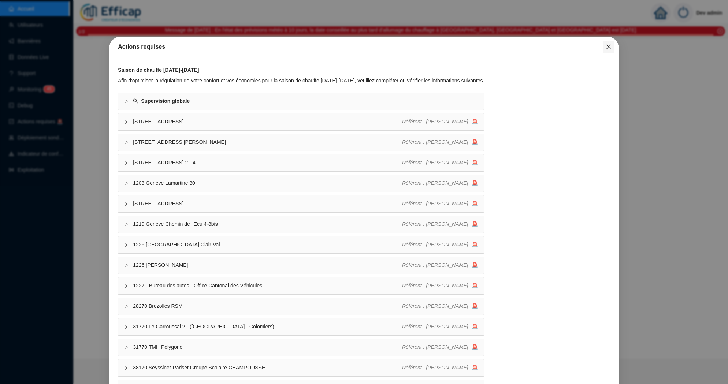
click at [607, 47] on icon "close" at bounding box center [609, 47] width 6 height 6
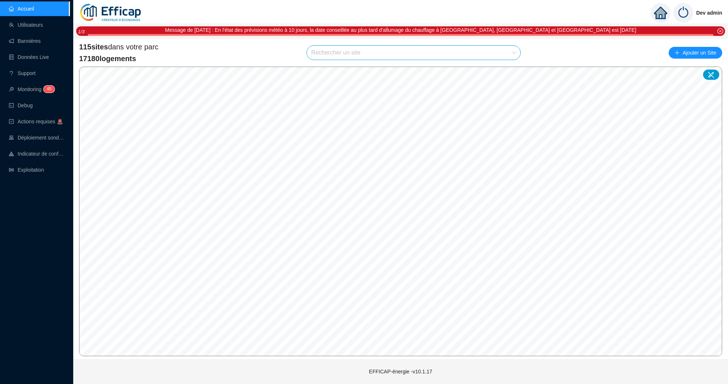
click at [363, 54] on input "search" at bounding box center [410, 53] width 198 height 14
type input "occi"
click at [509, 68] on icon at bounding box center [506, 70] width 5 height 5
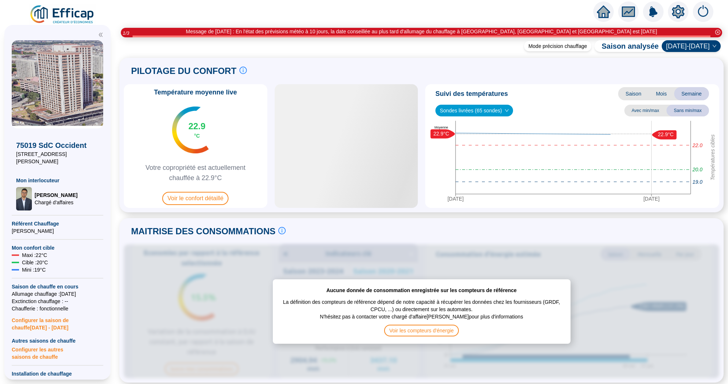
click at [677, 11] on icon "setting" at bounding box center [678, 11] width 13 height 13
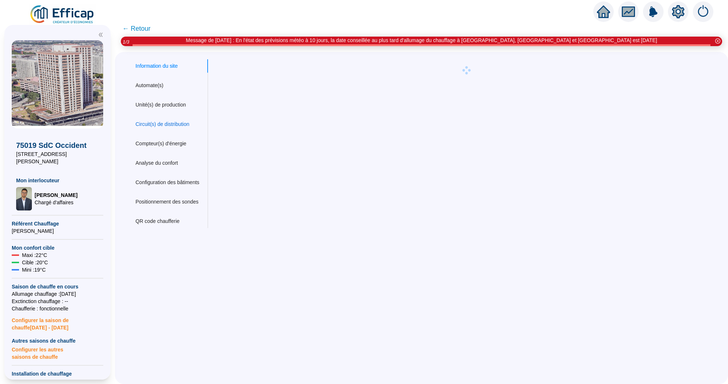
click at [170, 123] on div "Circuit(s) de distribution" at bounding box center [163, 125] width 54 height 8
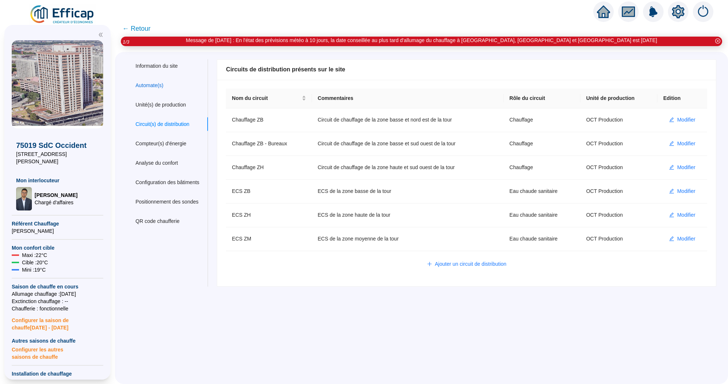
click at [142, 86] on div "Automate(s)" at bounding box center [150, 86] width 28 height 8
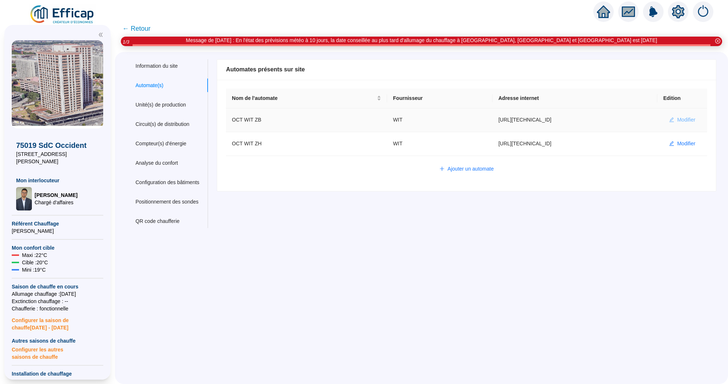
click at [680, 118] on span "Modifier" at bounding box center [686, 120] width 18 height 8
type input "OCT WIT ZB"
type input "[URL][TECHNICAL_ID]"
type input "66D322DAF5283979"
type input "571150"
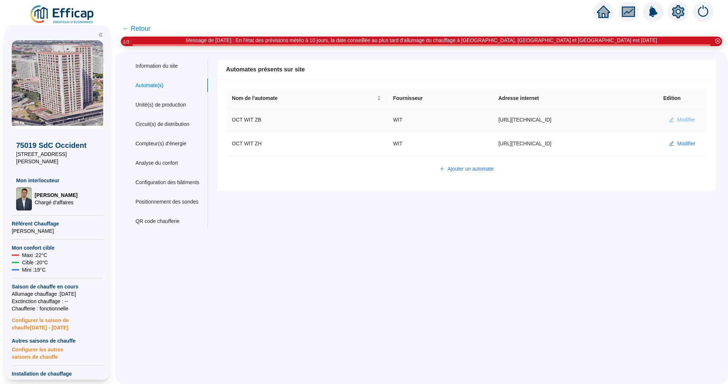
type input "571296"
type input "571353"
type input "571410"
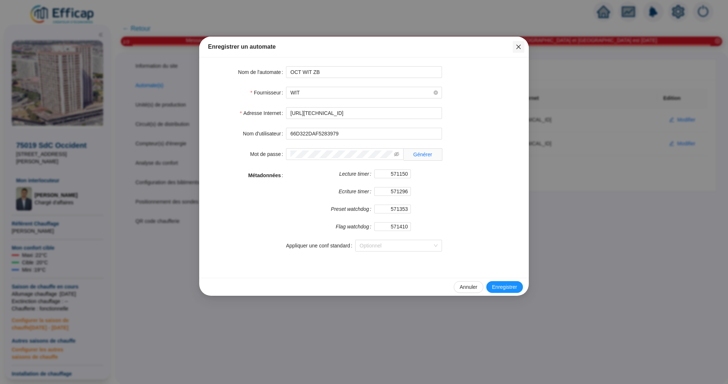
click at [518, 49] on icon "close" at bounding box center [519, 47] width 6 height 6
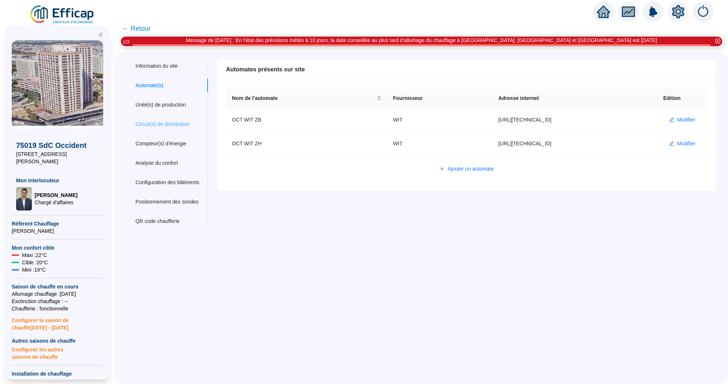
click at [175, 118] on div "Circuit(s) de distribution" at bounding box center [167, 125] width 81 height 14
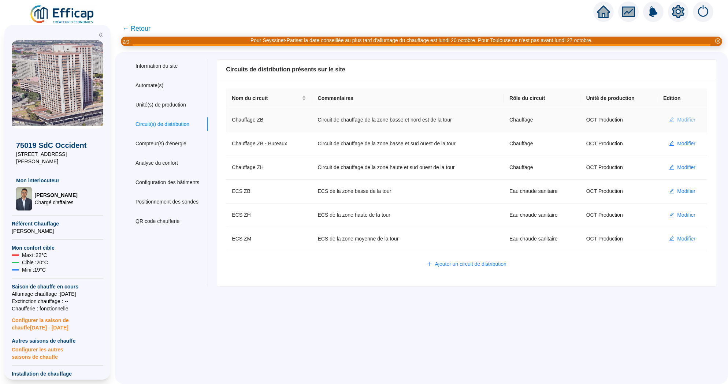
click at [686, 119] on span "Modifier" at bounding box center [686, 120] width 18 height 8
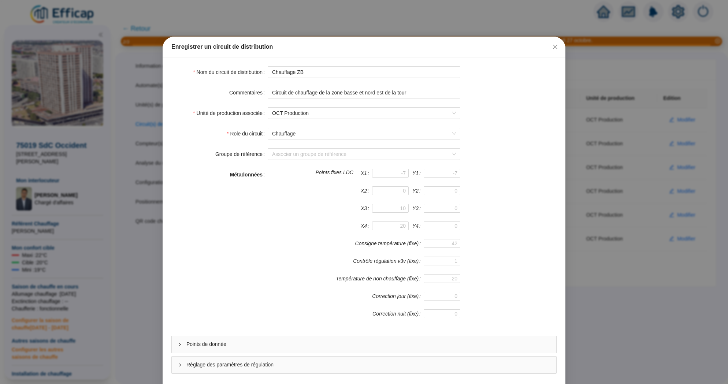
click at [417, 350] on div "Points de donnée" at bounding box center [364, 344] width 385 height 17
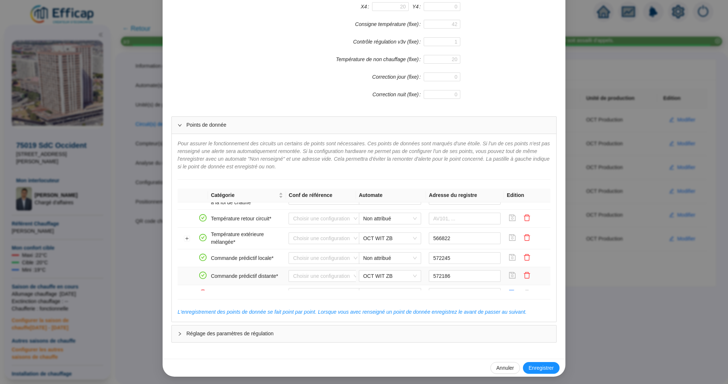
scroll to position [149, 0]
click at [402, 258] on span "Non attribué" at bounding box center [389, 256] width 53 height 11
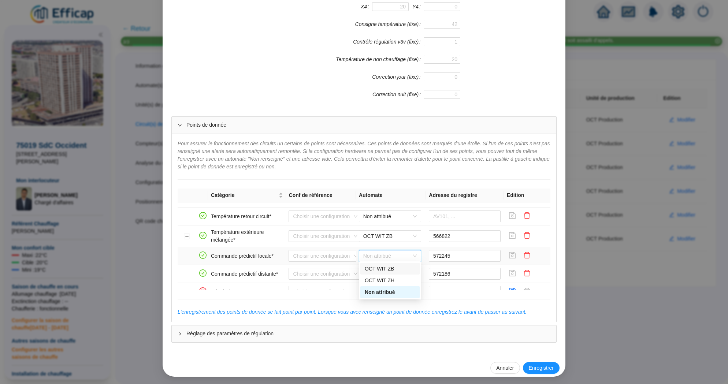
click at [392, 269] on div "OCT WIT ZB" at bounding box center [390, 269] width 51 height 8
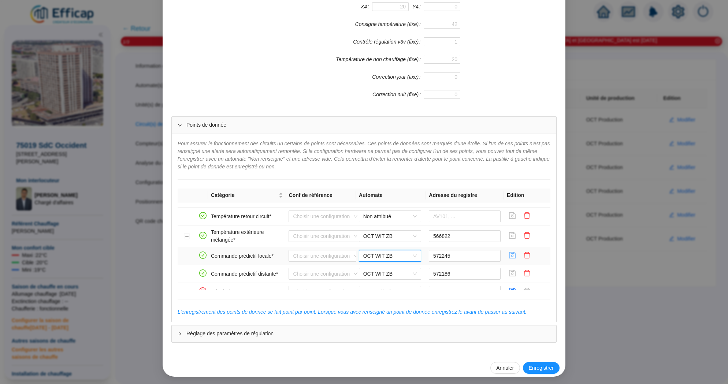
click at [513, 254] on icon "save" at bounding box center [512, 255] width 7 height 7
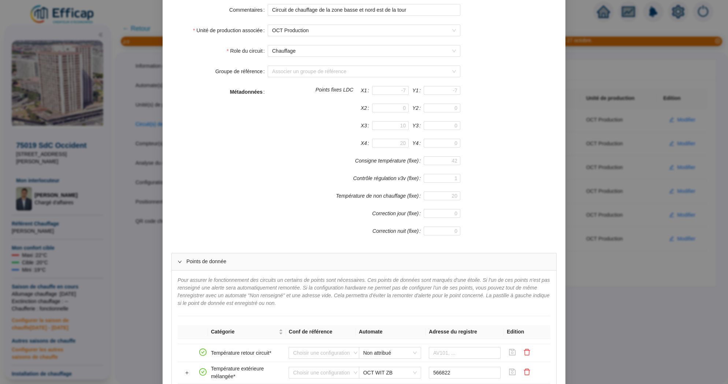
scroll to position [0, 0]
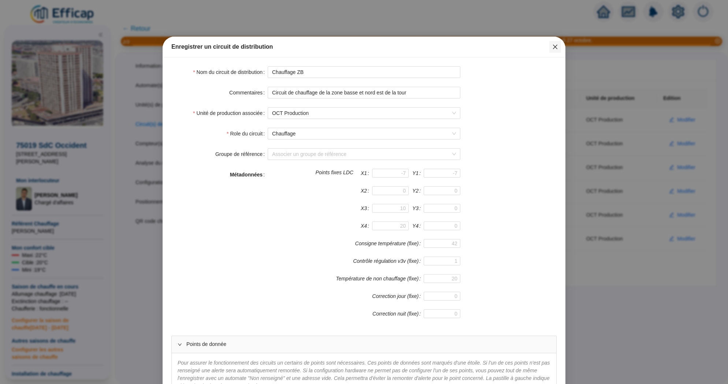
click at [555, 44] on icon "close" at bounding box center [555, 47] width 6 height 6
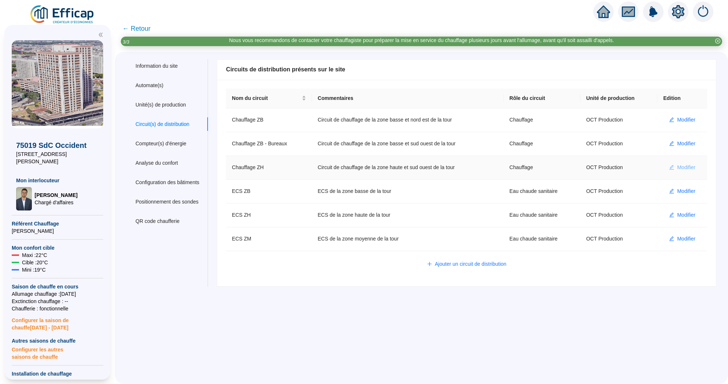
click at [680, 169] on span "Modifier" at bounding box center [686, 168] width 18 height 8
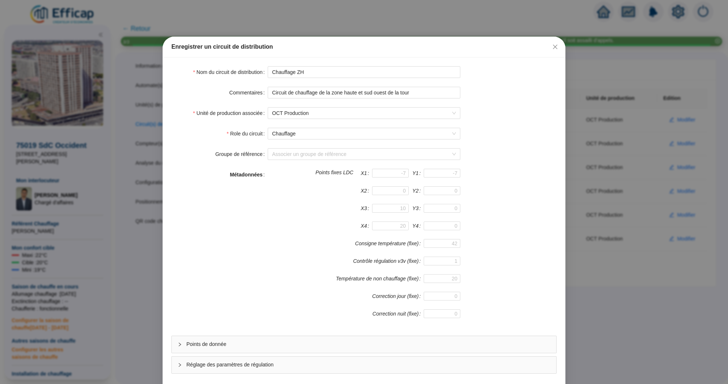
click at [329, 351] on div "Points de donnée" at bounding box center [364, 344] width 385 height 17
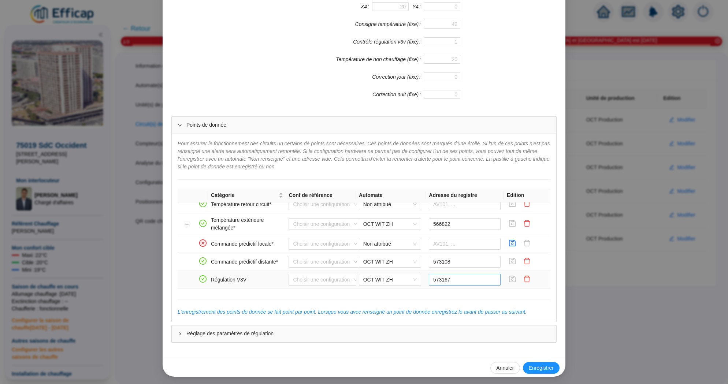
scroll to position [162, 0]
click at [381, 242] on span "Non attribué" at bounding box center [389, 243] width 53 height 11
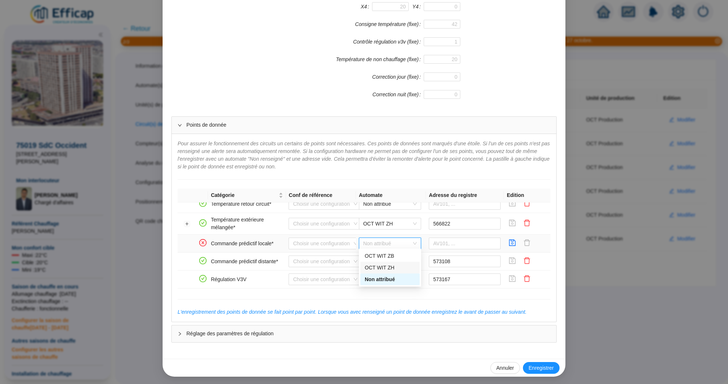
click at [396, 266] on div "OCT WIT ZH" at bounding box center [390, 268] width 51 height 8
click at [447, 241] on input "text" at bounding box center [465, 244] width 72 height 12
paste input "573167"
type input "573167"
click at [516, 240] on icon "save" at bounding box center [513, 243] width 7 height 7
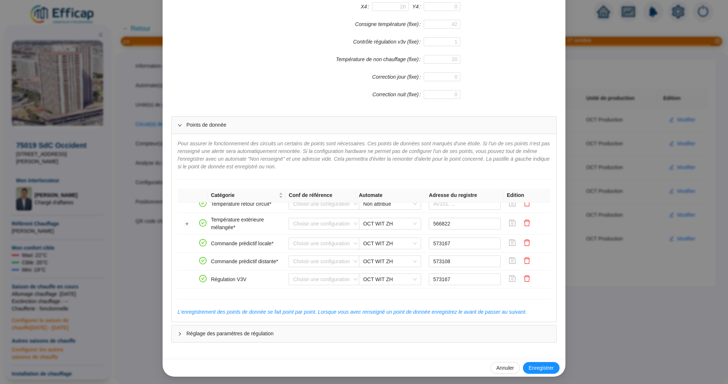
click at [608, 67] on div "Enregistrer un circuit de distribution Nom du circuit de distribution Chauffage…" at bounding box center [364, 192] width 728 height 384
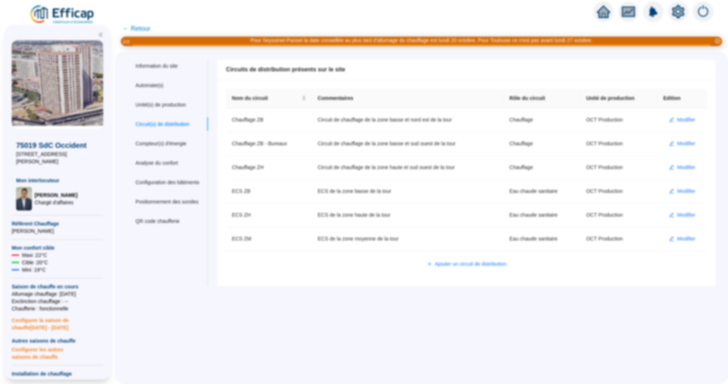
scroll to position [0, 0]
click at [606, 15] on icon "home" at bounding box center [603, 12] width 13 height 10
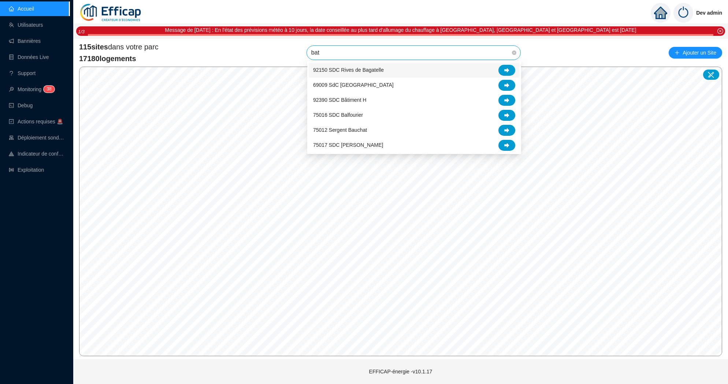
type input "bati"
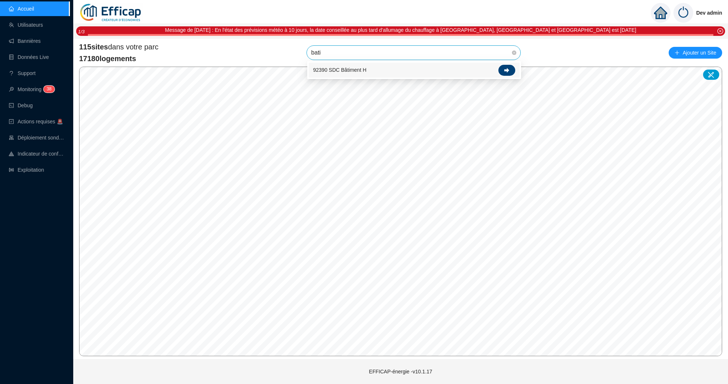
click at [504, 73] on div at bounding box center [507, 70] width 17 height 11
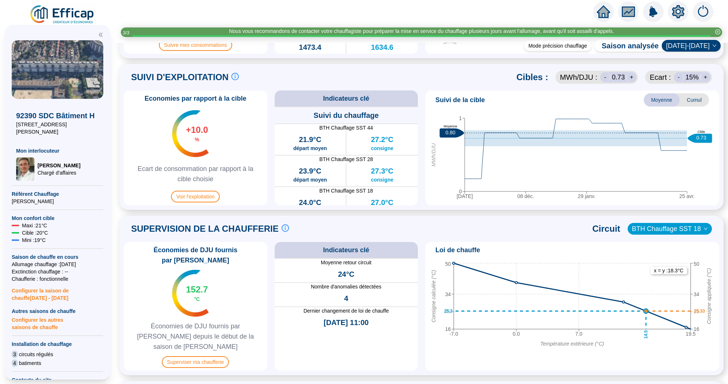
scroll to position [455, 0]
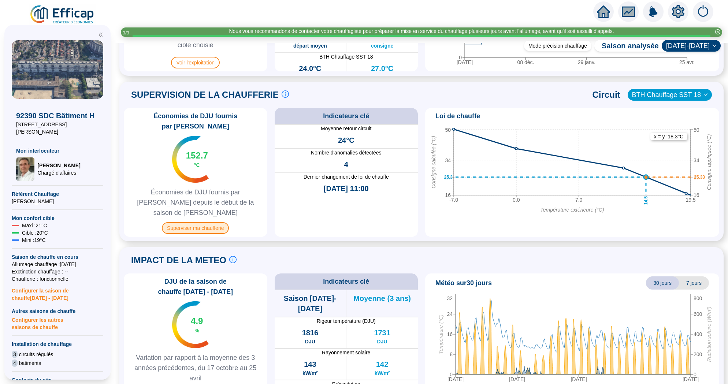
click at [203, 222] on span "Superviser ma chaufferie" at bounding box center [195, 228] width 67 height 12
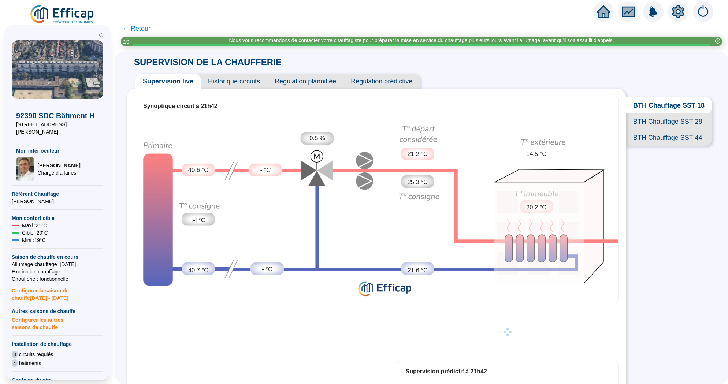
click at [238, 78] on span "Historique circuits" at bounding box center [234, 81] width 67 height 15
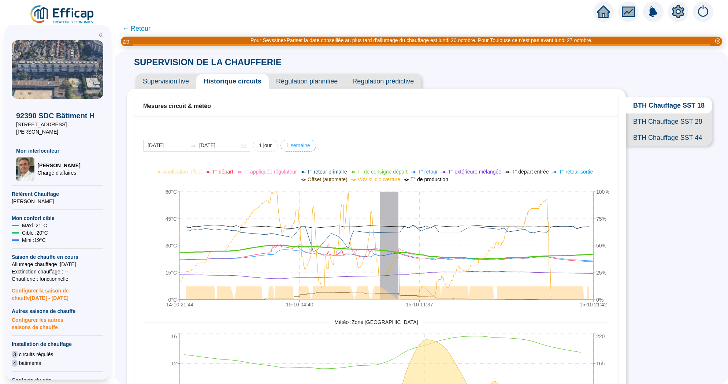
click at [291, 146] on span "1 semaine" at bounding box center [299, 146] width 24 height 8
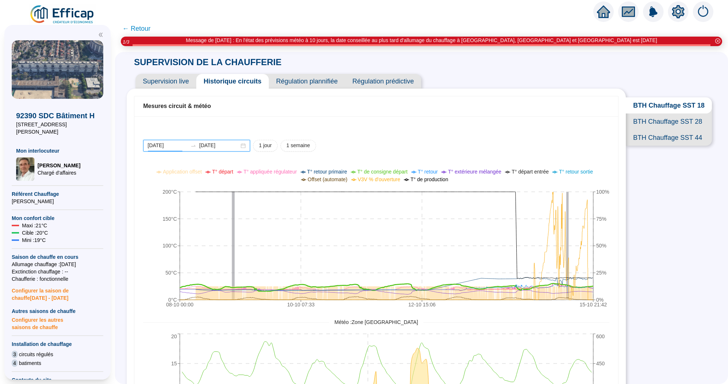
click at [168, 149] on input "[DATE]" at bounding box center [168, 146] width 40 height 8
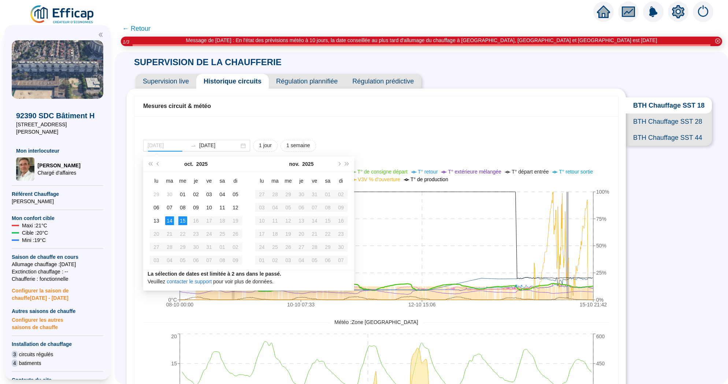
click at [170, 221] on div "14" at bounding box center [169, 221] width 9 height 9
click at [179, 221] on div "15" at bounding box center [182, 221] width 9 height 9
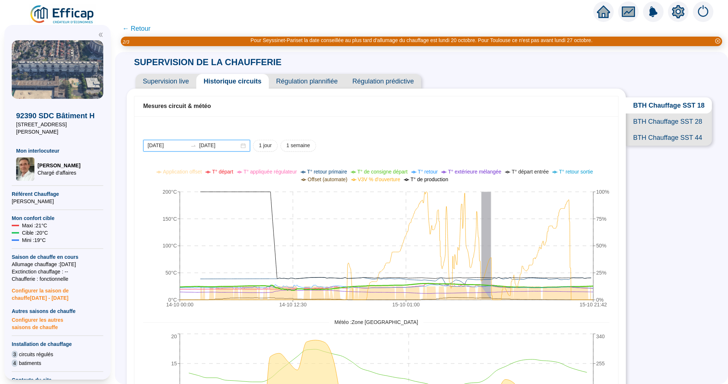
click at [169, 144] on input "2025-10-14" at bounding box center [168, 146] width 40 height 8
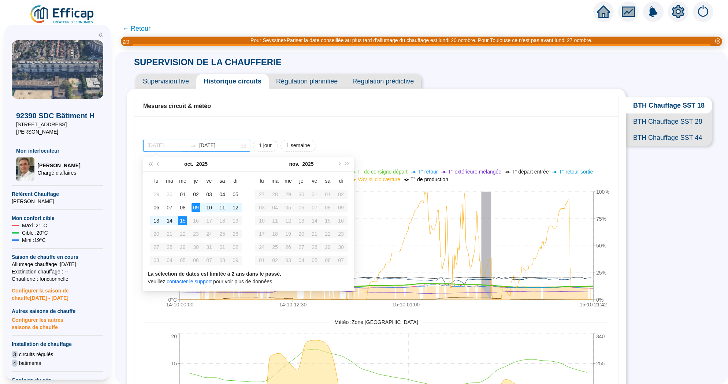
type input "[DATE]"
click at [183, 222] on div "15" at bounding box center [182, 221] width 9 height 9
type input "[DATE]"
click at [183, 219] on div "15" at bounding box center [182, 221] width 9 height 9
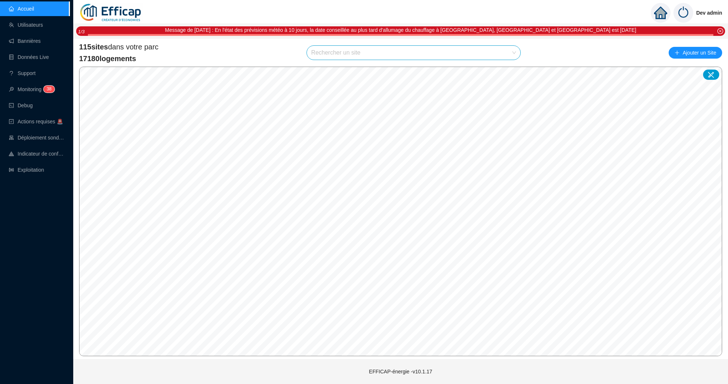
click at [42, 81] on ul "Accueil Utilisateurs Bannières Données Live Support Monitoring 3 8 Debug Action…" at bounding box center [35, 89] width 70 height 179
click at [42, 89] on link "Monitoring 3 8" at bounding box center [31, 89] width 44 height 6
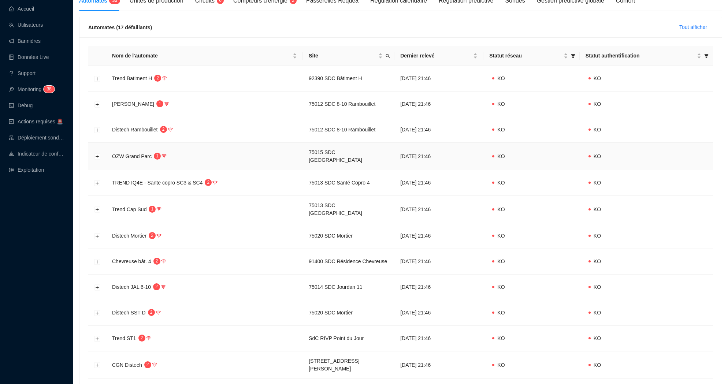
scroll to position [125, 0]
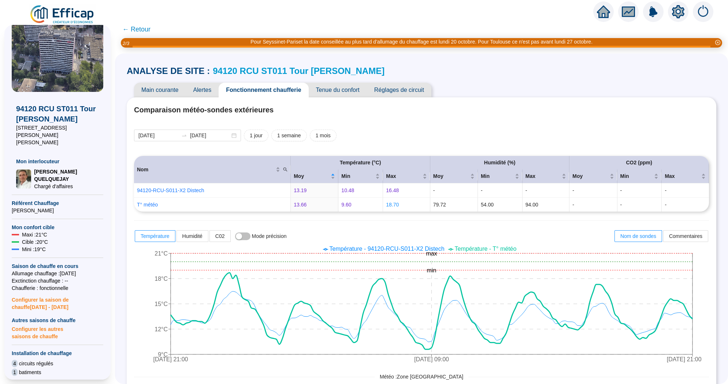
click at [336, 71] on link "94120 RCU ST011 Tour [PERSON_NAME]" at bounding box center [299, 71] width 172 height 10
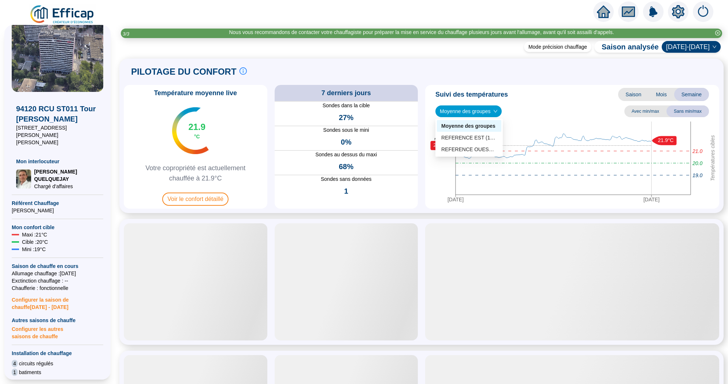
click at [480, 113] on span "Moyenne des groupes" at bounding box center [469, 111] width 58 height 11
click at [473, 136] on div "REFERENCE EST (10 sondes)" at bounding box center [469, 138] width 56 height 8
click at [478, 113] on span "REFERENCE EST (10 sondes)" at bounding box center [479, 111] width 78 height 11
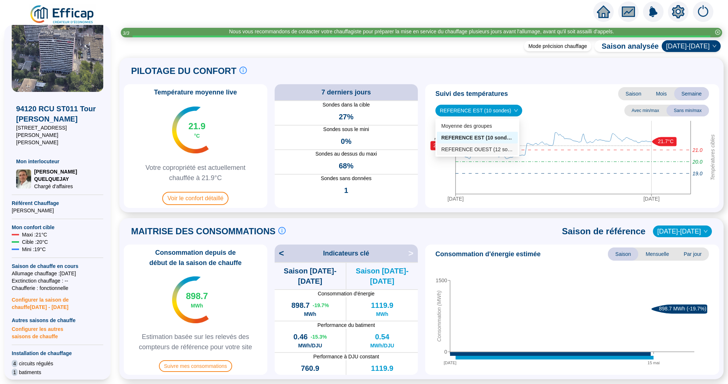
click at [476, 150] on div "REFERENCE OUEST (12 sondes)" at bounding box center [477, 150] width 72 height 8
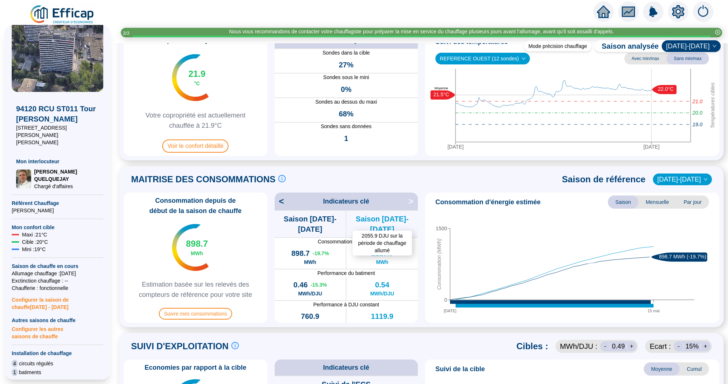
scroll to position [58, 0]
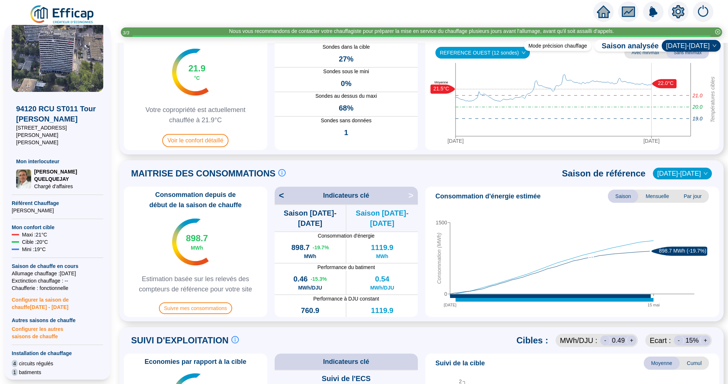
click at [197, 314] on div "Consommation depuis de début de la saison [PERSON_NAME] 898.7 MWh Estimation ba…" at bounding box center [196, 252] width 144 height 130
click at [200, 308] on span "Suivre mes consommations" at bounding box center [195, 309] width 73 height 12
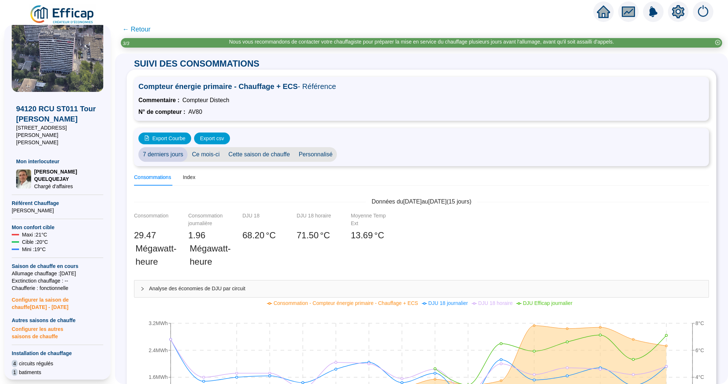
click at [142, 31] on span "← Retour" at bounding box center [136, 29] width 28 height 10
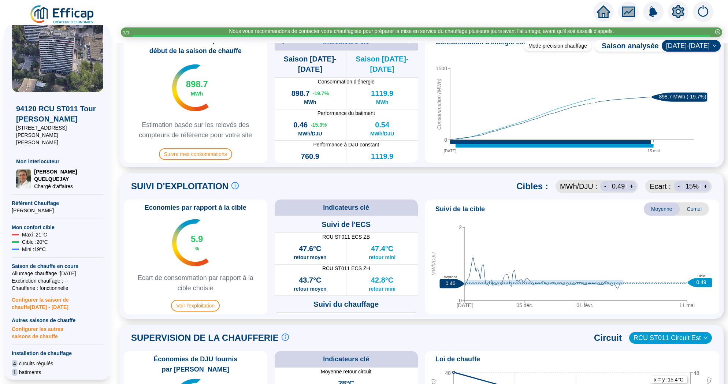
scroll to position [455, 0]
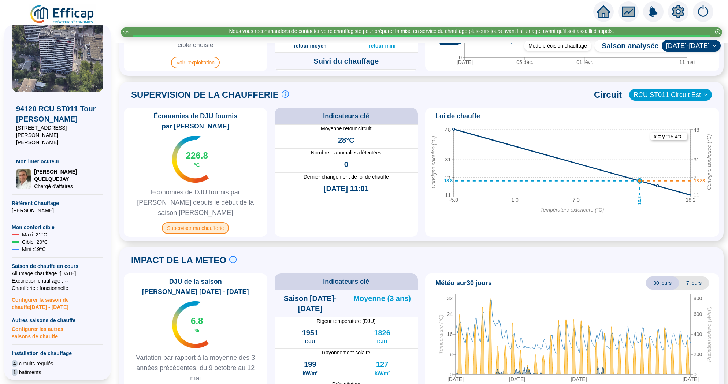
click at [202, 222] on span "Superviser ma chaufferie" at bounding box center [195, 228] width 67 height 12
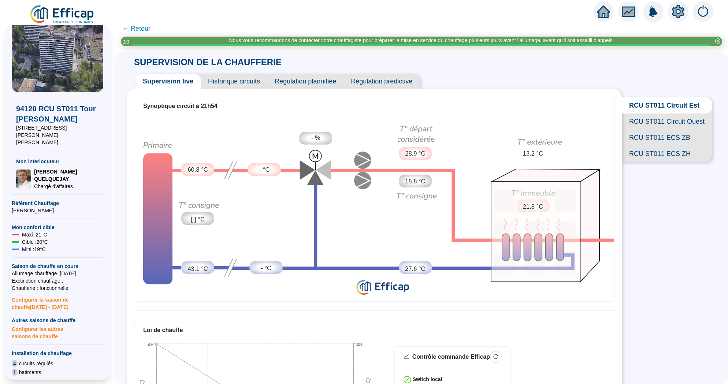
click at [228, 80] on span "Historique circuits" at bounding box center [234, 81] width 67 height 15
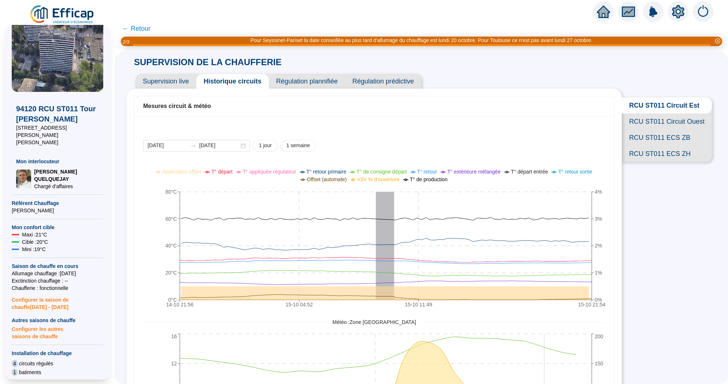
drag, startPoint x: 544, startPoint y: 342, endPoint x: 556, endPoint y: 296, distance: 46.9
click at [646, 117] on span "RCU ST011 Circuit Ouest" at bounding box center [667, 122] width 90 height 16
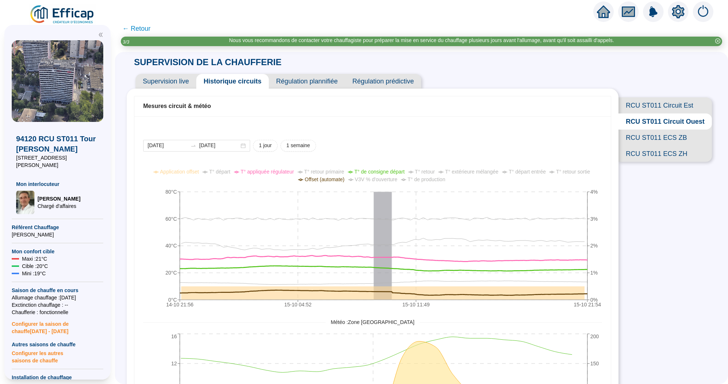
scroll to position [30, 0]
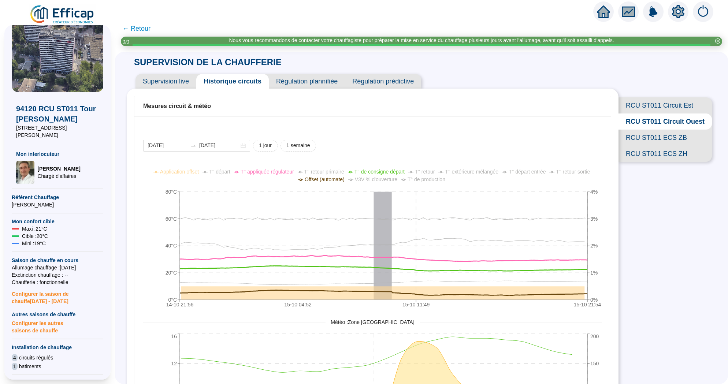
click at [651, 107] on span "RCU ST011 Circuit Est" at bounding box center [665, 105] width 93 height 16
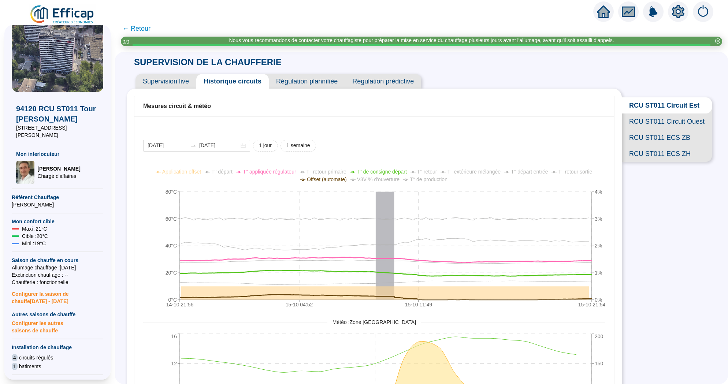
click at [213, 173] on span "T° départ" at bounding box center [221, 172] width 21 height 6
click at [259, 170] on span "T° appliquée régulateur" at bounding box center [269, 172] width 53 height 6
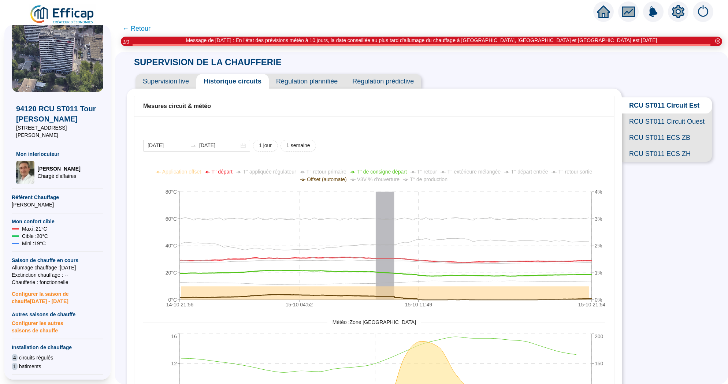
click at [269, 171] on span "T° appliquée régulateur" at bounding box center [269, 172] width 53 height 6
click at [245, 172] on span "T° appliquée régulateur" at bounding box center [269, 172] width 53 height 6
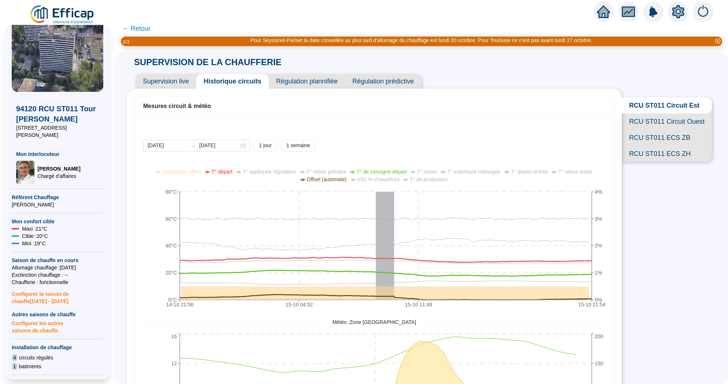
click at [216, 171] on span "T° départ" at bounding box center [221, 172] width 21 height 6
click at [641, 126] on span "RCU ST011 Circuit Ouest" at bounding box center [667, 122] width 90 height 16
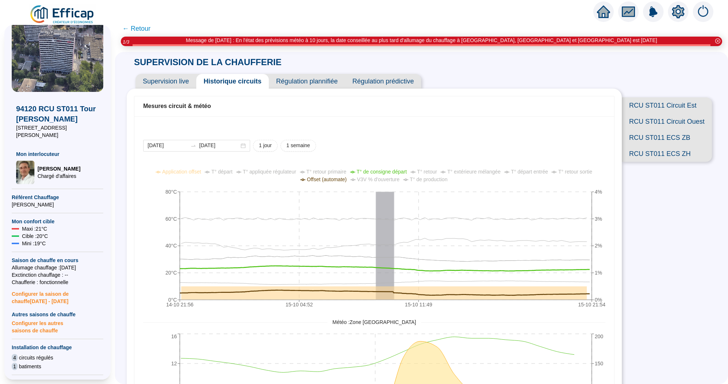
click at [603, 14] on icon "home" at bounding box center [603, 11] width 13 height 12
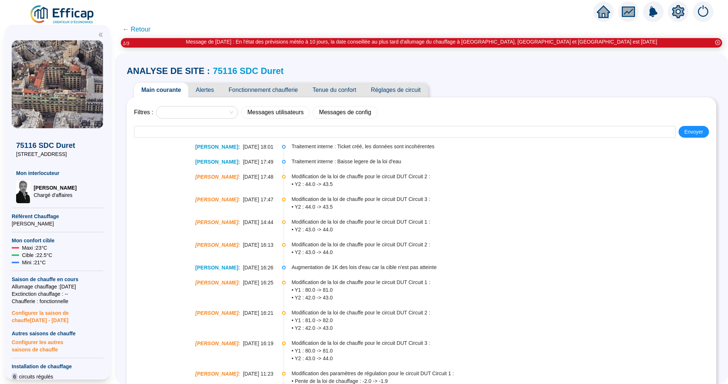
click at [337, 91] on span "Tenue du confort" at bounding box center [334, 90] width 58 height 15
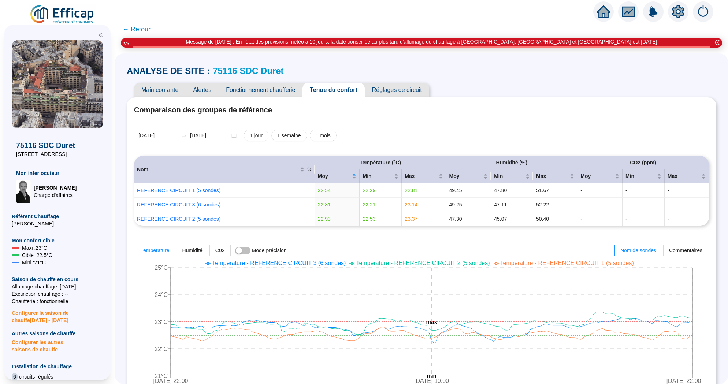
click at [602, 19] on div at bounding box center [604, 11] width 21 height 21
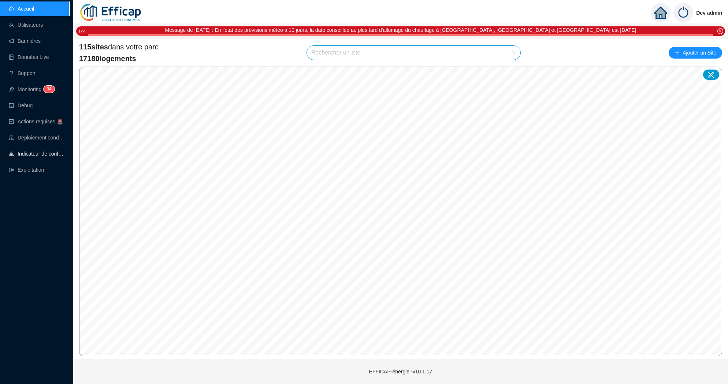
click at [41, 157] on link "Indicateur de confort" at bounding box center [37, 154] width 56 height 6
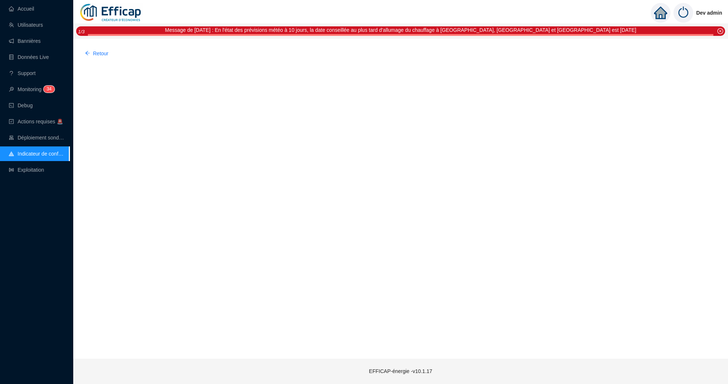
click at [41, 167] on link "Exploitation" at bounding box center [26, 170] width 35 height 6
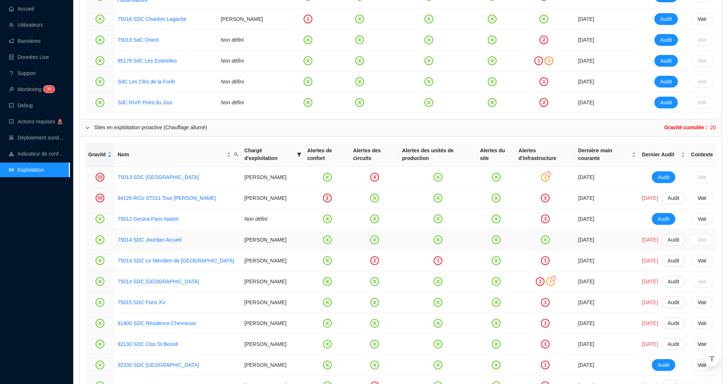
scroll to position [621, 0]
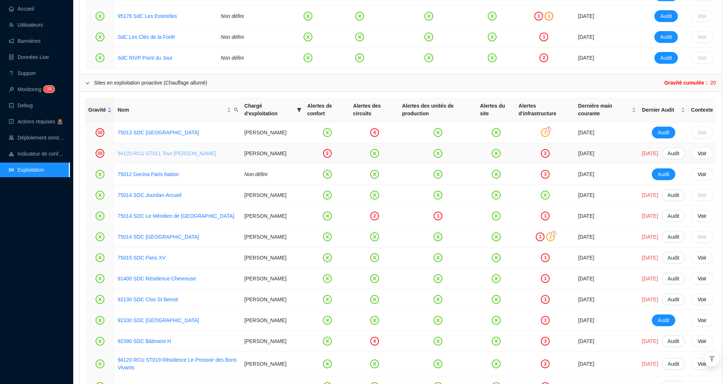
click at [198, 156] on link "94120 RCU ST011 Tour [PERSON_NAME]" at bounding box center [167, 154] width 98 height 6
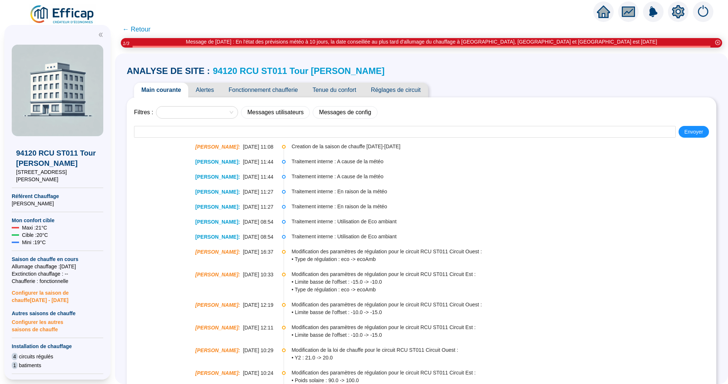
click at [203, 94] on span "Alertes" at bounding box center [204, 90] width 33 height 15
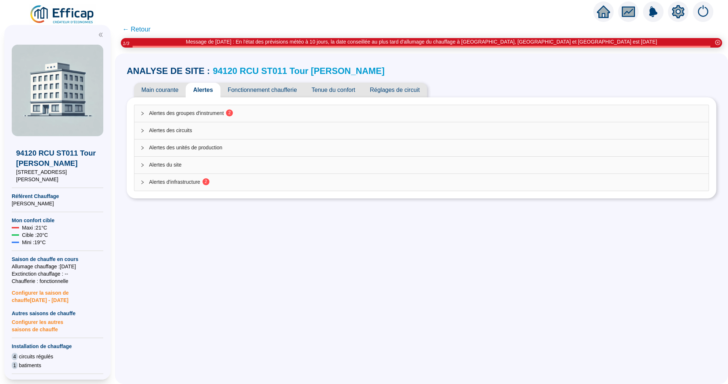
click at [236, 109] on div "Alertes des groupes d'instrument 2" at bounding box center [421, 113] width 574 height 17
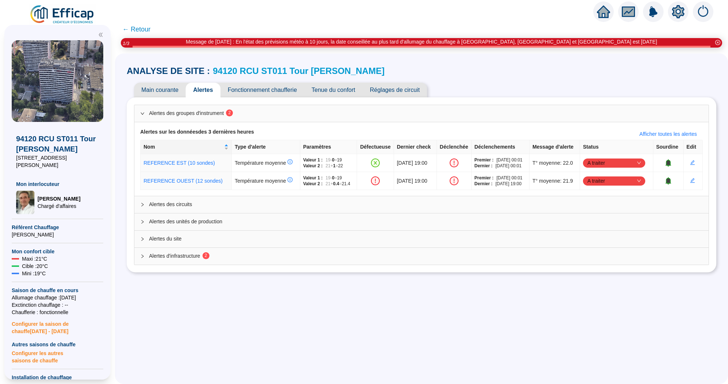
click at [233, 112] on sup "2" at bounding box center [229, 113] width 7 height 7
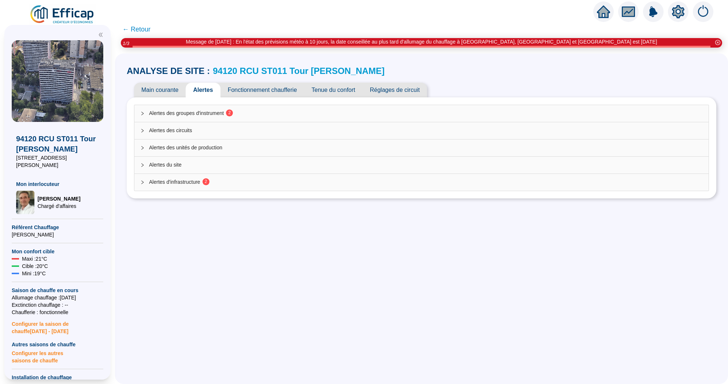
click at [240, 132] on span "Alertes des circuits" at bounding box center [426, 131] width 554 height 8
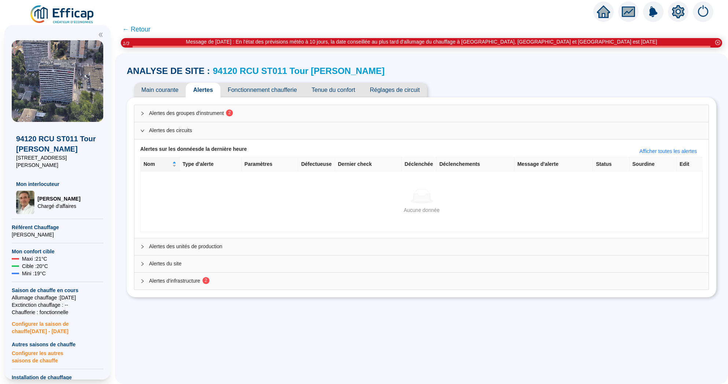
click at [240, 132] on span "Alertes des circuits" at bounding box center [426, 131] width 554 height 8
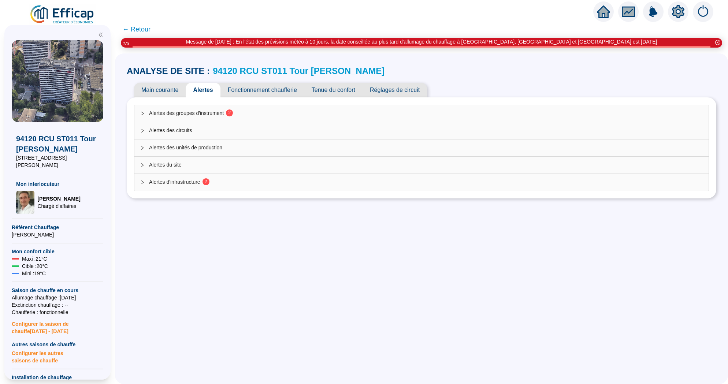
click at [240, 180] on span "Alertes d'infrastructure 2" at bounding box center [426, 182] width 554 height 8
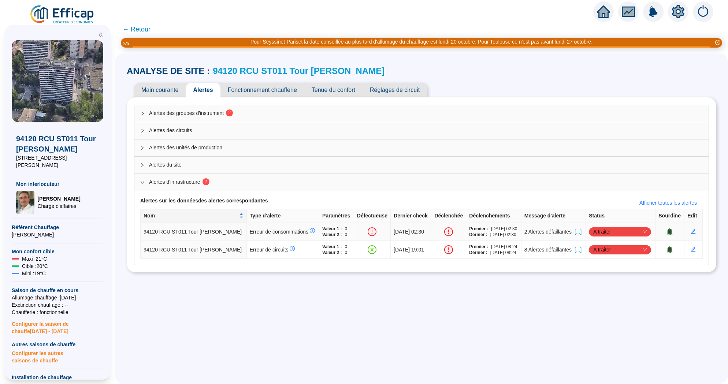
click at [581, 234] on span "[...]" at bounding box center [578, 232] width 7 height 8
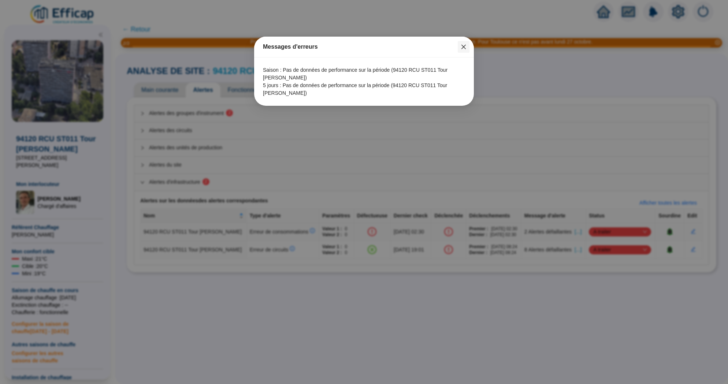
click at [462, 50] on button "Close" at bounding box center [464, 47] width 12 height 12
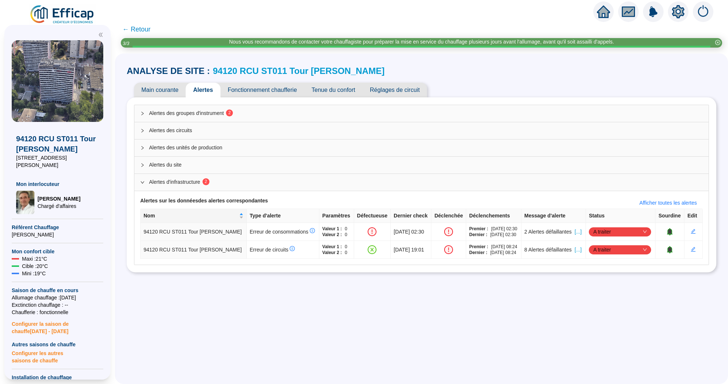
click at [259, 169] on div "Alertes du site" at bounding box center [421, 165] width 574 height 17
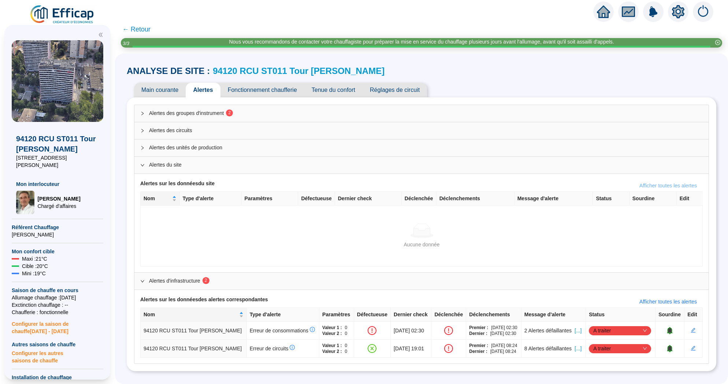
click at [674, 186] on span "Afficher toutes les alertes" at bounding box center [669, 186] width 58 height 8
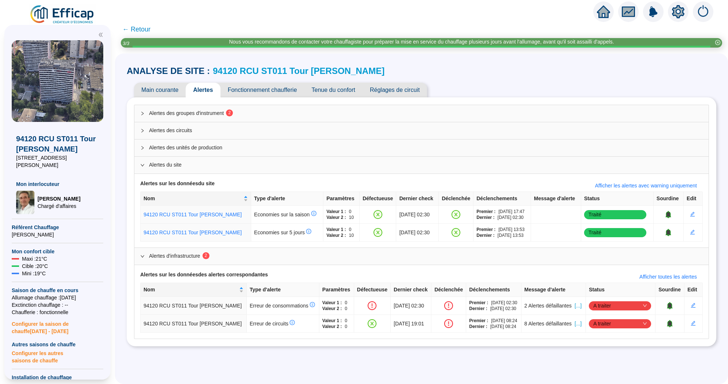
scroll to position [5, 0]
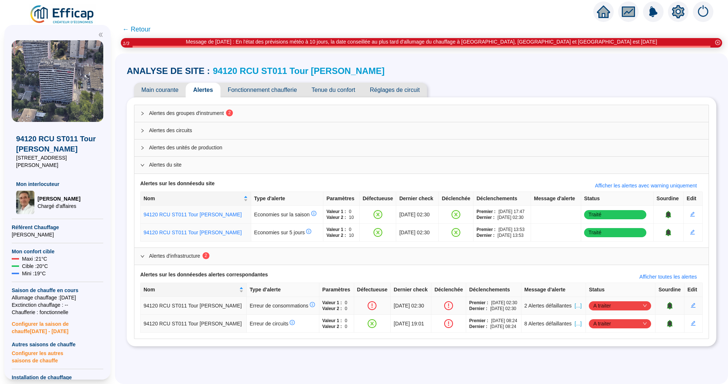
click at [577, 310] on span "[...]" at bounding box center [578, 306] width 7 height 8
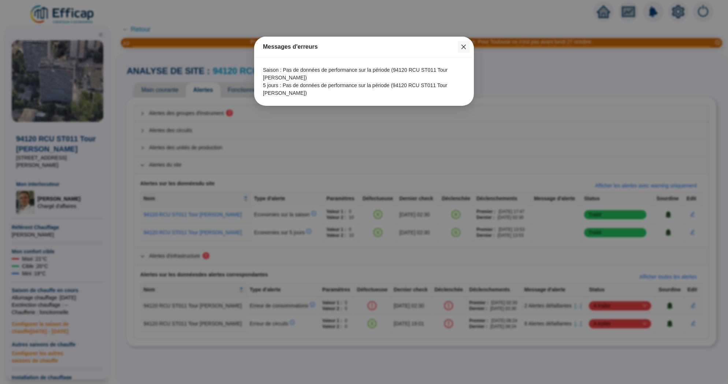
click at [465, 45] on icon "close" at bounding box center [464, 47] width 4 height 4
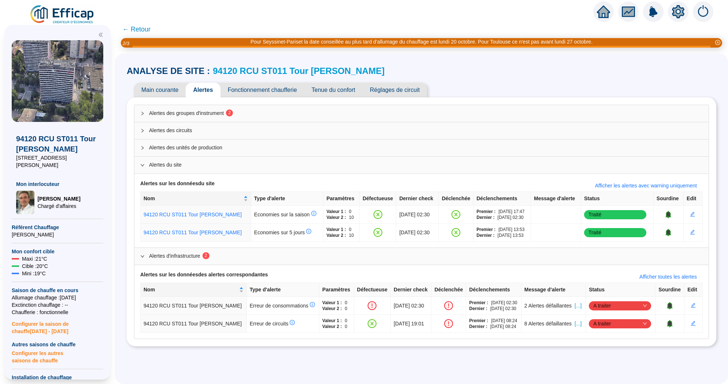
click at [283, 67] on link "94120 RCU ST011 Tour [PERSON_NAME]" at bounding box center [299, 71] width 172 height 10
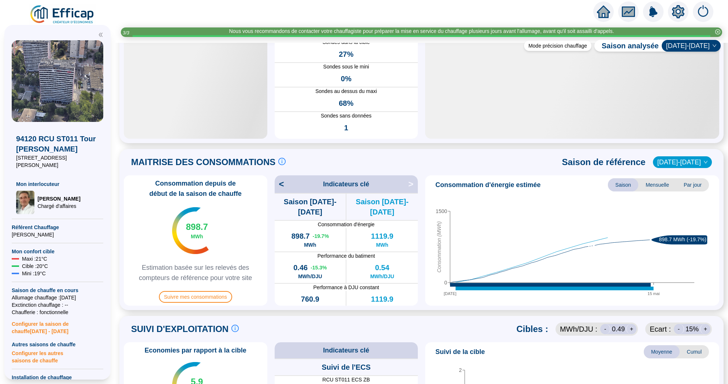
scroll to position [88, 0]
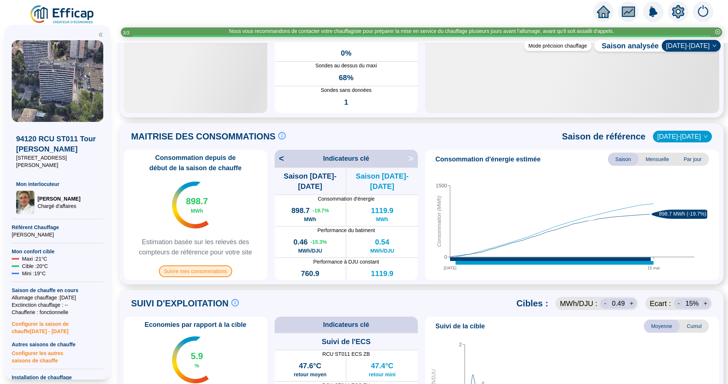
click at [213, 275] on span "Suivre mes consommations" at bounding box center [195, 272] width 73 height 12
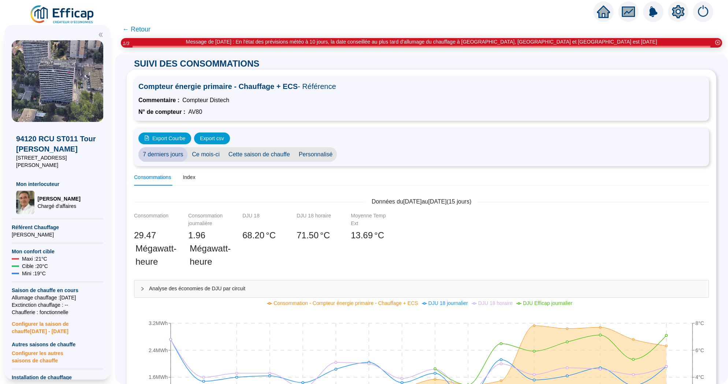
click at [138, 30] on span "← Retour" at bounding box center [136, 29] width 28 height 10
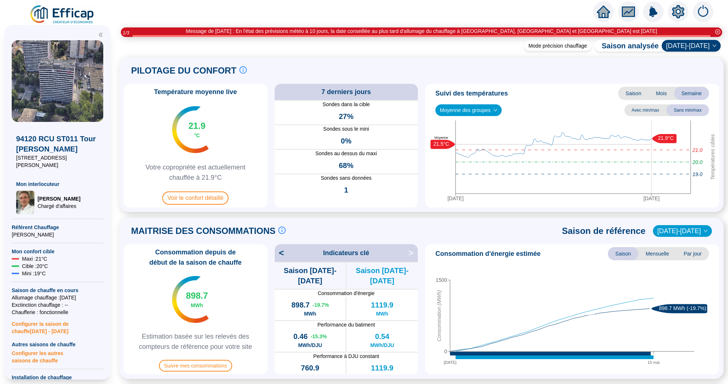
click at [603, 15] on icon "home" at bounding box center [603, 11] width 13 height 13
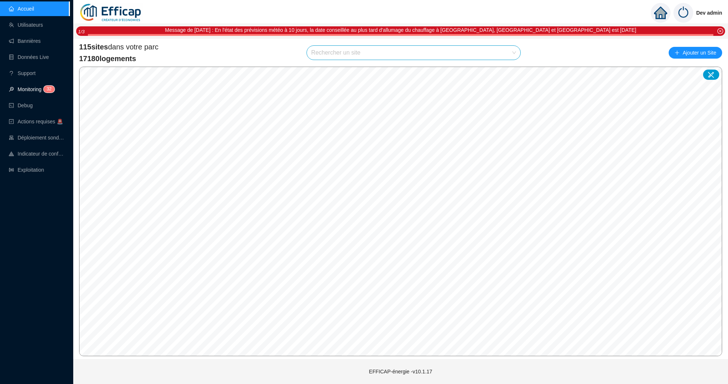
click at [42, 89] on link "Monitoring 3 2" at bounding box center [31, 89] width 44 height 6
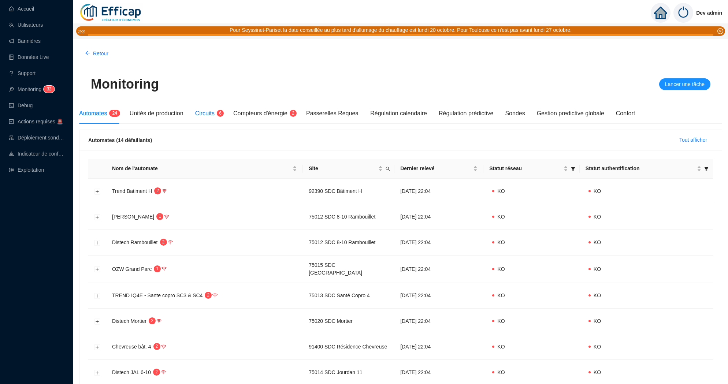
click at [222, 115] on span "6" at bounding box center [220, 113] width 3 height 5
